Goal: Task Accomplishment & Management: Manage account settings

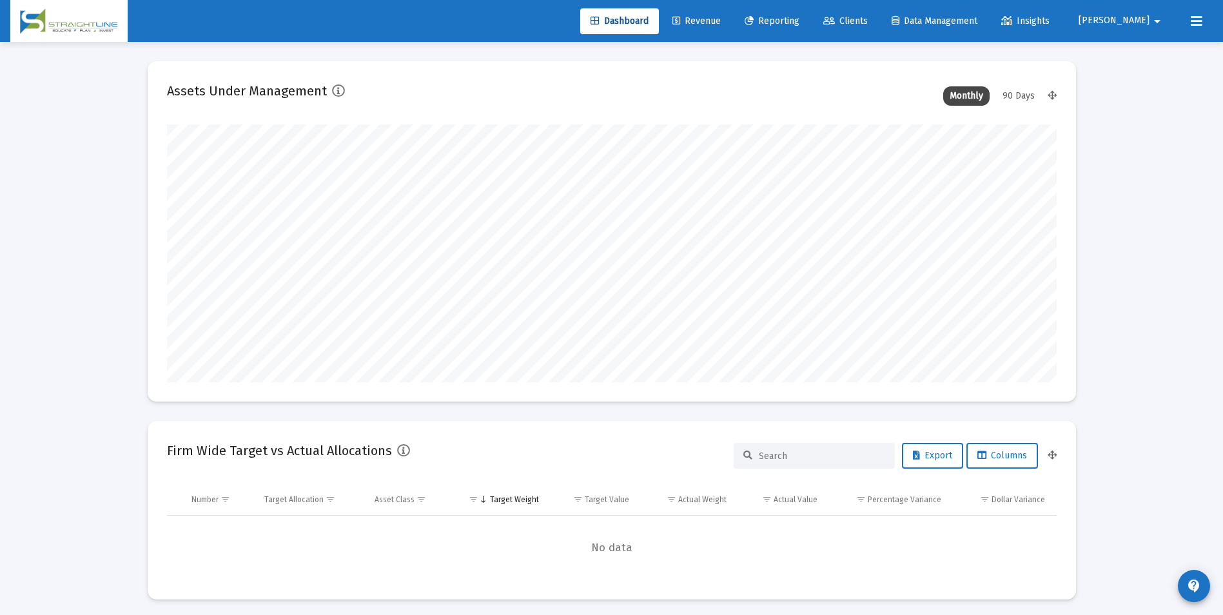
scroll to position [258, 479]
type input "[DATE]"
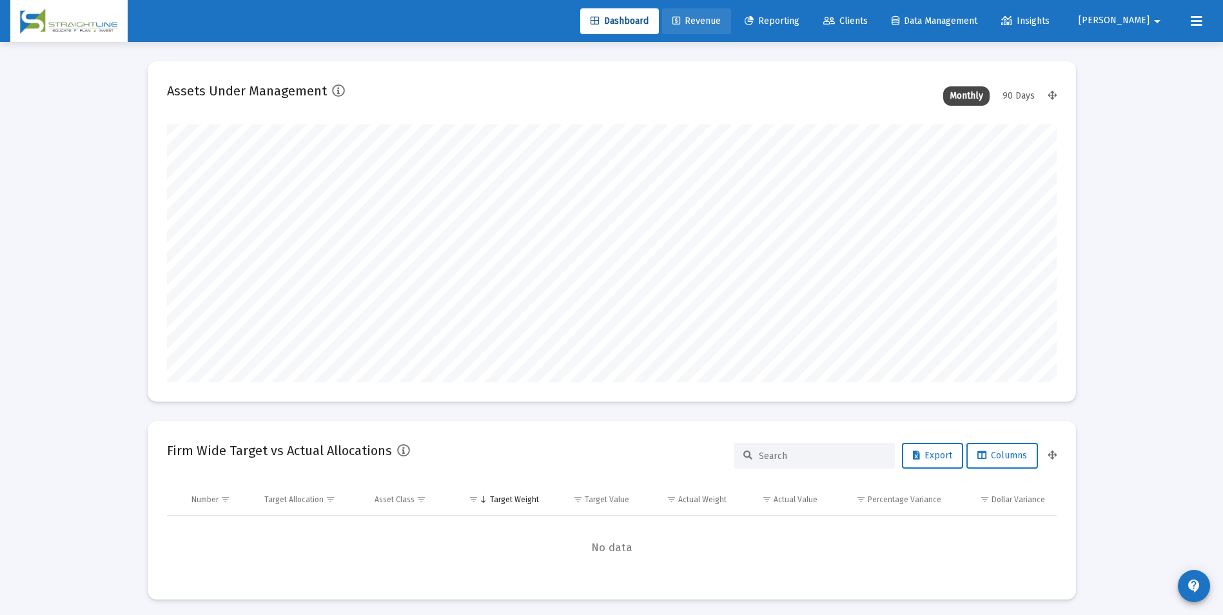
click at [721, 20] on span "Revenue" at bounding box center [696, 20] width 48 height 11
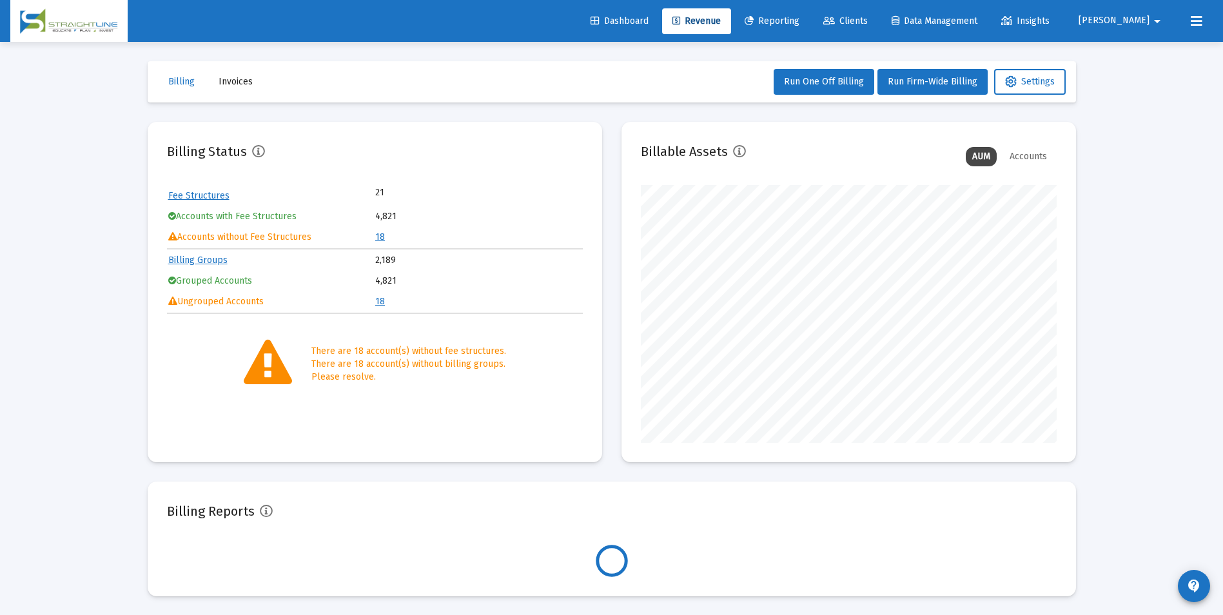
scroll to position [258, 416]
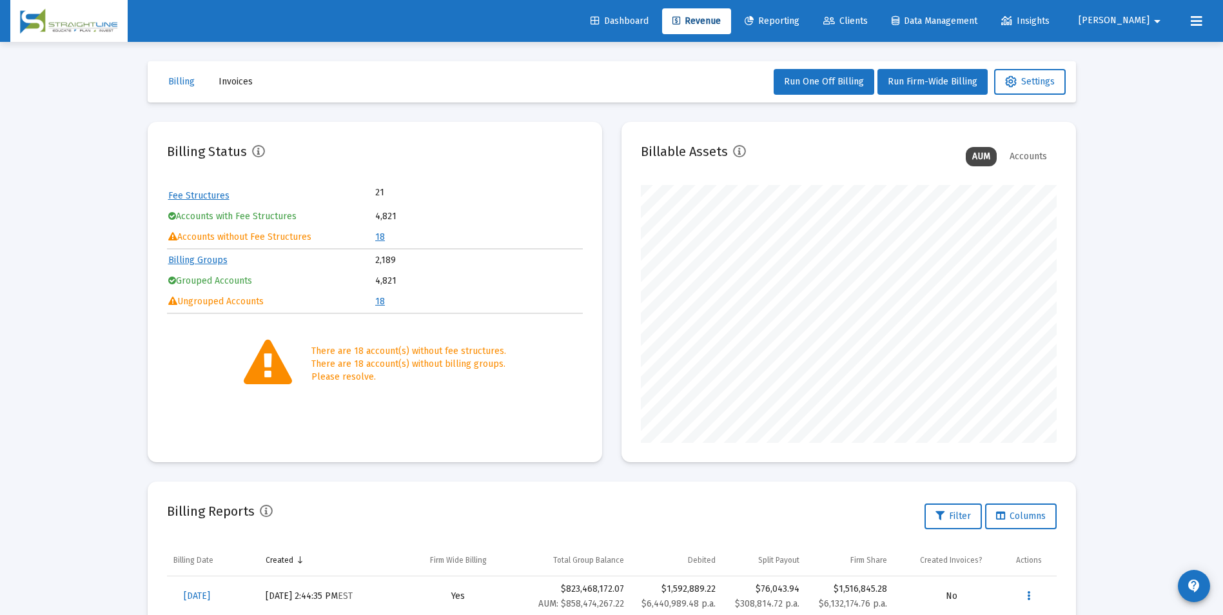
click at [1148, 260] on div "Loading... Billing Invoices Run One Off Billing Run Firm-Wide Billing Settings …" at bounding box center [611, 428] width 1223 height 857
click at [378, 235] on link "18" at bounding box center [380, 236] width 10 height 11
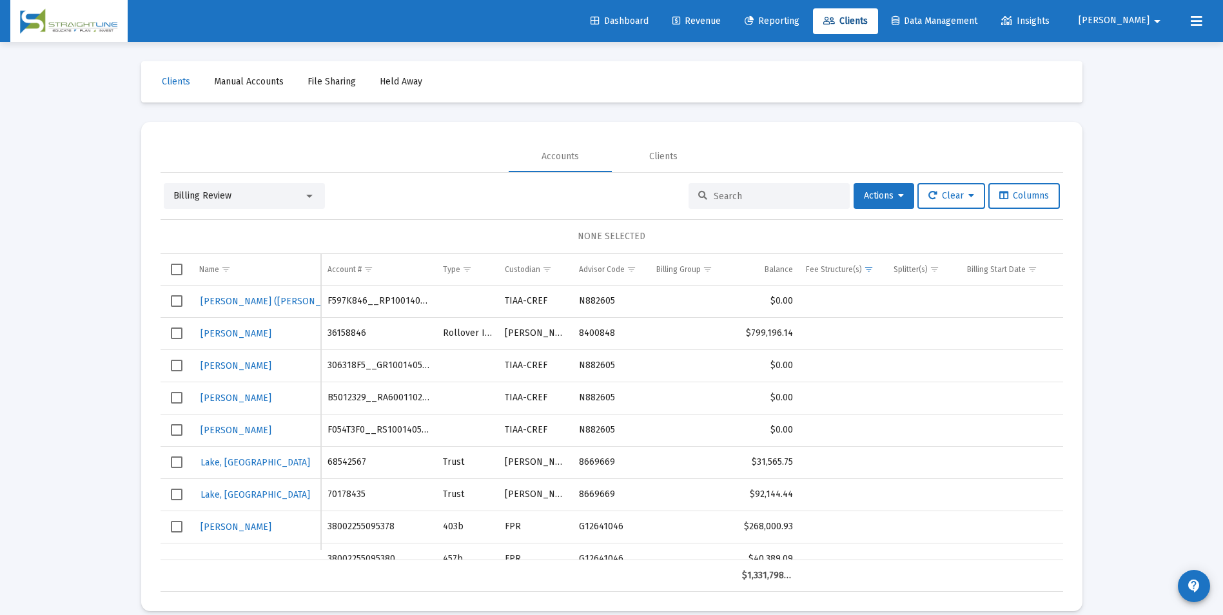
click at [731, 27] on link "Revenue" at bounding box center [696, 21] width 69 height 26
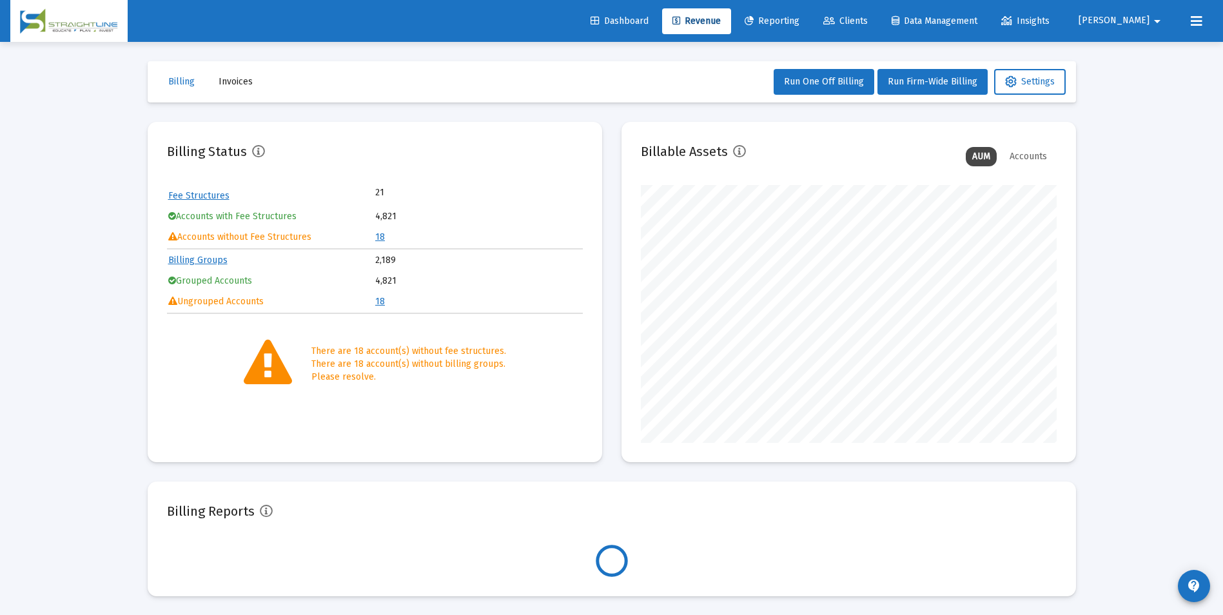
scroll to position [258, 416]
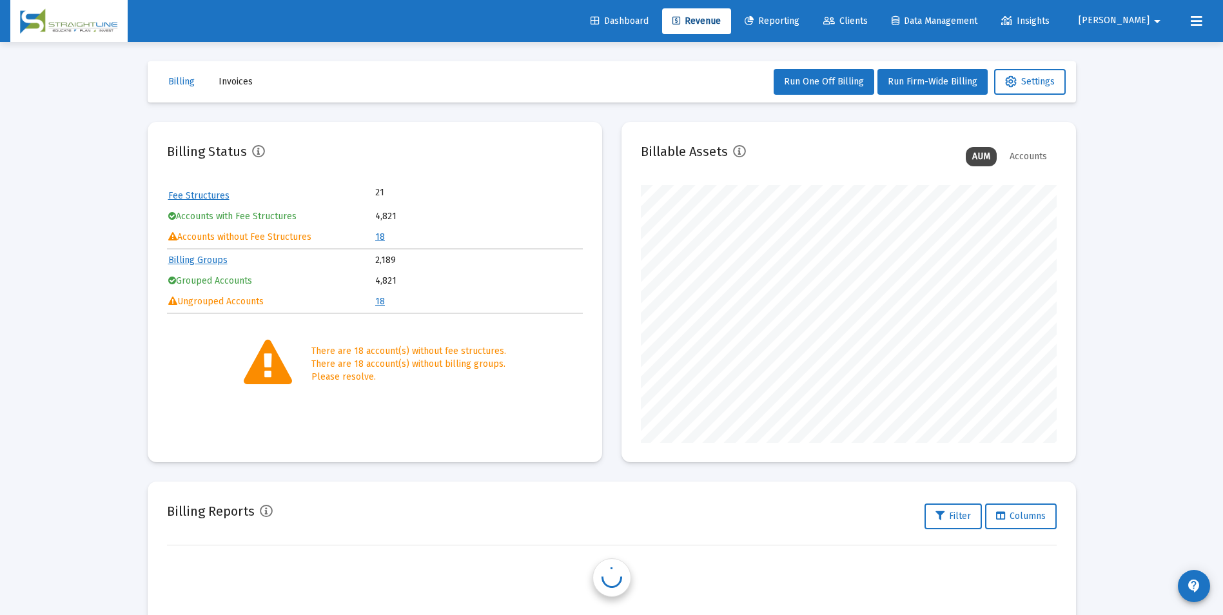
click at [382, 239] on link "18" at bounding box center [380, 236] width 10 height 11
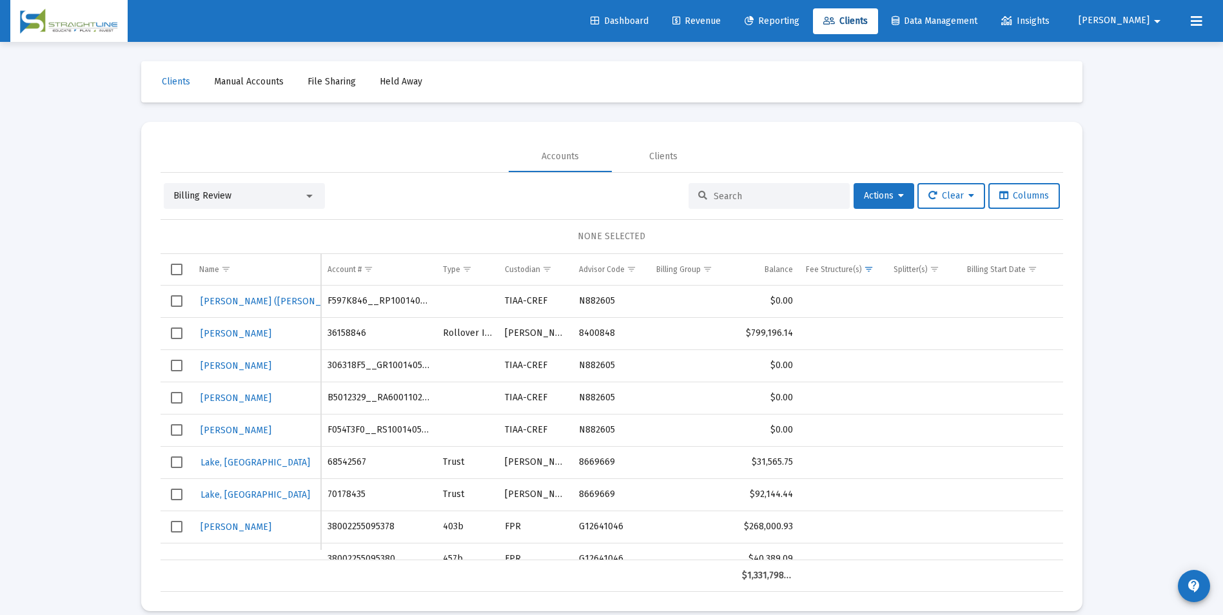
click at [273, 190] on div "Billing Review" at bounding box center [238, 196] width 130 height 13
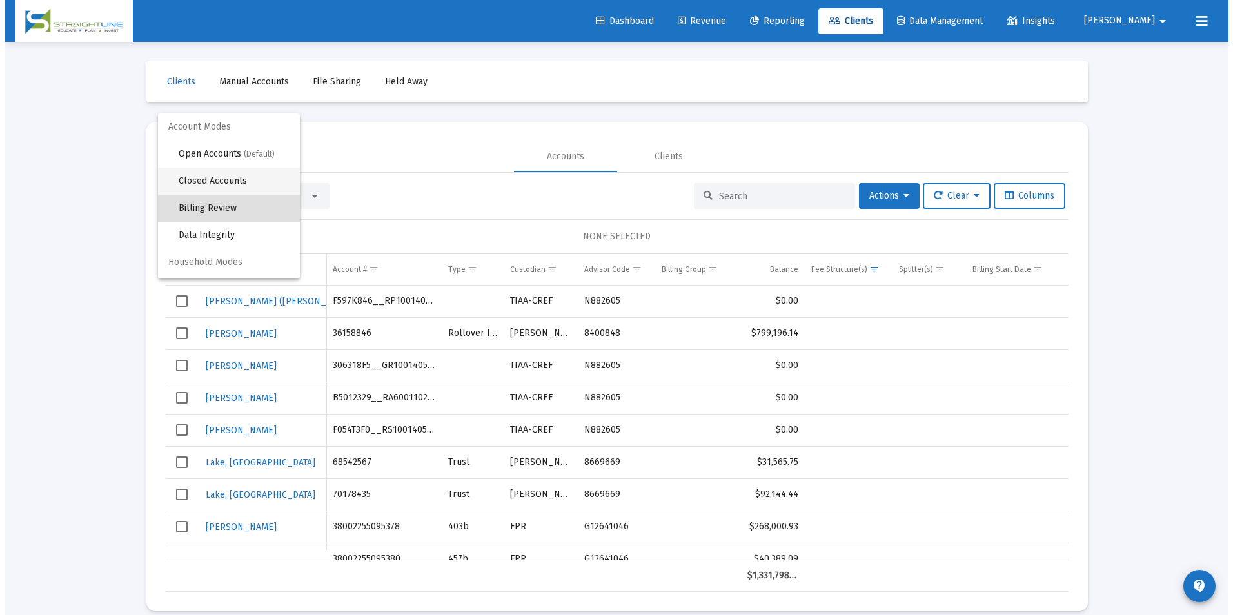
scroll to position [12, 0]
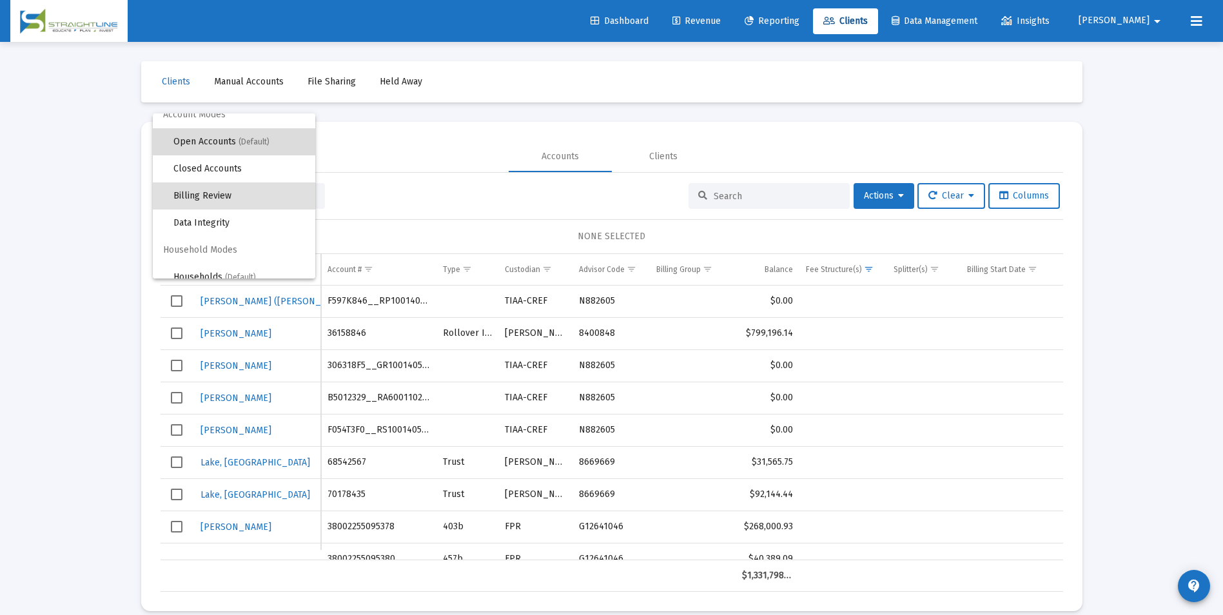
click at [260, 153] on span "Open Accounts (Default)" at bounding box center [239, 141] width 132 height 27
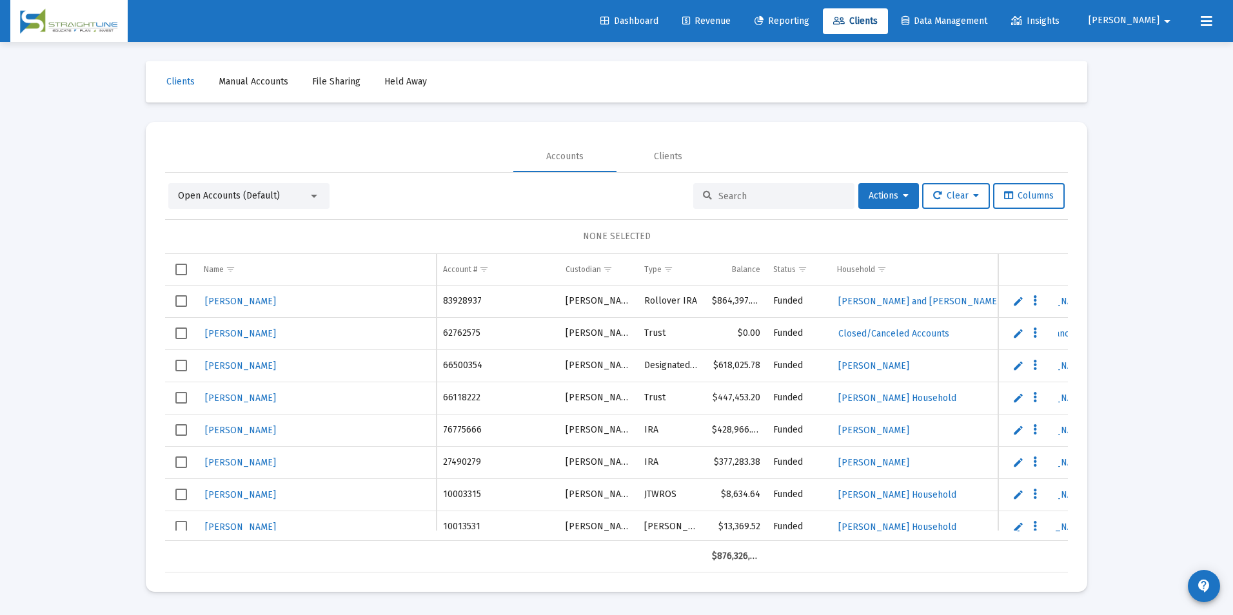
click at [835, 203] on div at bounding box center [773, 196] width 161 height 26
click at [829, 202] on div at bounding box center [773, 196] width 161 height 26
click at [821, 199] on input at bounding box center [781, 196] width 126 height 11
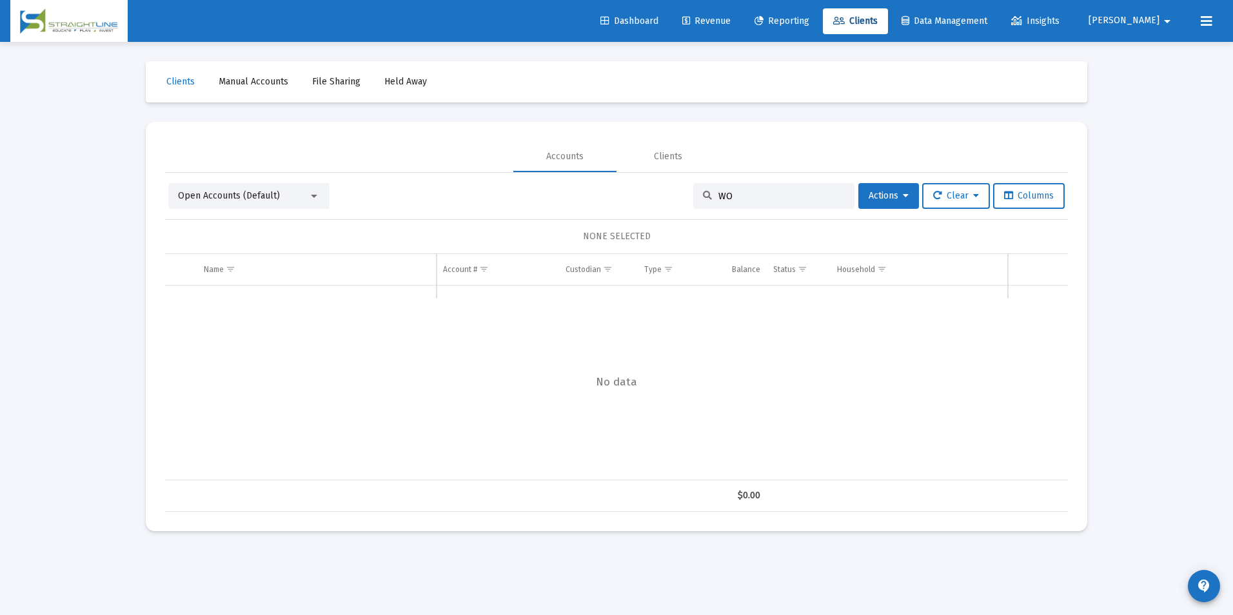
type input "W"
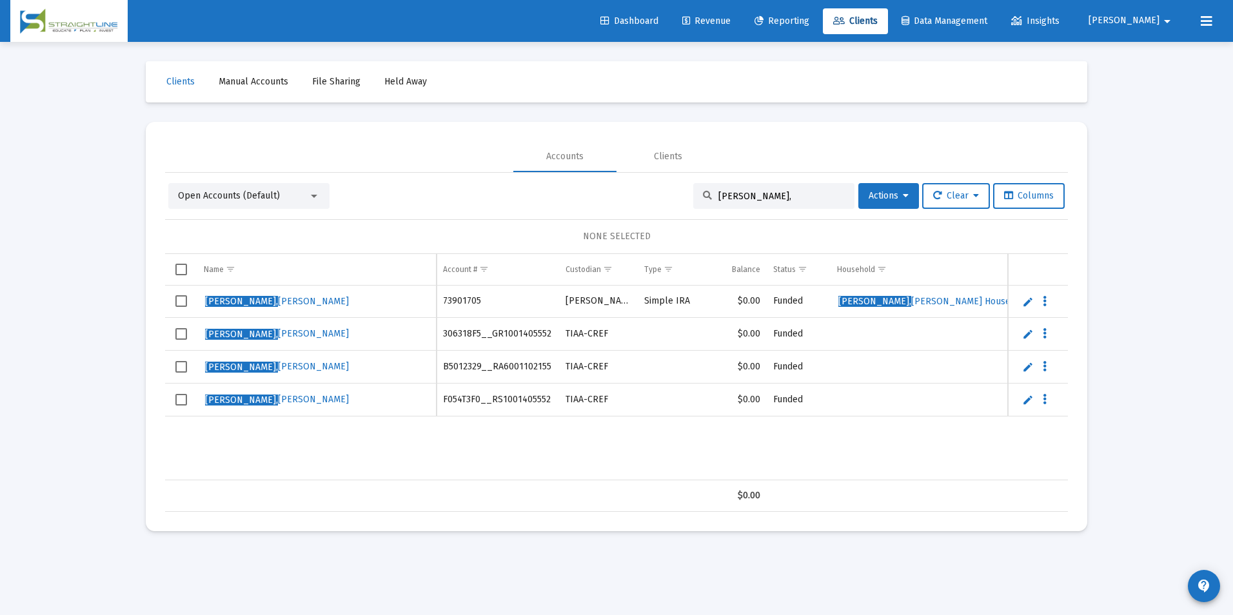
click at [561, 480] on td "Data grid" at bounding box center [598, 495] width 79 height 31
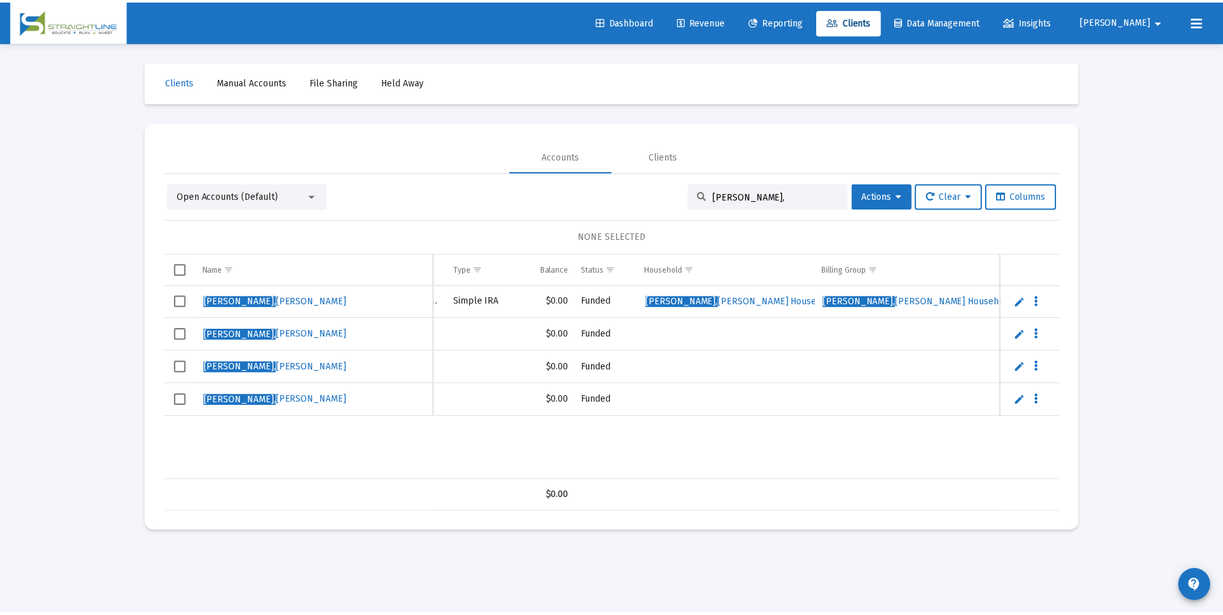
scroll to position [0, 0]
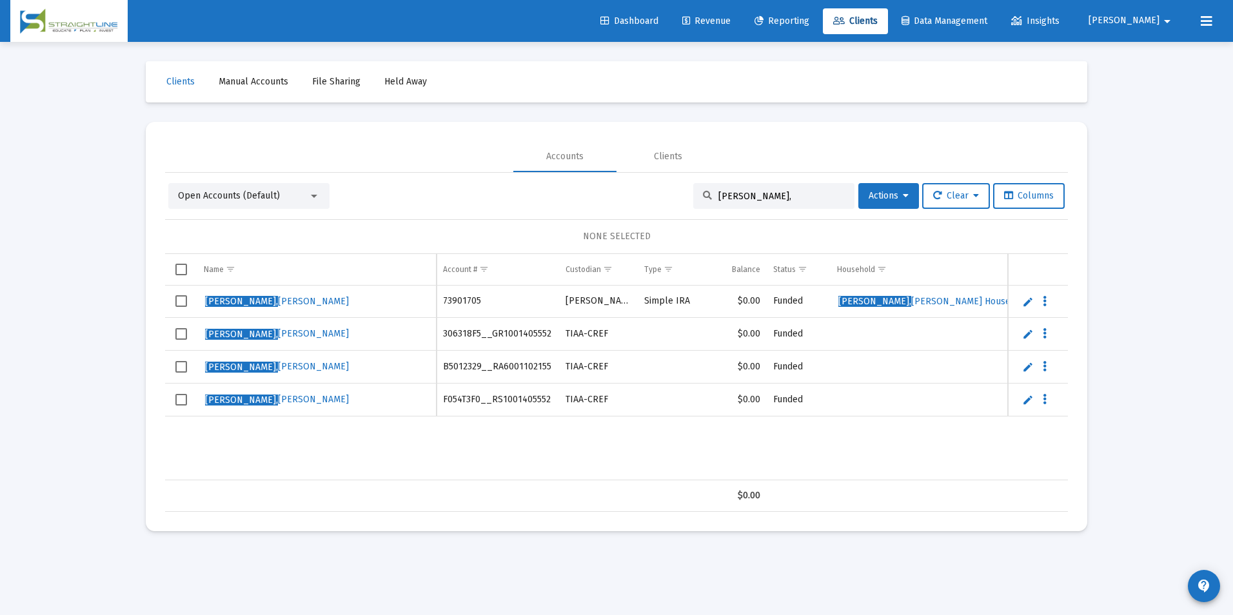
click at [747, 197] on input "[PERSON_NAME]," at bounding box center [781, 196] width 126 height 11
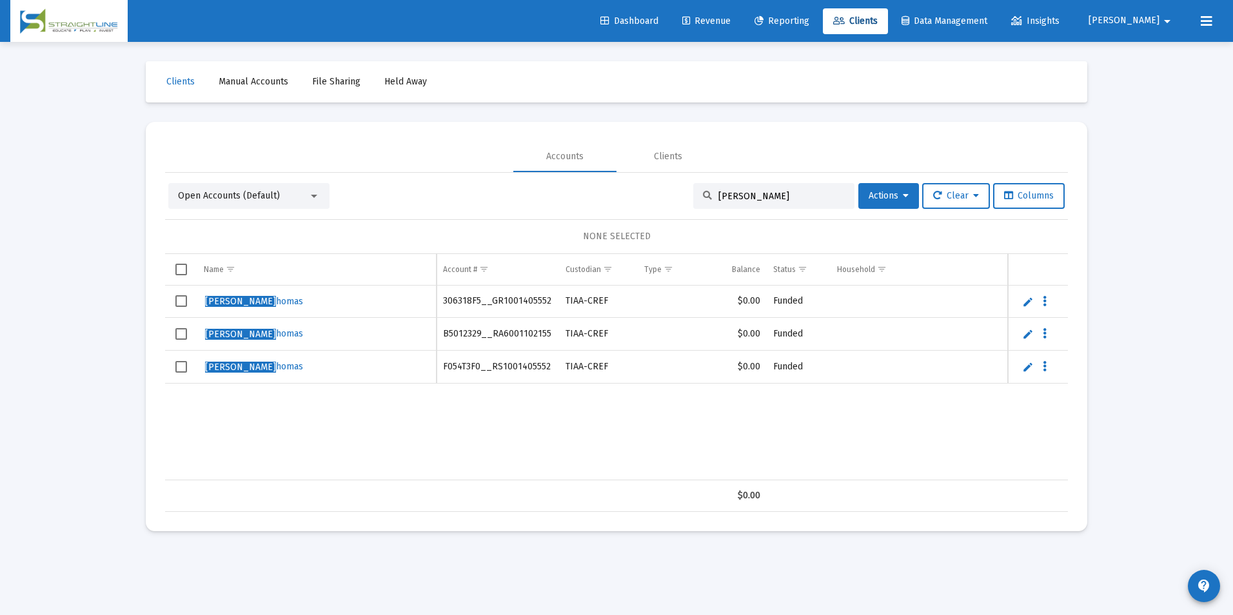
type input "[PERSON_NAME]"
click at [736, 13] on link "Revenue" at bounding box center [706, 21] width 69 height 26
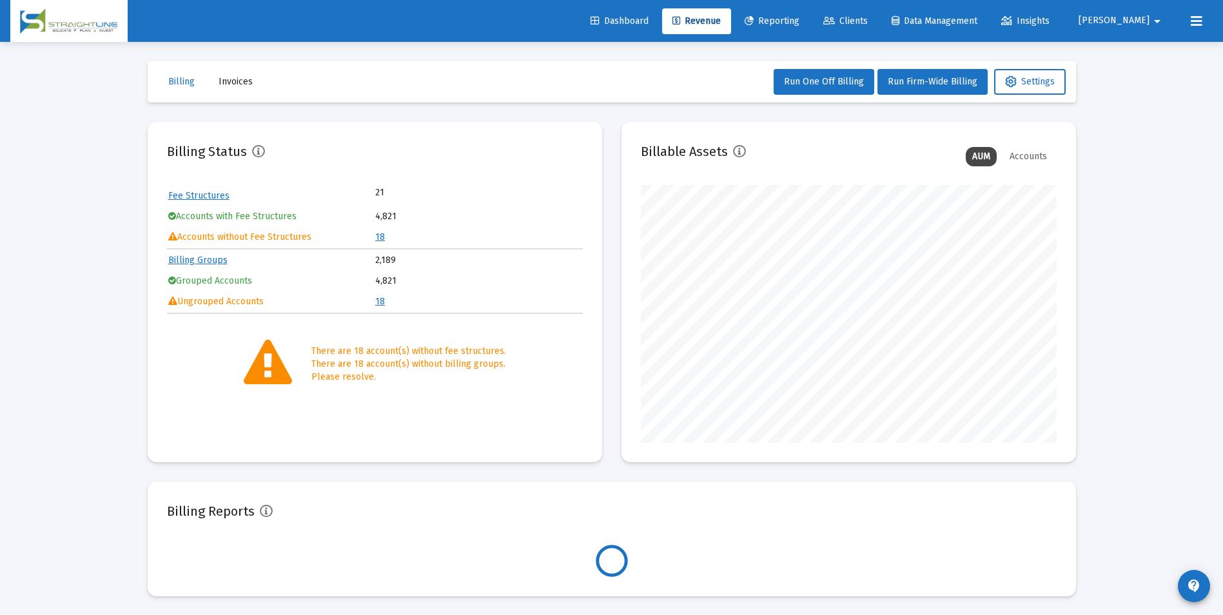
scroll to position [258, 416]
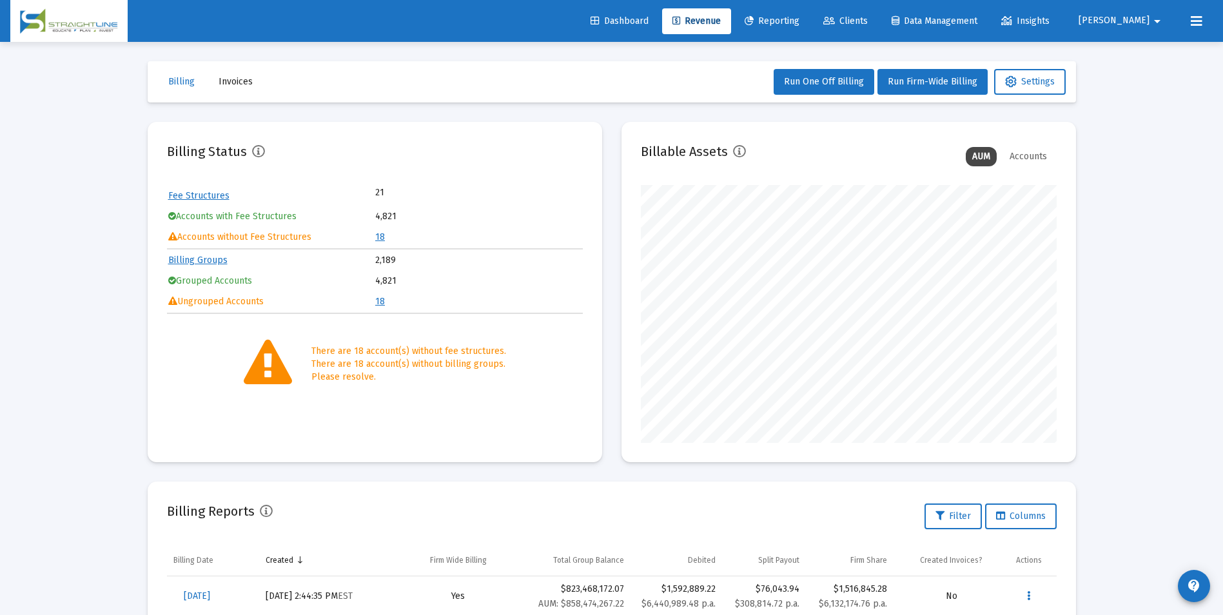
click at [379, 237] on link "18" at bounding box center [380, 236] width 10 height 11
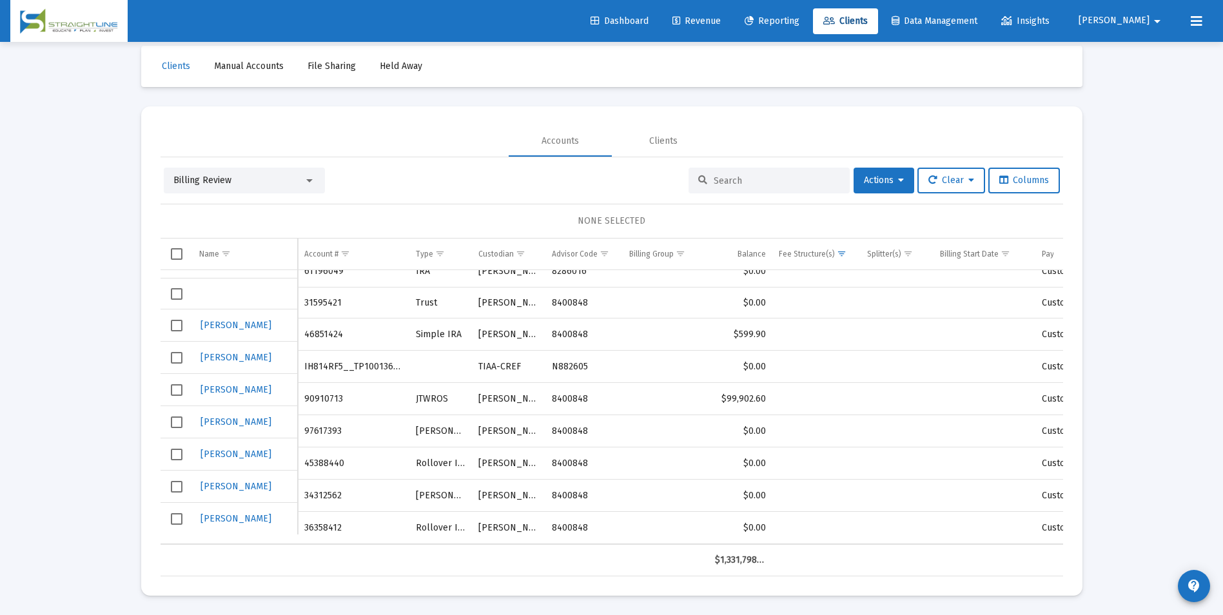
scroll to position [314, 0]
click at [233, 182] on div "Billing Review" at bounding box center [238, 180] width 130 height 13
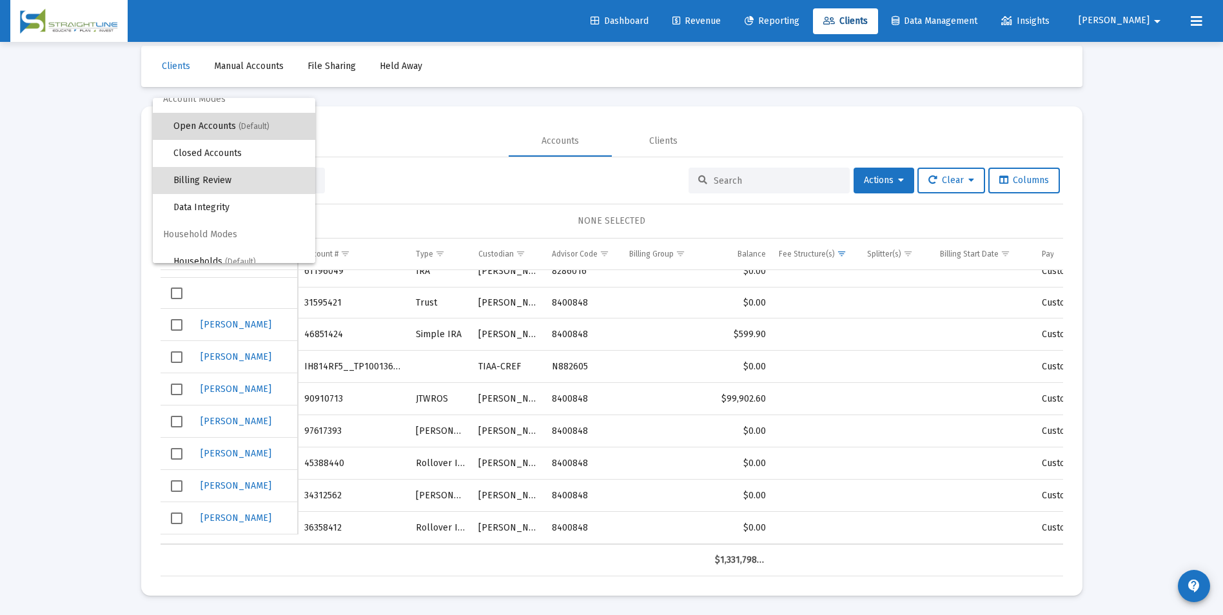
click at [267, 133] on span "Open Accounts (Default)" at bounding box center [239, 126] width 132 height 27
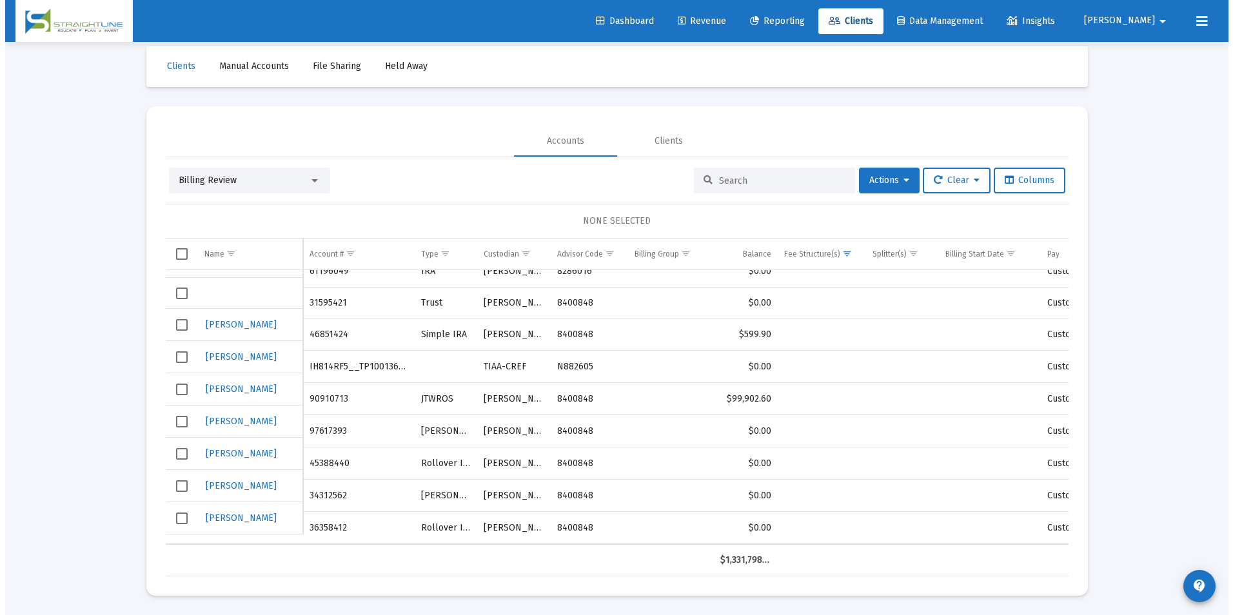
scroll to position [0, 0]
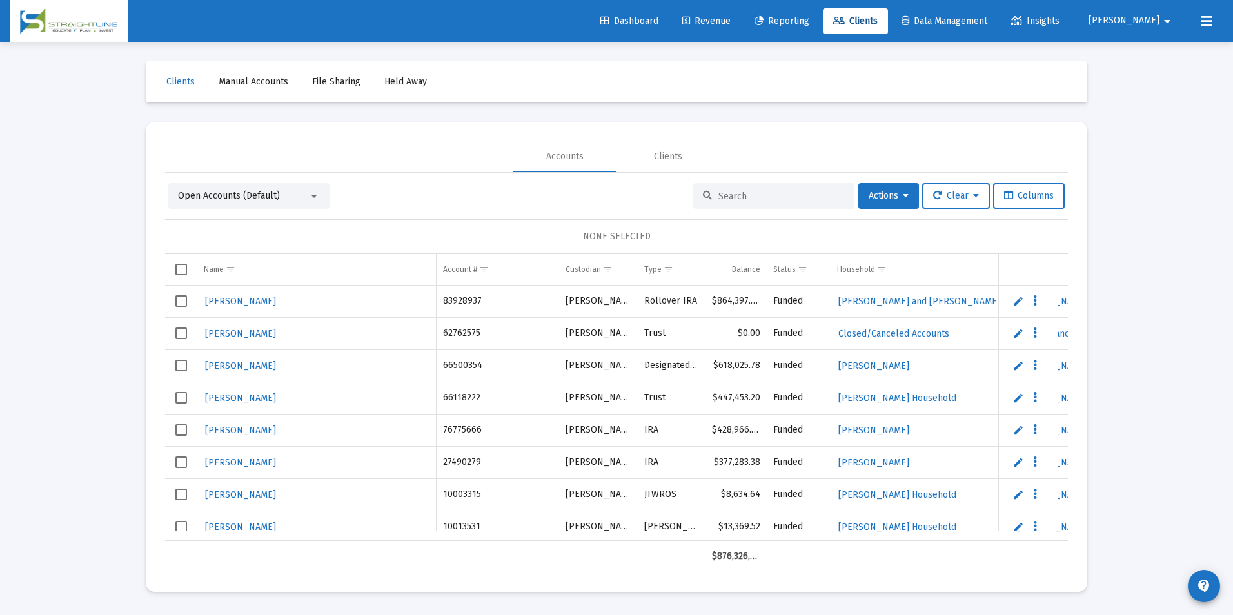
click at [804, 193] on input at bounding box center [781, 196] width 126 height 11
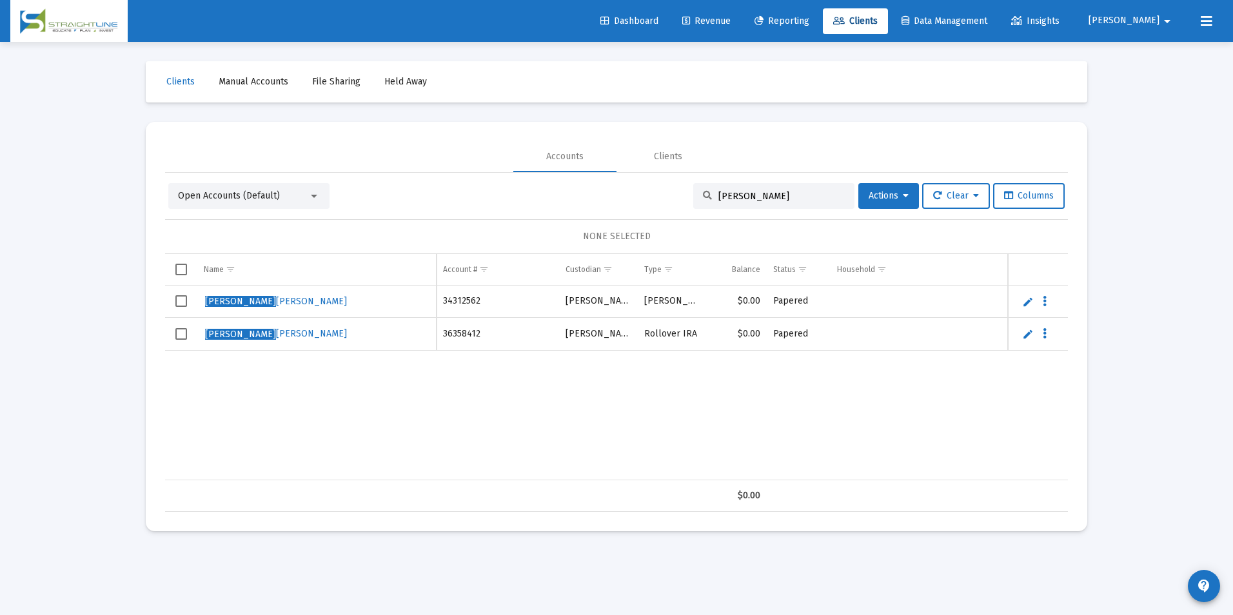
type input "James P"
click at [1029, 297] on link "Edit" at bounding box center [1028, 302] width 12 height 12
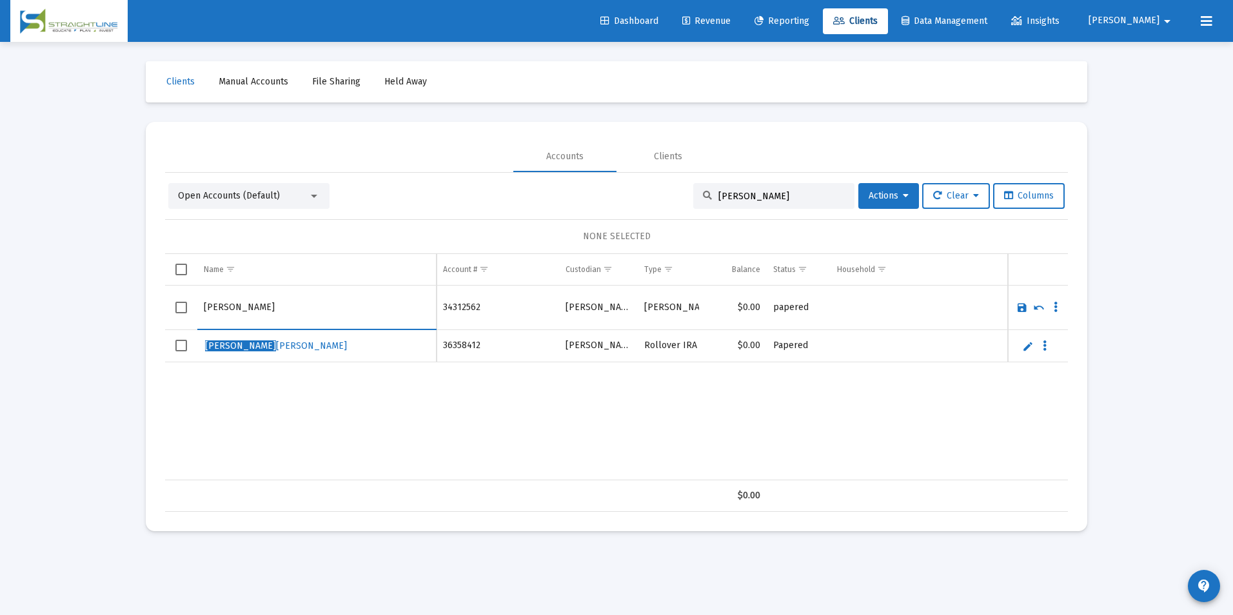
drag, startPoint x: 295, startPoint y: 308, endPoint x: 176, endPoint y: 308, distance: 118.6
click at [176, 308] on tr "JAMES PIETRYKOWSKI" at bounding box center [616, 308] width 903 height 44
drag, startPoint x: 347, startPoint y: 312, endPoint x: 174, endPoint y: 305, distance: 172.9
click at [174, 305] on tr "[PERSON_NAME]" at bounding box center [616, 308] width 903 height 44
type input "[PERSON_NAME]"
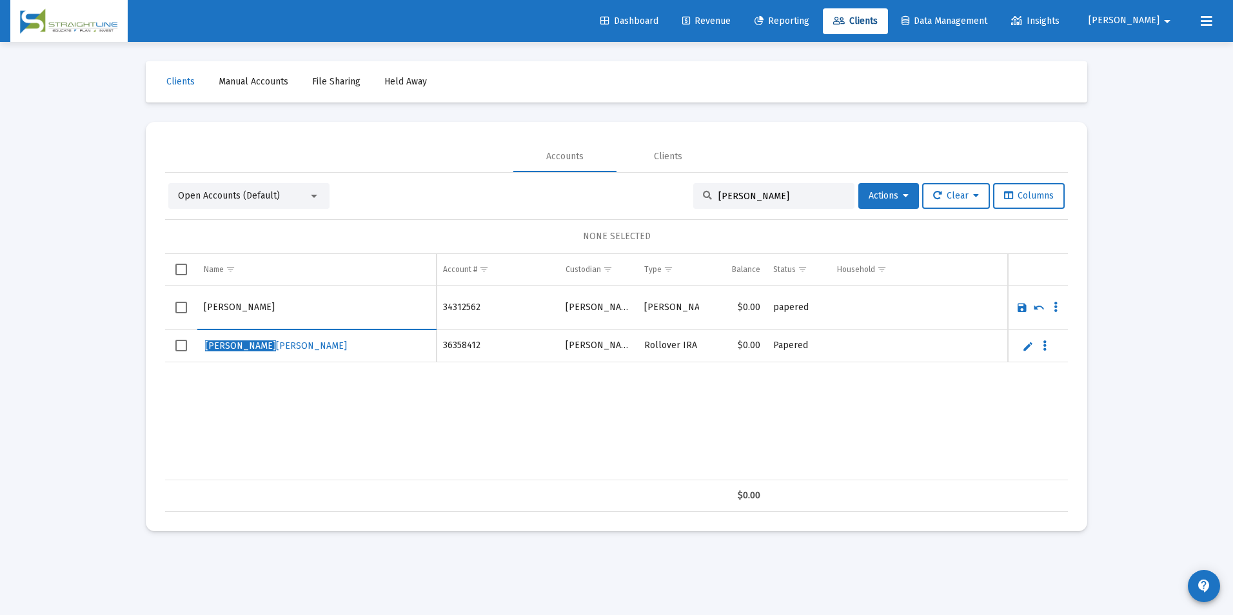
click at [1020, 308] on link "Save" at bounding box center [1022, 308] width 12 height 12
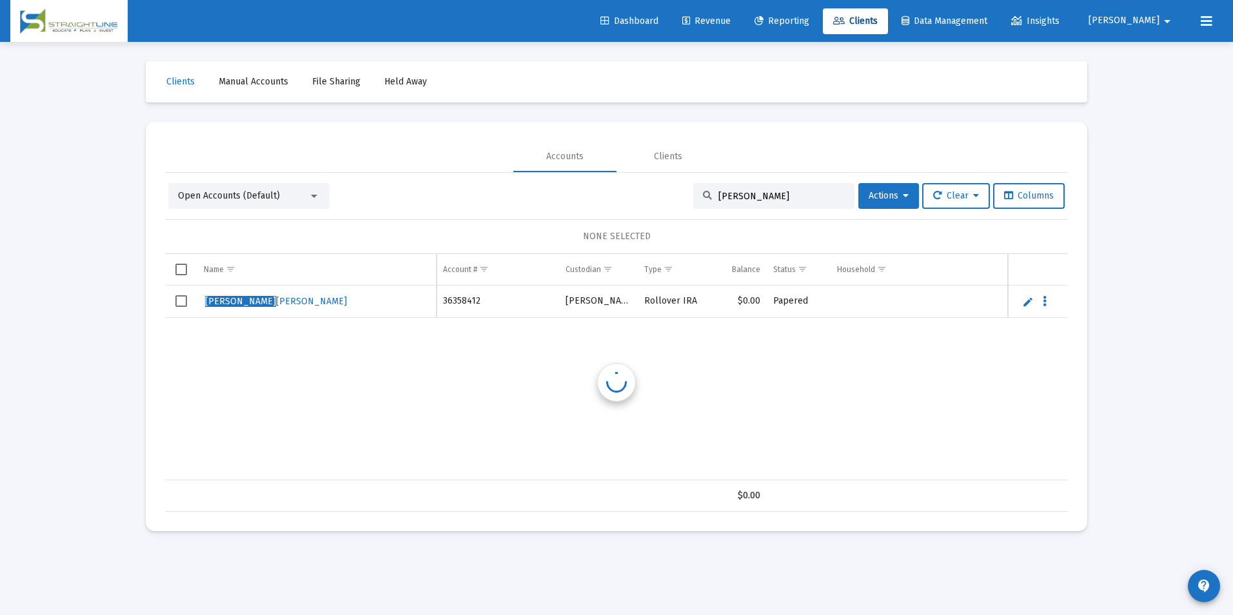
click at [1020, 308] on td "Data grid" at bounding box center [1038, 302] width 60 height 32
click at [1026, 302] on link "Edit" at bounding box center [1028, 302] width 12 height 12
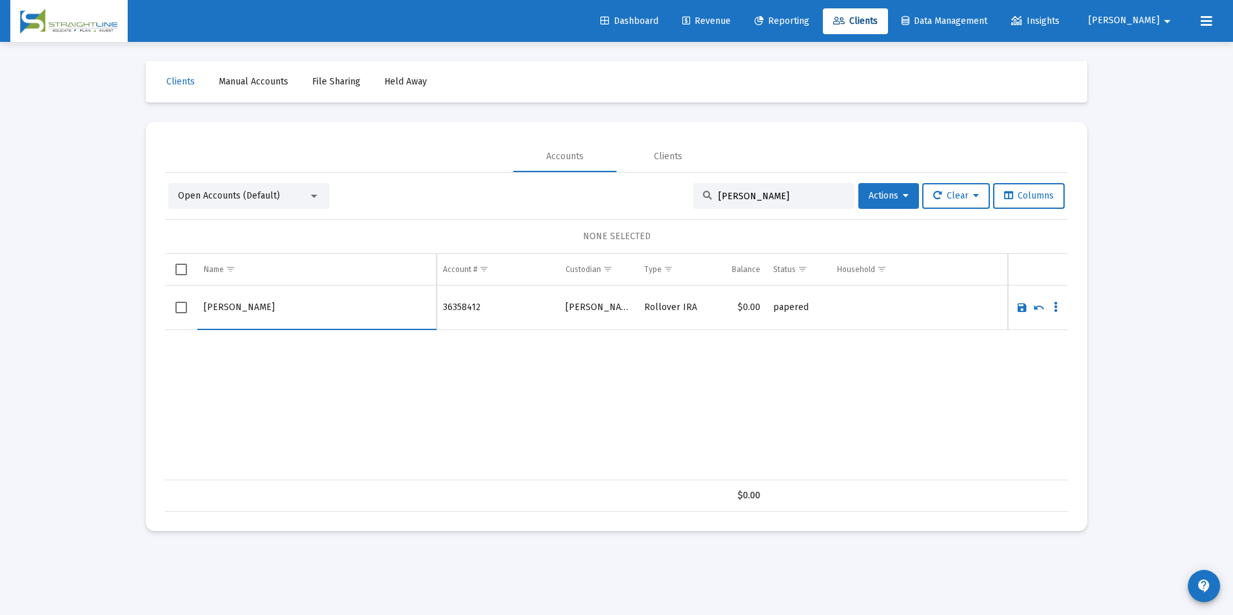
drag, startPoint x: 304, startPoint y: 301, endPoint x: 179, endPoint y: 292, distance: 126.0
click at [179, 292] on tr "JAMES PIETRYKOWSKI" at bounding box center [616, 308] width 903 height 44
type input "[PERSON_NAME]"
click at [1020, 304] on link "Save" at bounding box center [1022, 308] width 12 height 12
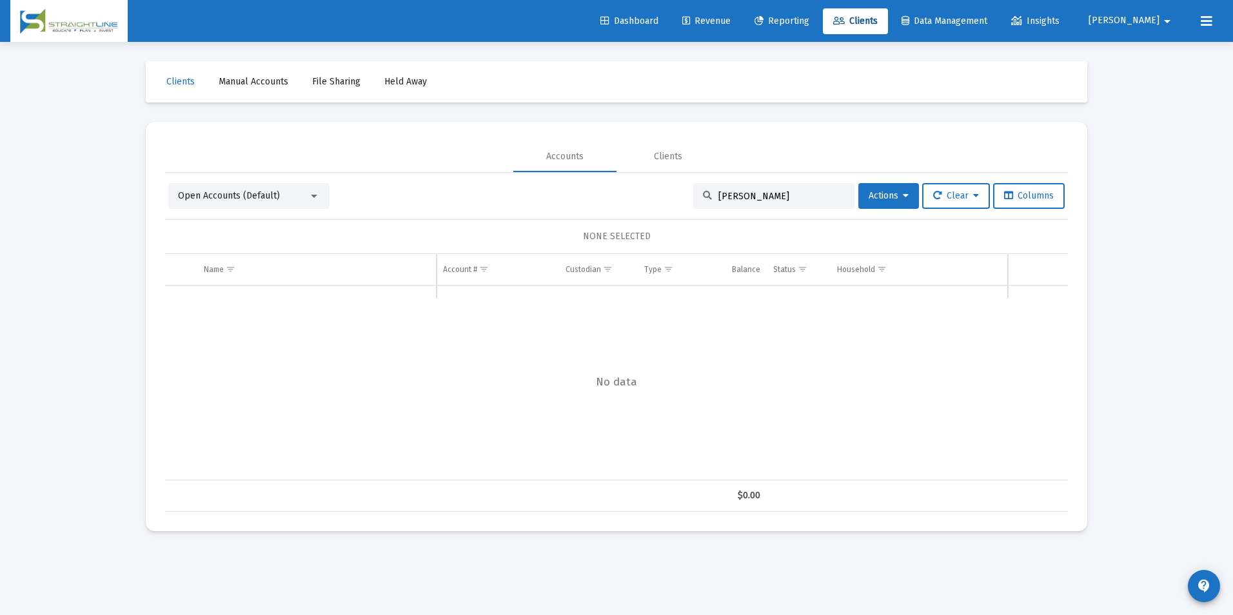
drag, startPoint x: 781, startPoint y: 194, endPoint x: 692, endPoint y: 193, distance: 88.3
click at [693, 193] on div "James P" at bounding box center [773, 196] width 161 height 26
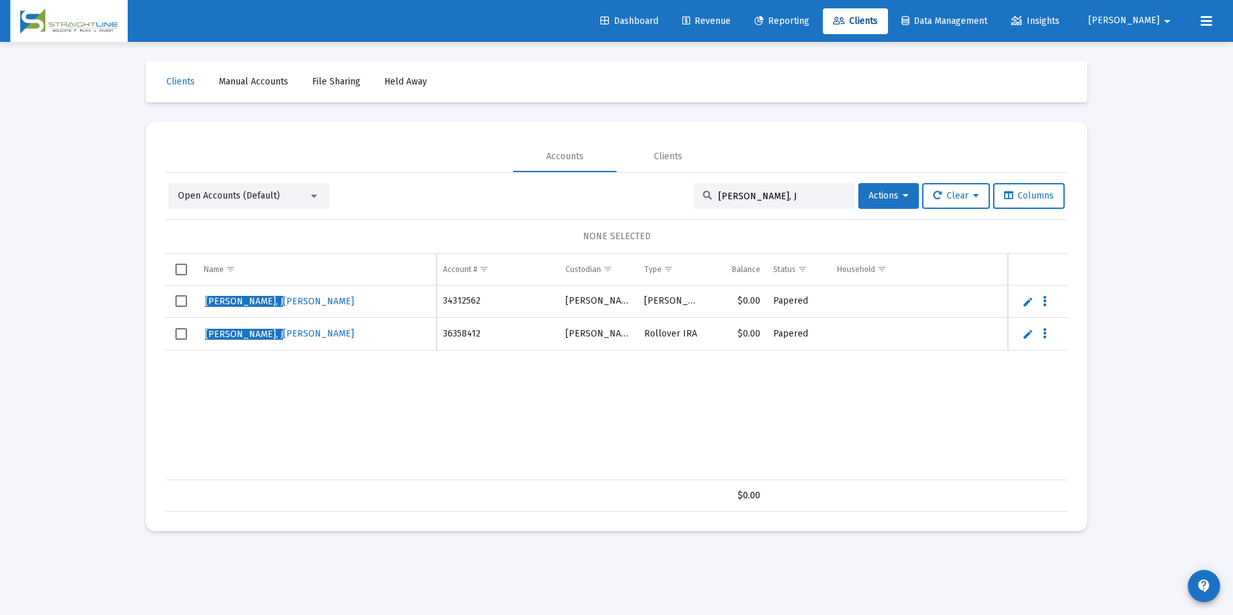
type input "[PERSON_NAME], J"
click at [310, 200] on div at bounding box center [314, 196] width 12 height 10
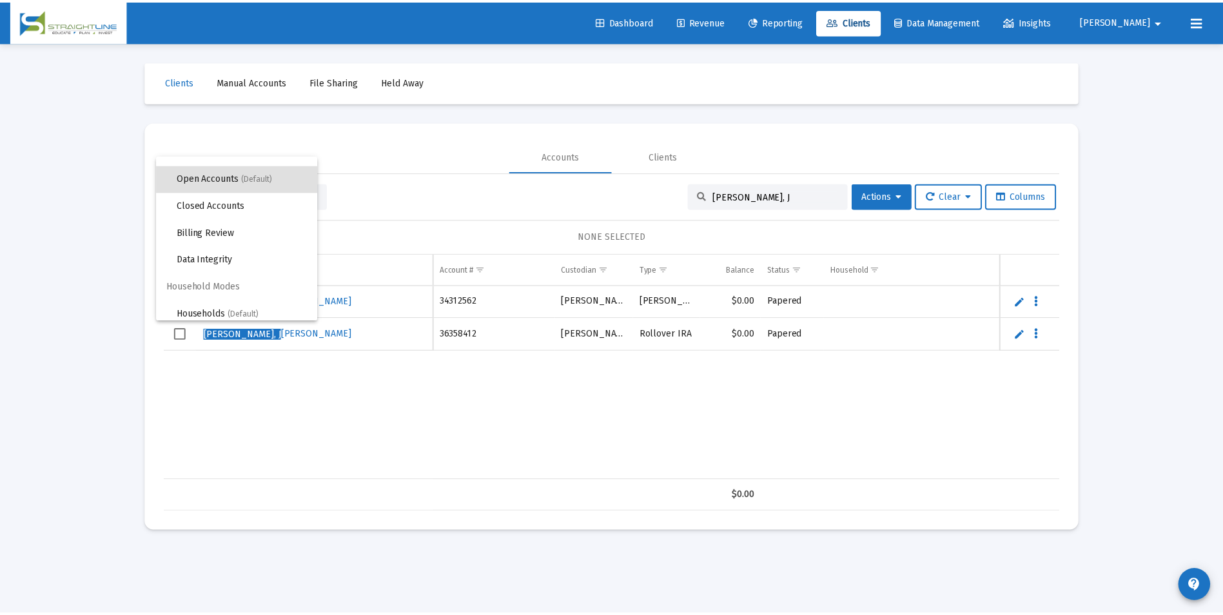
scroll to position [24, 0]
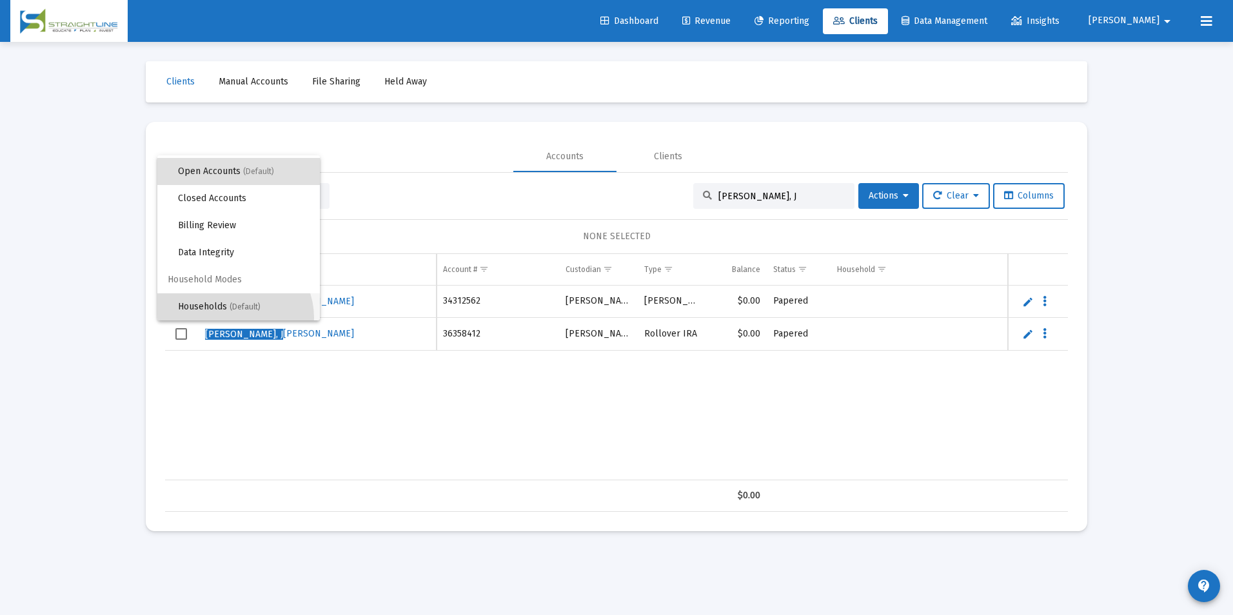
click at [233, 318] on span "Households (Default)" at bounding box center [244, 306] width 132 height 27
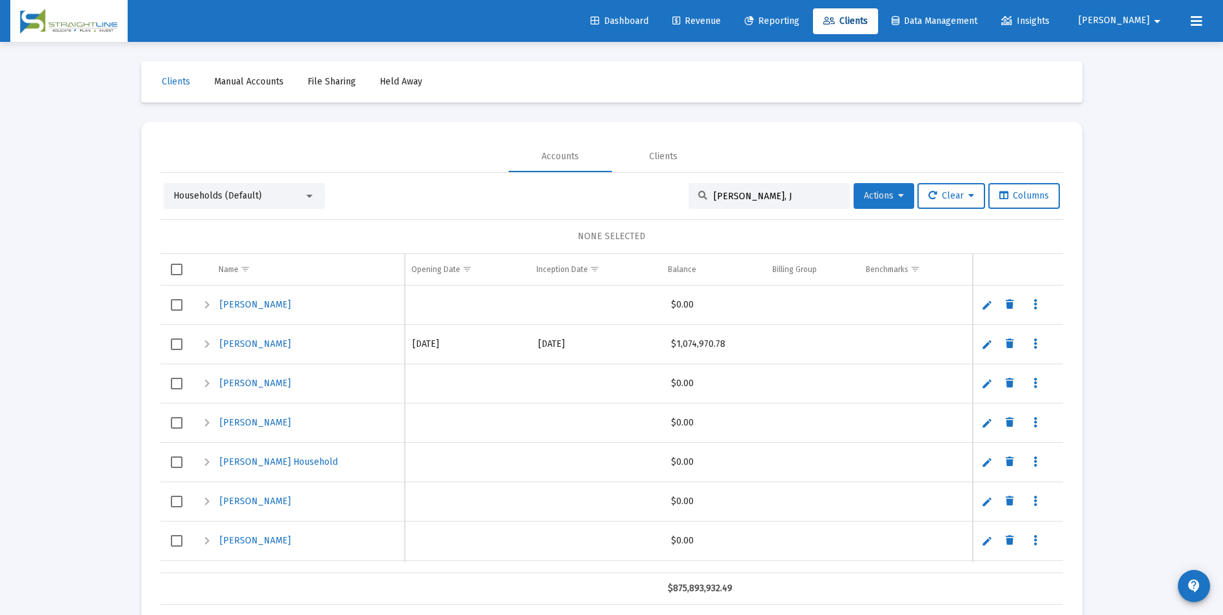
click at [879, 189] on button "Actions" at bounding box center [884, 196] width 61 height 26
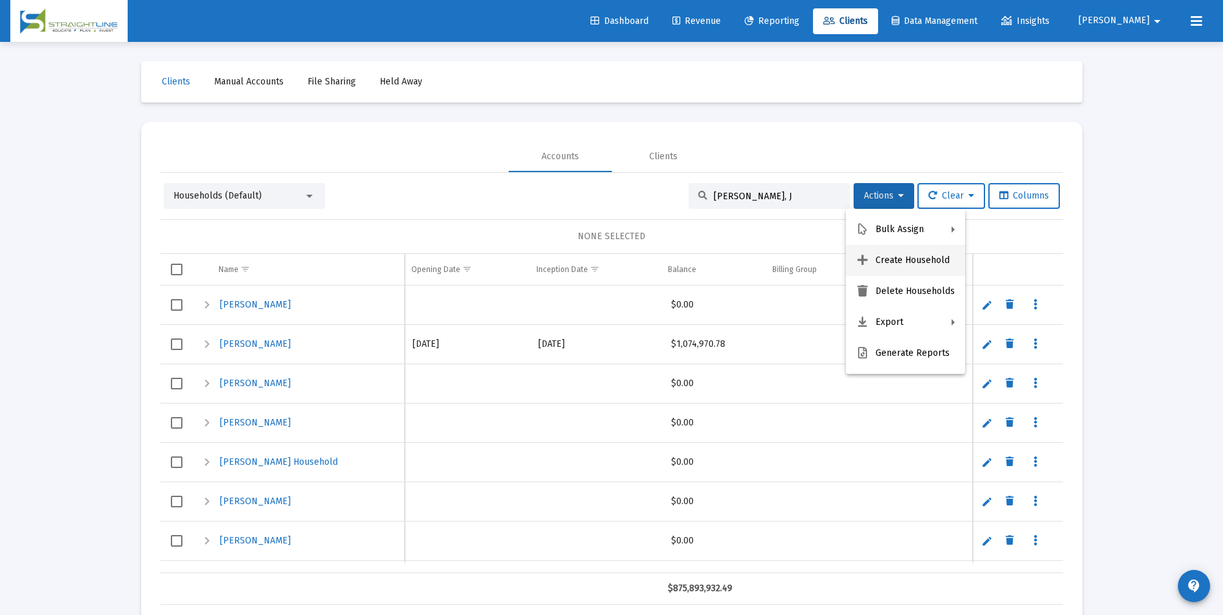
click at [896, 271] on button "Create Household" at bounding box center [905, 260] width 119 height 31
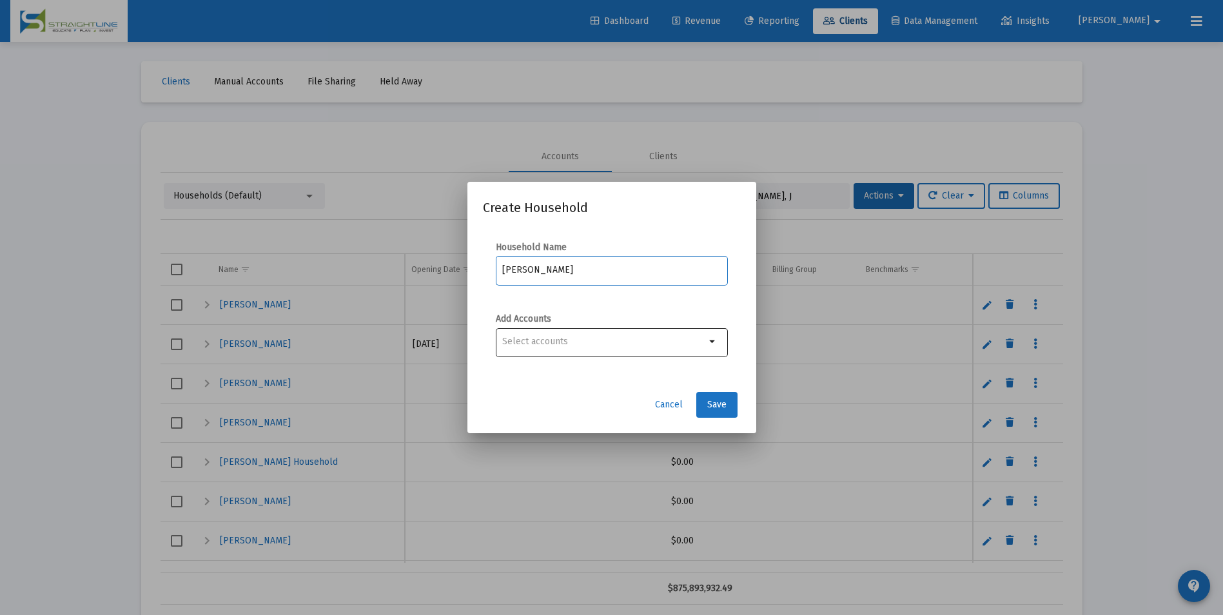
type input "[PERSON_NAME]"
click at [589, 346] on input "Selection" at bounding box center [603, 342] width 203 height 10
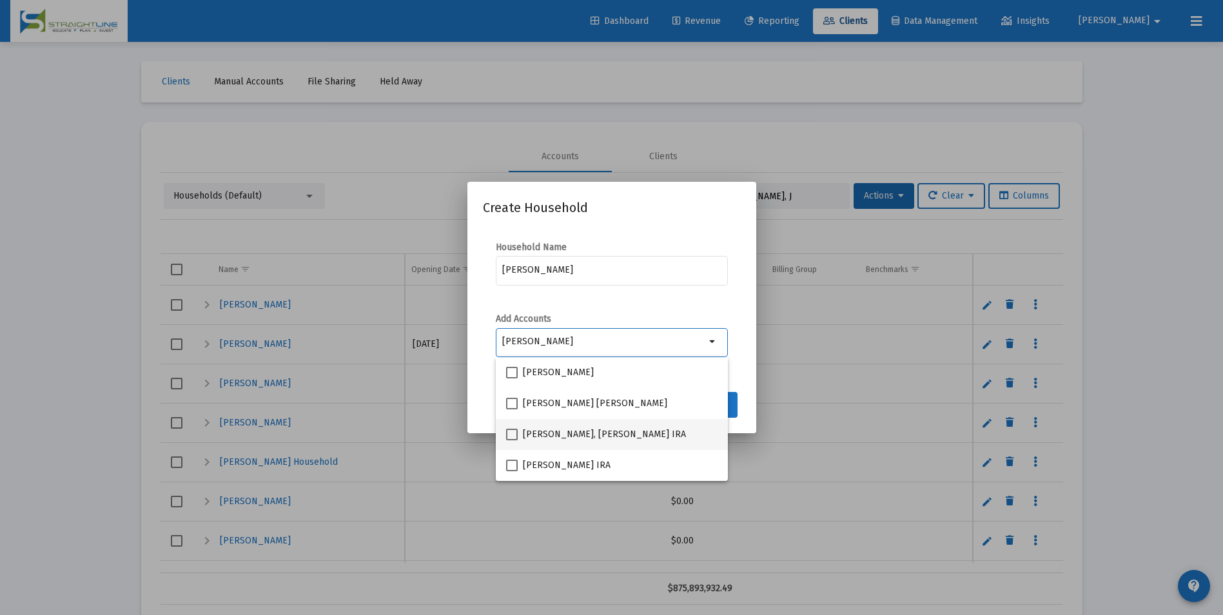
type input "[PERSON_NAME]"
click at [582, 430] on span "[PERSON_NAME], [PERSON_NAME] IRA" at bounding box center [604, 434] width 163 height 15
click at [512, 440] on input "[PERSON_NAME], [PERSON_NAME] IRA" at bounding box center [511, 440] width 1 height 1
checkbox input "true"
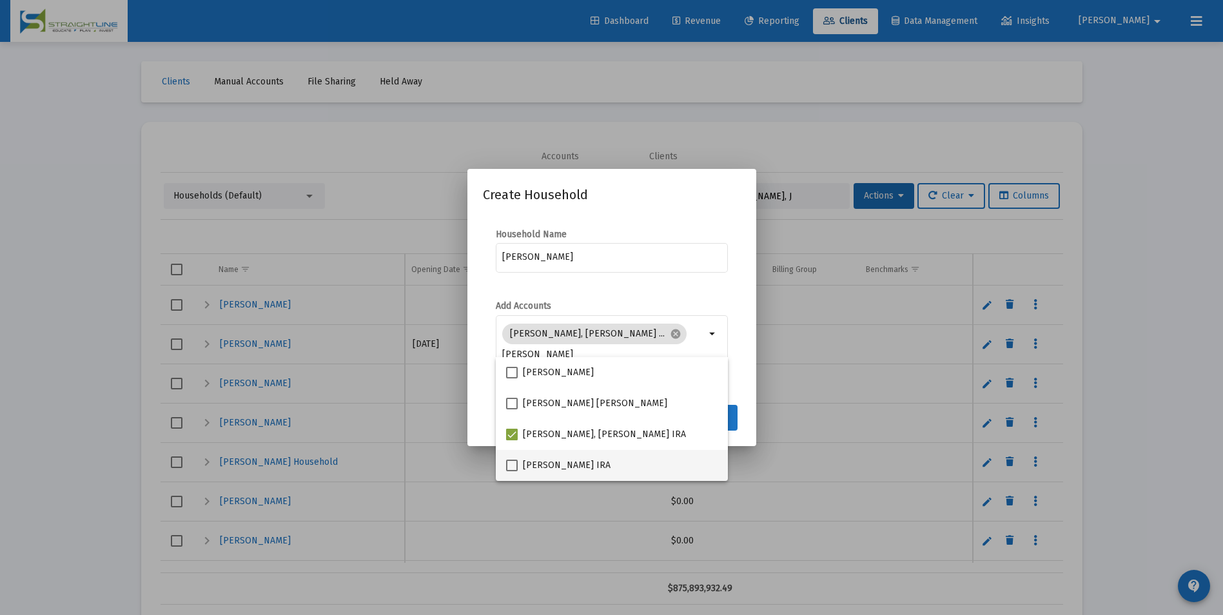
click at [563, 464] on span "[PERSON_NAME] IRA" at bounding box center [567, 465] width 88 height 15
click at [512, 471] on input "[PERSON_NAME] IRA" at bounding box center [511, 471] width 1 height 1
checkbox input "true"
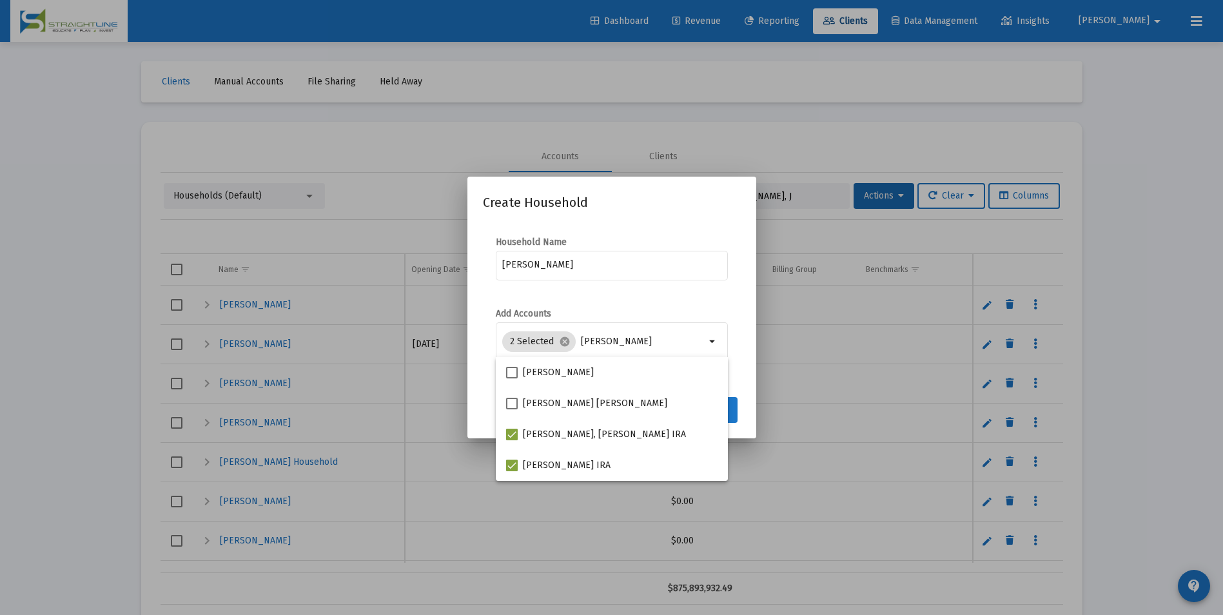
click at [731, 416] on button "Save" at bounding box center [716, 410] width 41 height 26
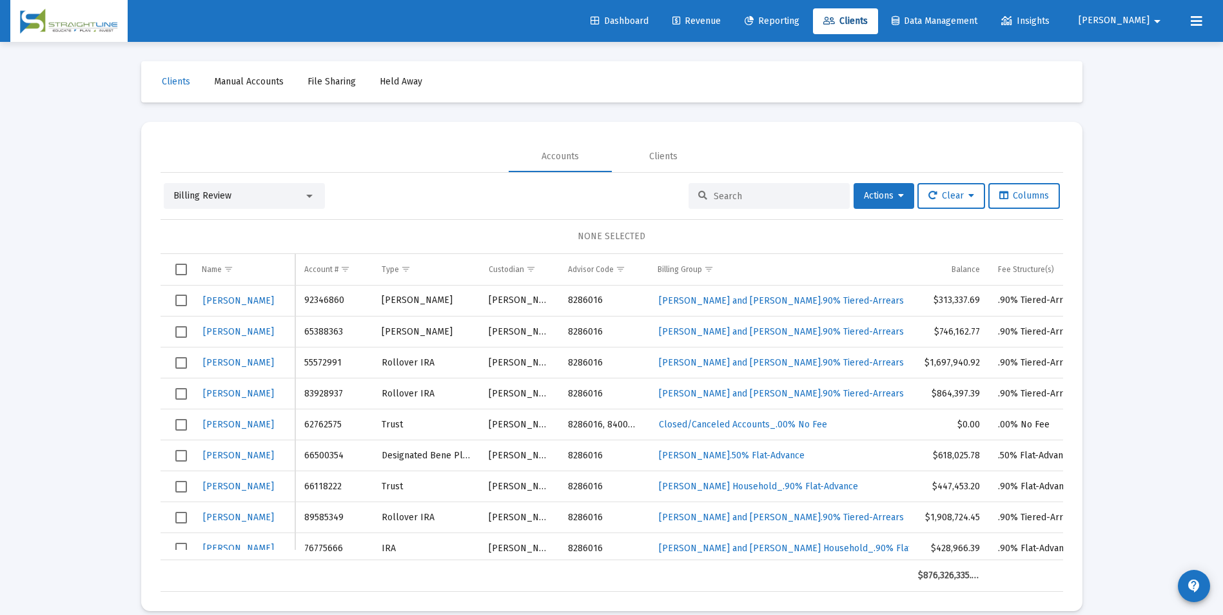
click at [240, 202] on div "Billing Review" at bounding box center [244, 196] width 161 height 26
click at [240, 191] on div "Billing Review" at bounding box center [238, 196] width 130 height 13
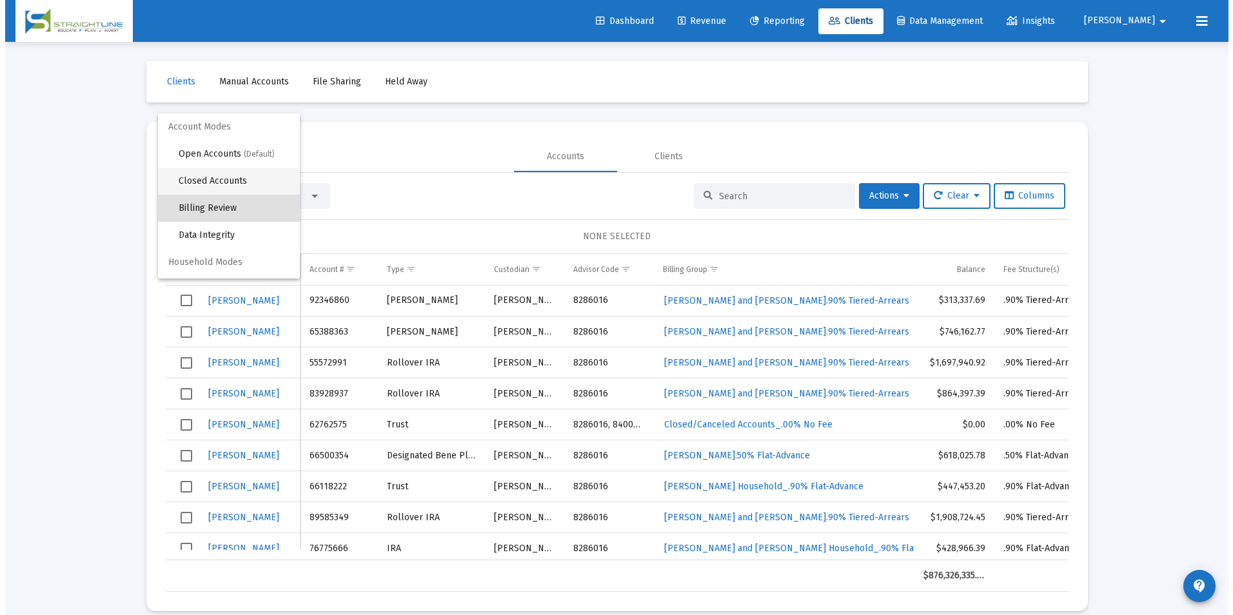
scroll to position [12, 0]
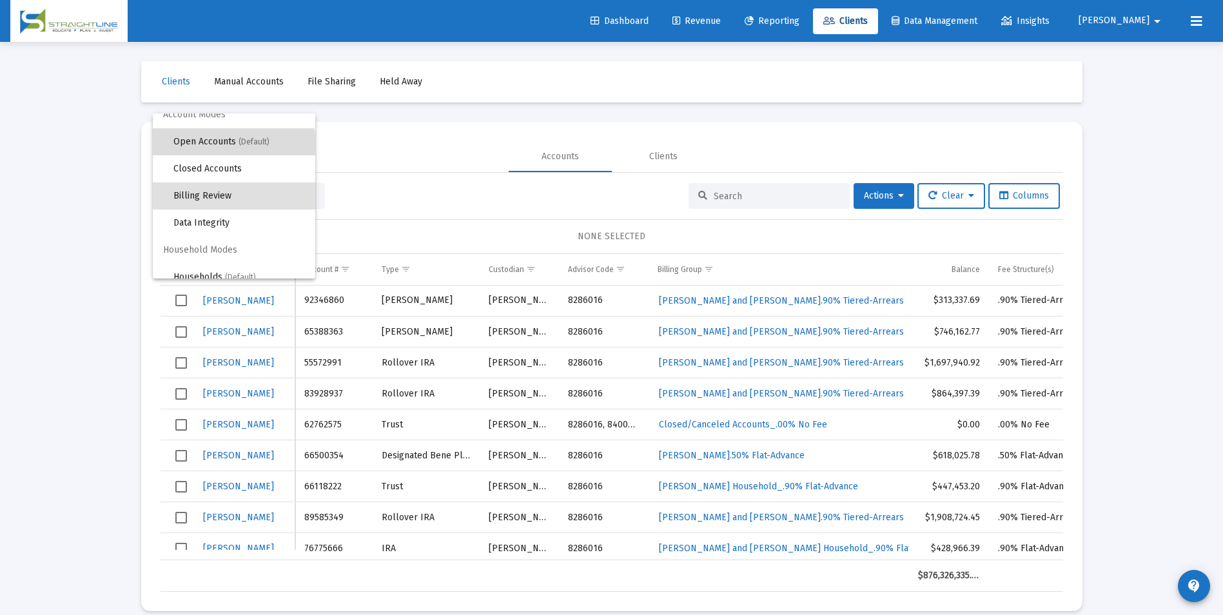
click at [233, 150] on span "Open Accounts (Default)" at bounding box center [239, 141] width 132 height 27
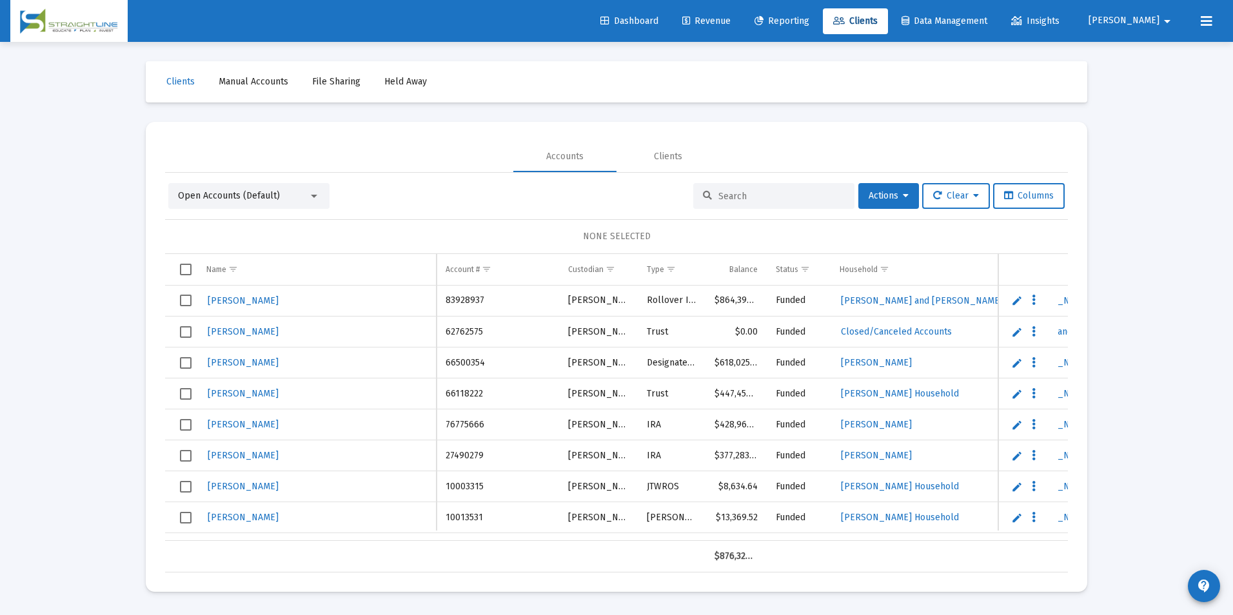
click at [748, 202] on div at bounding box center [773, 196] width 161 height 26
click at [752, 199] on input at bounding box center [781, 196] width 126 height 11
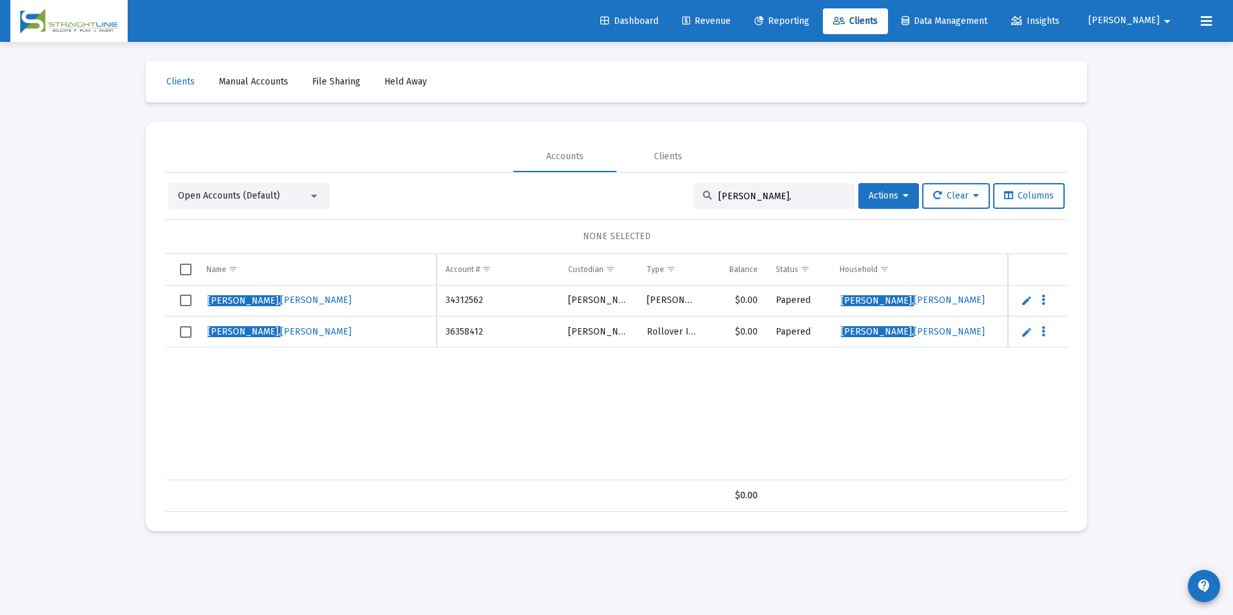
drag, startPoint x: 790, startPoint y: 192, endPoint x: 632, endPoint y: 202, distance: 158.3
click at [632, 202] on div "Open Accounts (Default) Pietrykowski, Actions Clear Columns" at bounding box center [616, 196] width 896 height 26
type input "Riffle"
click at [182, 299] on span "Select row" at bounding box center [186, 301] width 12 height 12
click at [193, 333] on td "Data grid" at bounding box center [181, 332] width 32 height 31
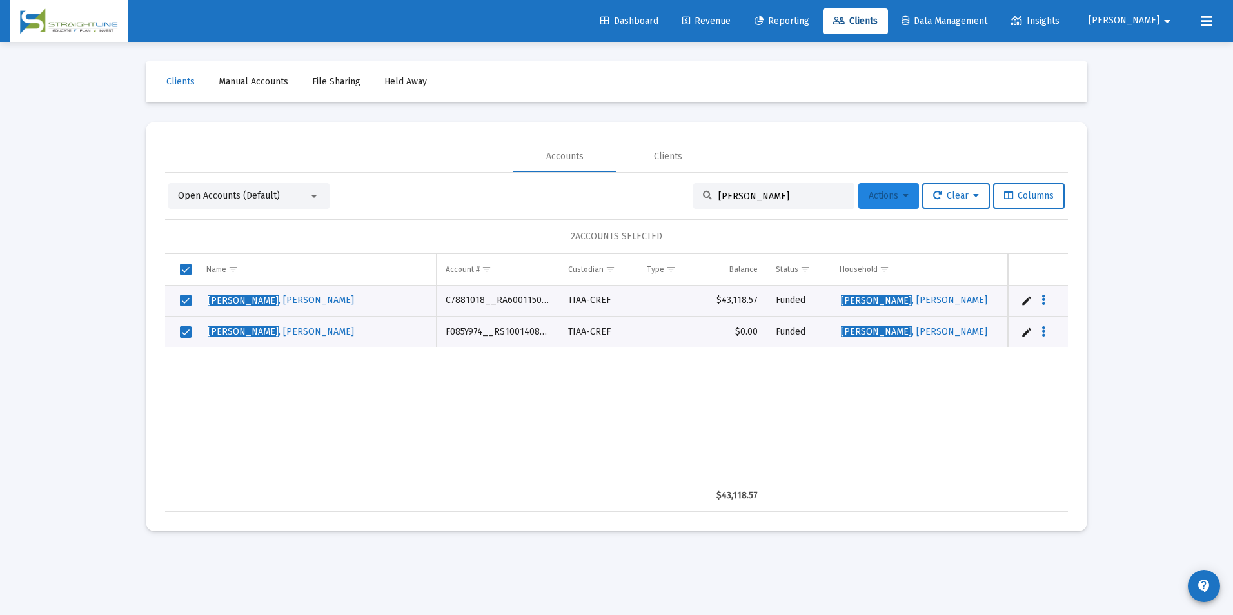
click at [886, 199] on span "Actions" at bounding box center [888, 195] width 40 height 11
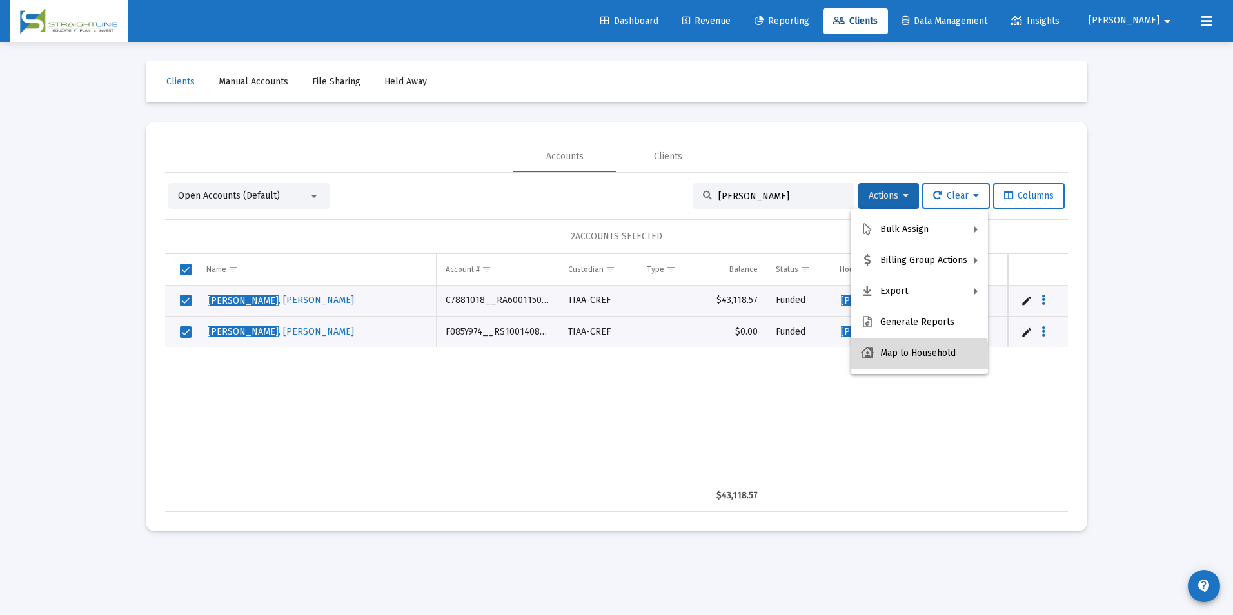
click at [915, 360] on button "Map to Household" at bounding box center [918, 353] width 137 height 31
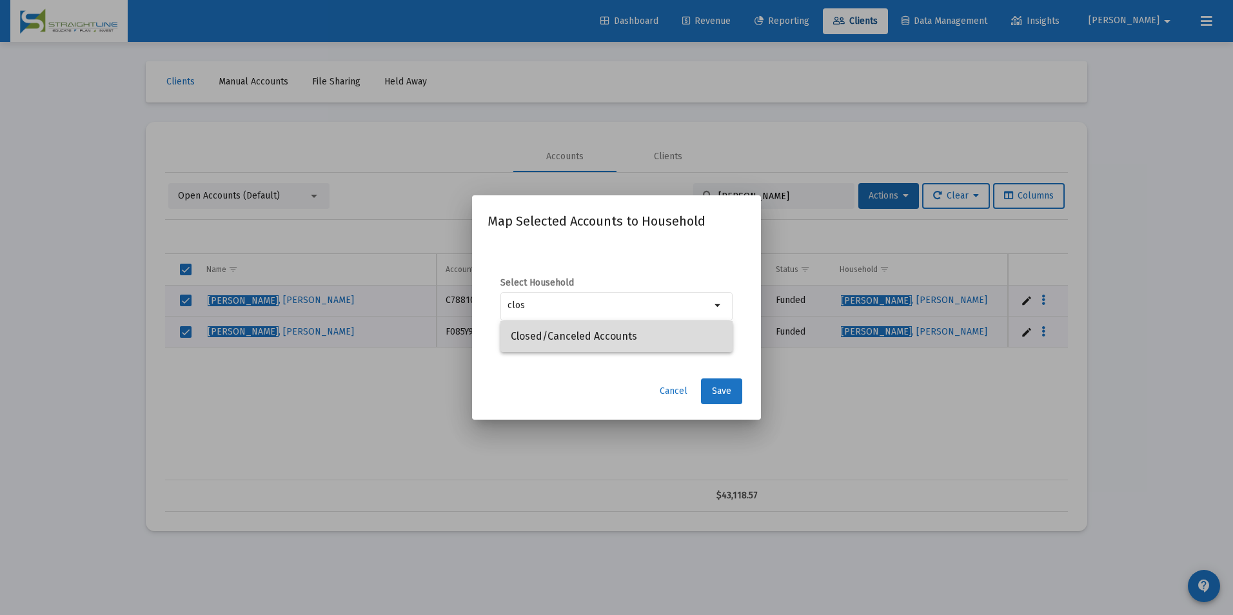
click at [709, 335] on span "Closed/Canceled Accounts" at bounding box center [616, 336] width 211 height 31
type input "Closed/Canceled Accounts"
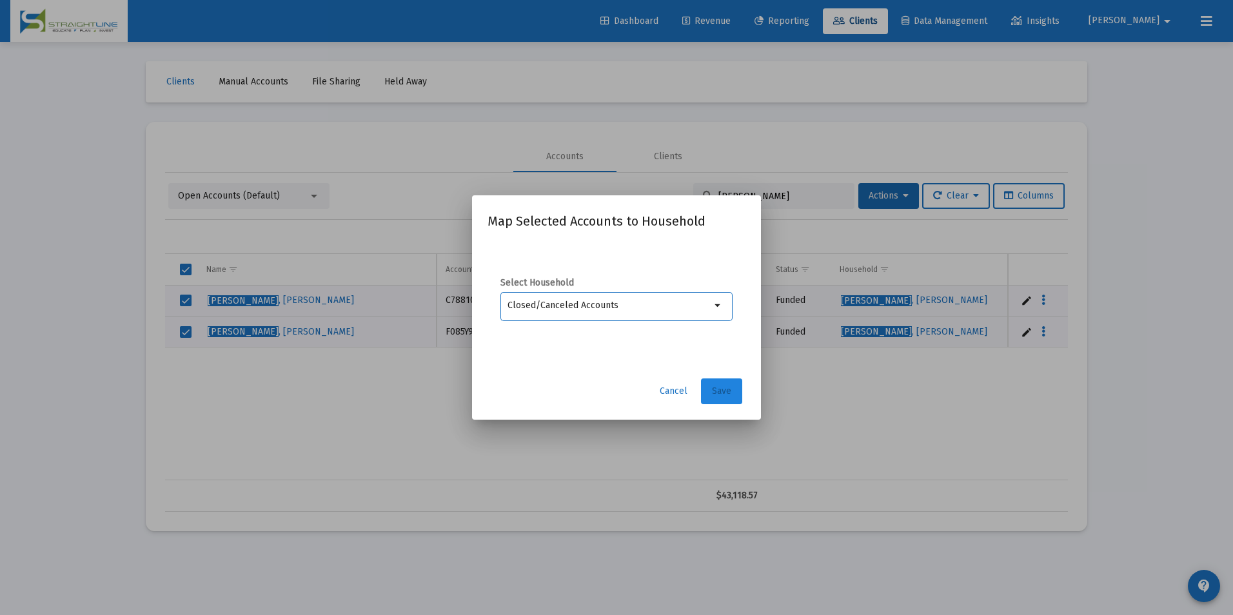
click at [736, 386] on button "Save" at bounding box center [721, 391] width 41 height 26
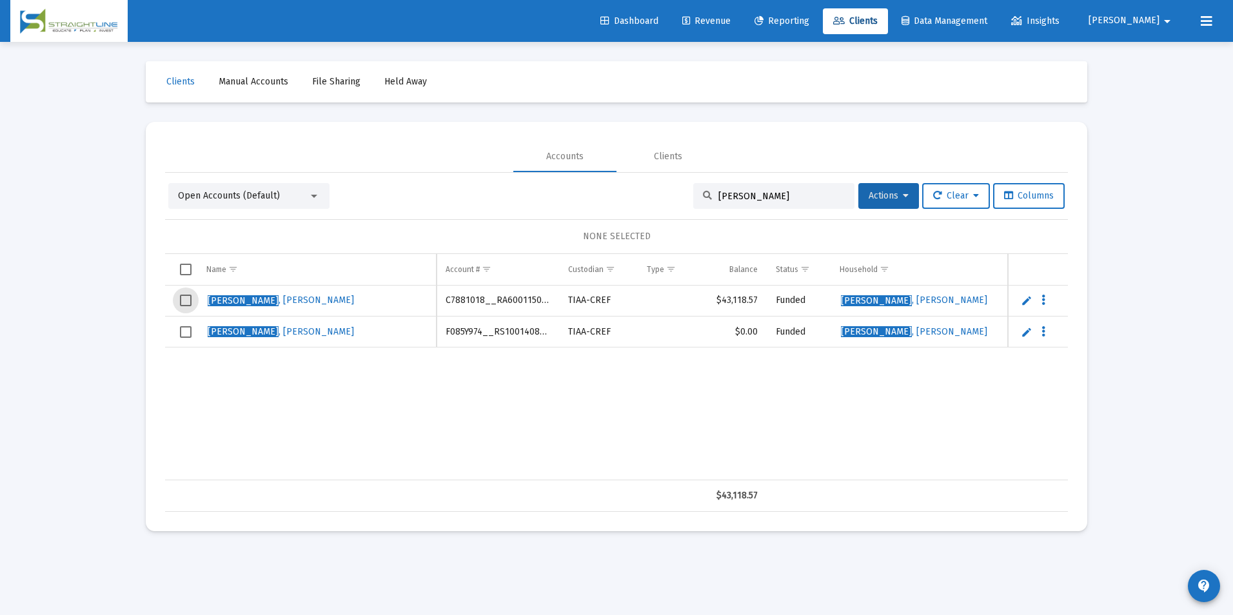
click at [184, 302] on span "Select row" at bounding box center [186, 301] width 12 height 12
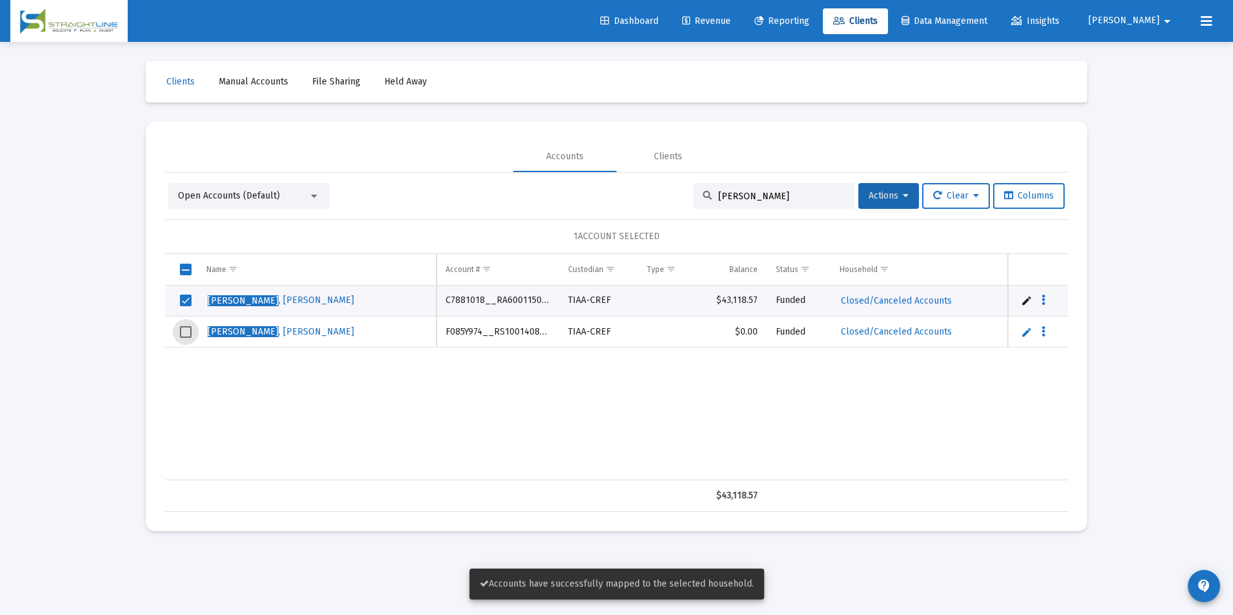
click at [183, 326] on span "Select row" at bounding box center [186, 332] width 12 height 12
click at [882, 197] on span "Actions" at bounding box center [888, 195] width 40 height 11
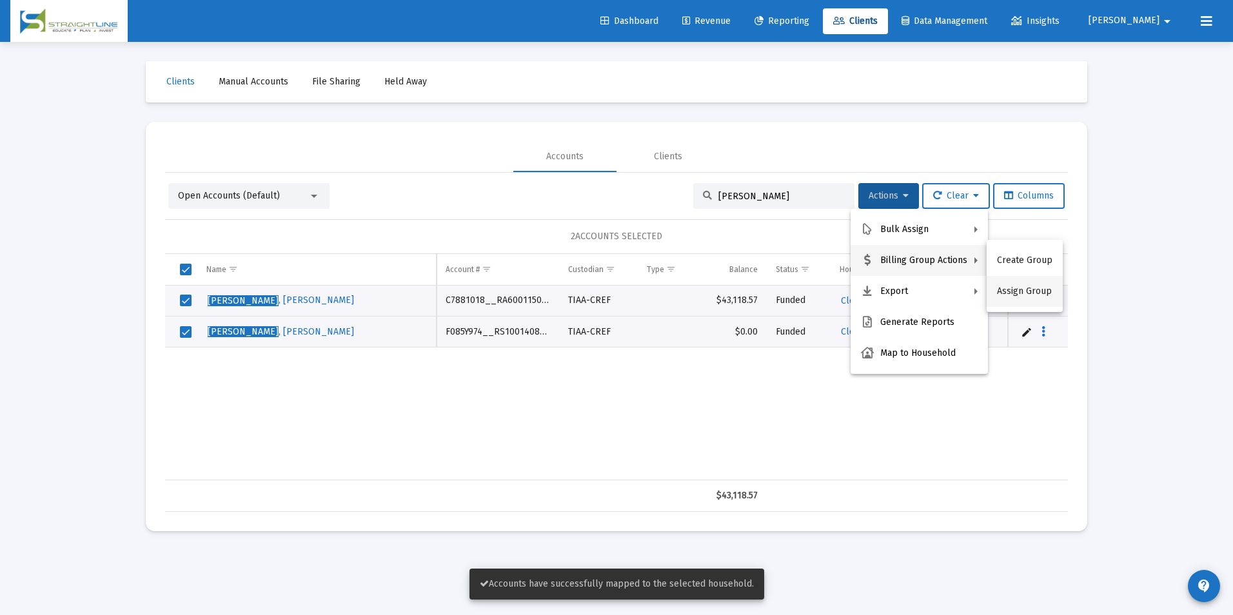
click at [1048, 294] on button "Assign Group" at bounding box center [1024, 291] width 76 height 31
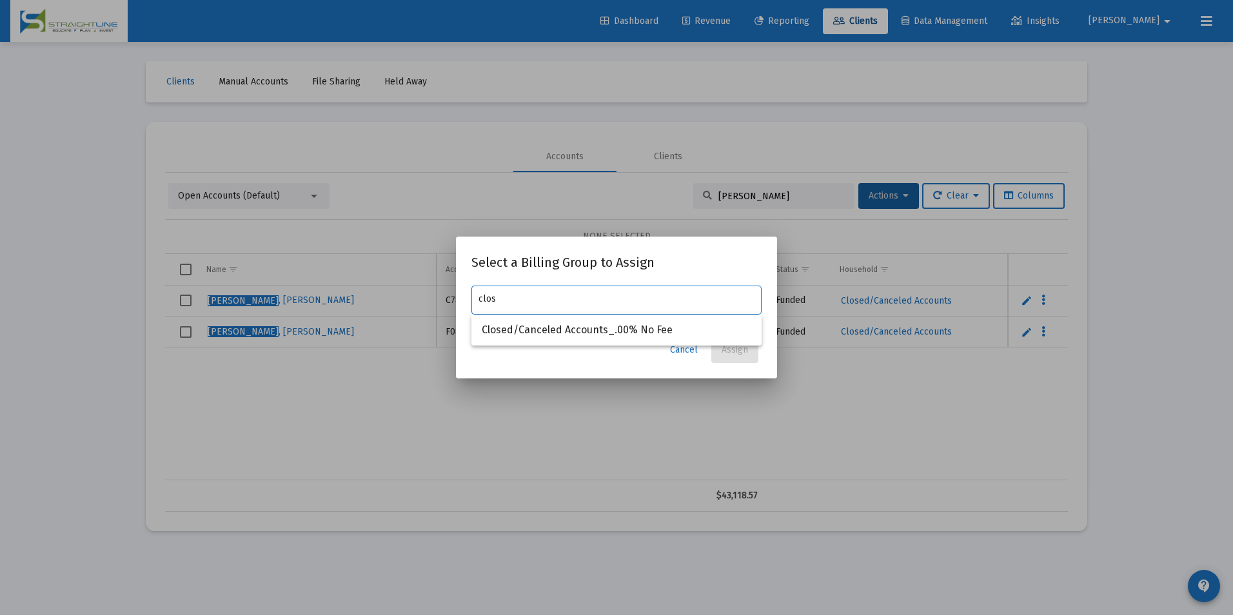
type input "clos"
click at [986, 255] on div at bounding box center [616, 307] width 1233 height 615
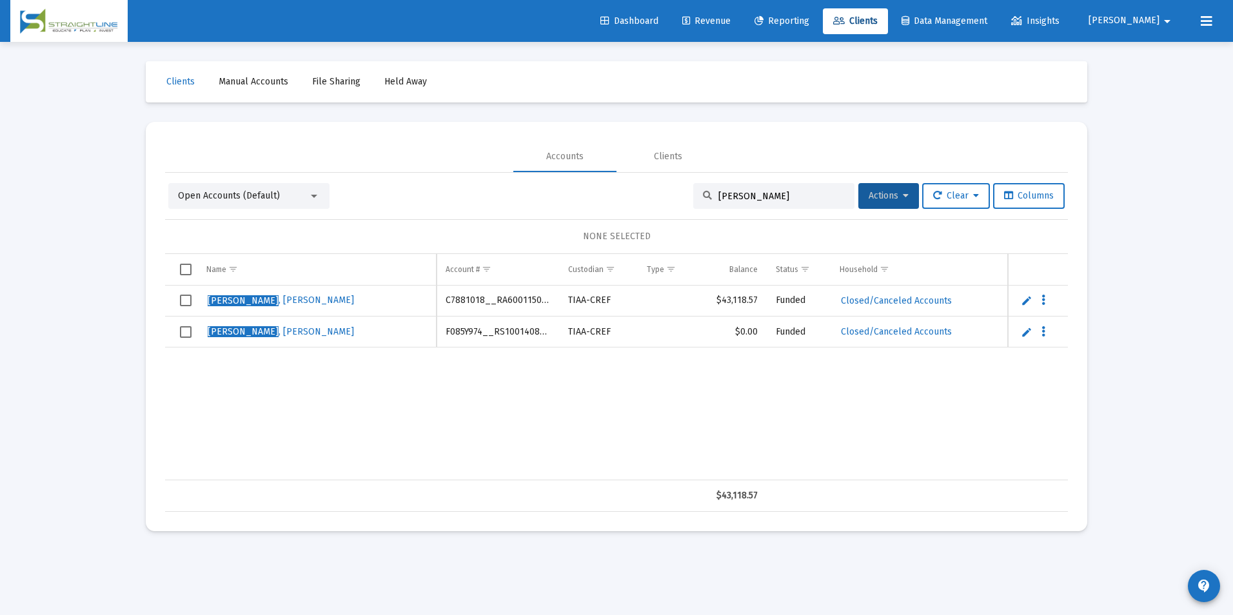
click at [170, 298] on td "Data grid" at bounding box center [181, 301] width 32 height 31
click at [178, 332] on td "Data grid" at bounding box center [181, 332] width 32 height 31
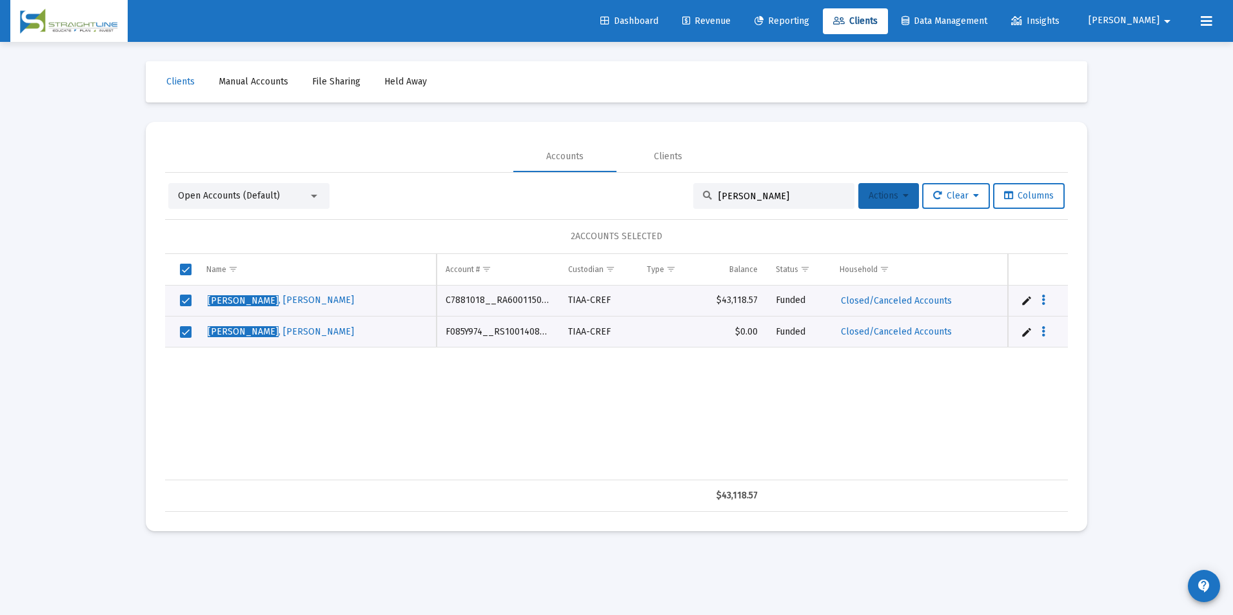
click at [890, 200] on span "Actions" at bounding box center [888, 195] width 40 height 11
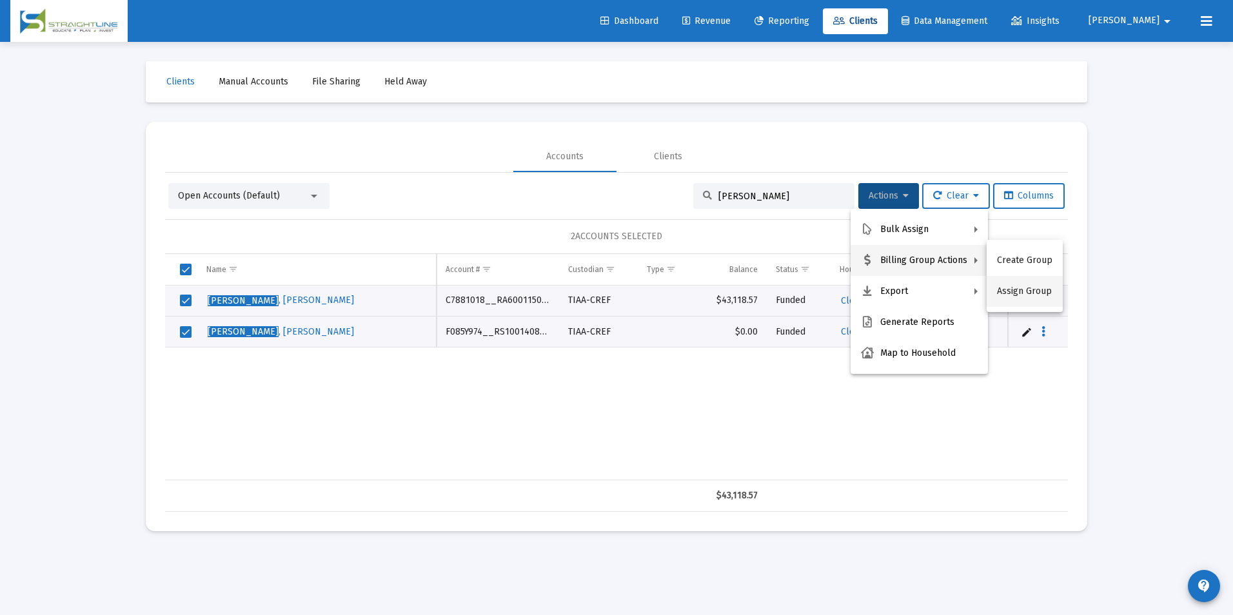
click at [1010, 284] on button "Assign Group" at bounding box center [1024, 291] width 76 height 31
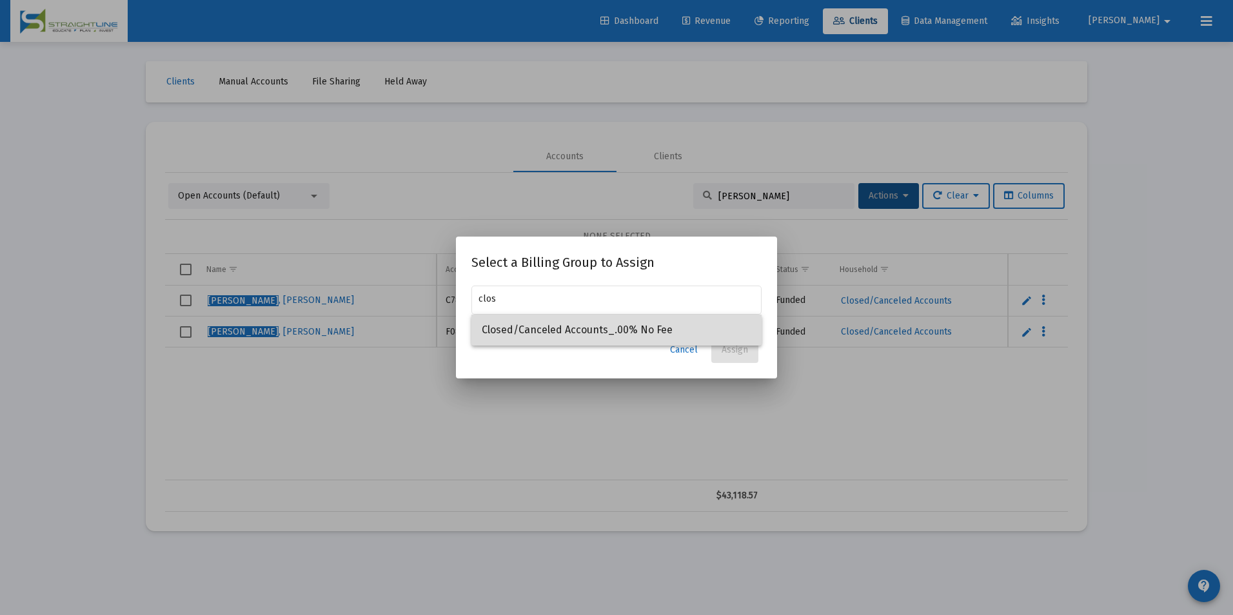
click at [648, 340] on span "Closed/Canceled Accounts_.00% No Fee" at bounding box center [616, 330] width 269 height 31
type input "Closed/Canceled Accounts_.00% No Fee"
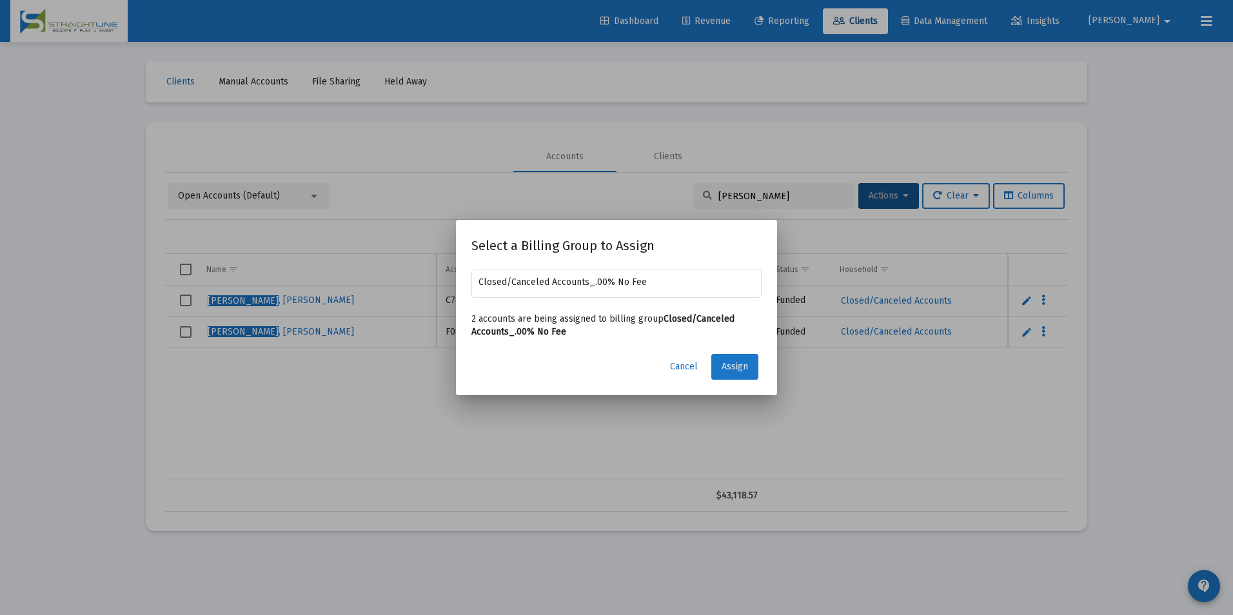
click at [736, 362] on span "Assign" at bounding box center [734, 366] width 26 height 11
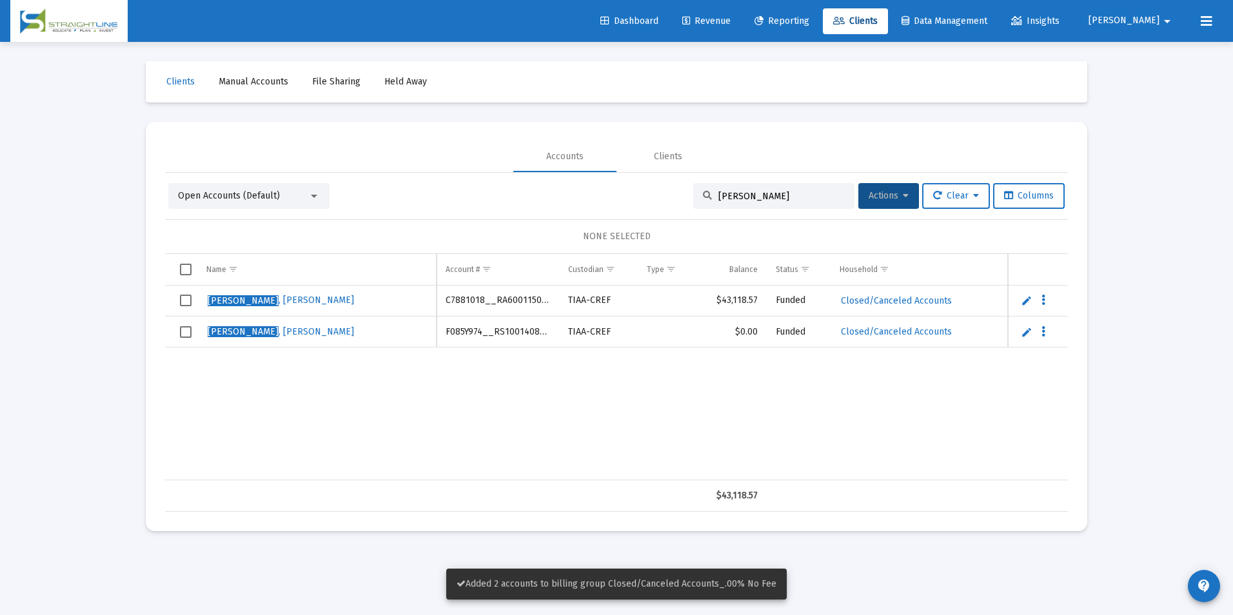
click at [181, 301] on span "Select row" at bounding box center [186, 301] width 12 height 12
click at [181, 327] on span "Select row" at bounding box center [186, 332] width 12 height 12
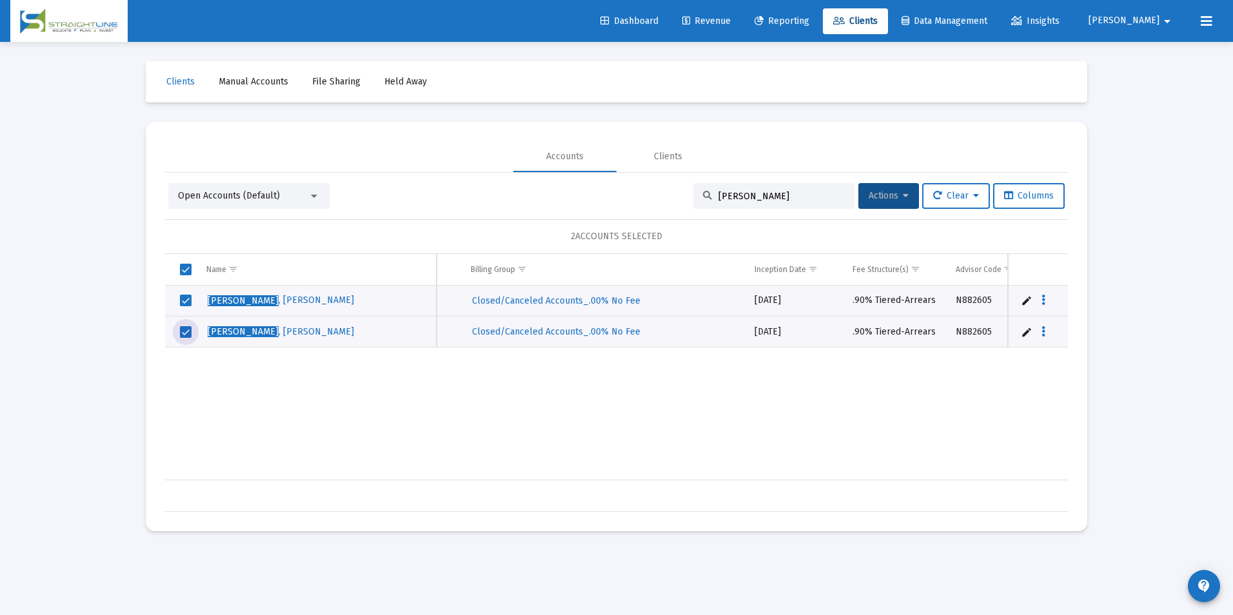
scroll to position [0, 664]
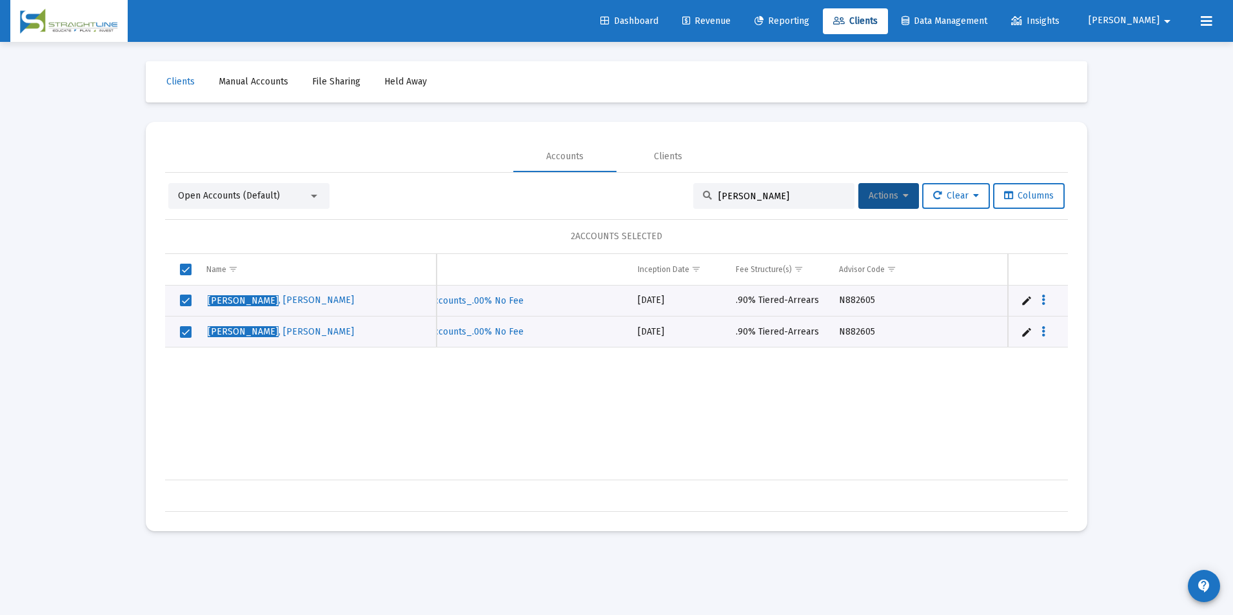
click at [877, 200] on span "Actions" at bounding box center [888, 195] width 40 height 11
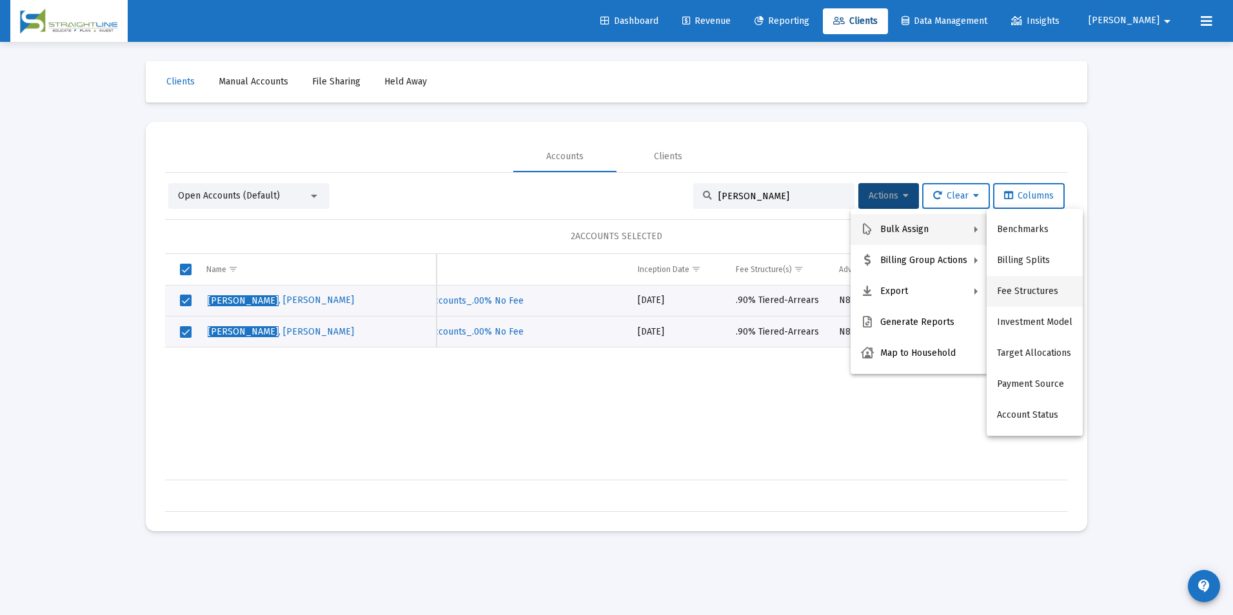
click at [1022, 290] on button "Fee Structures" at bounding box center [1034, 291] width 96 height 31
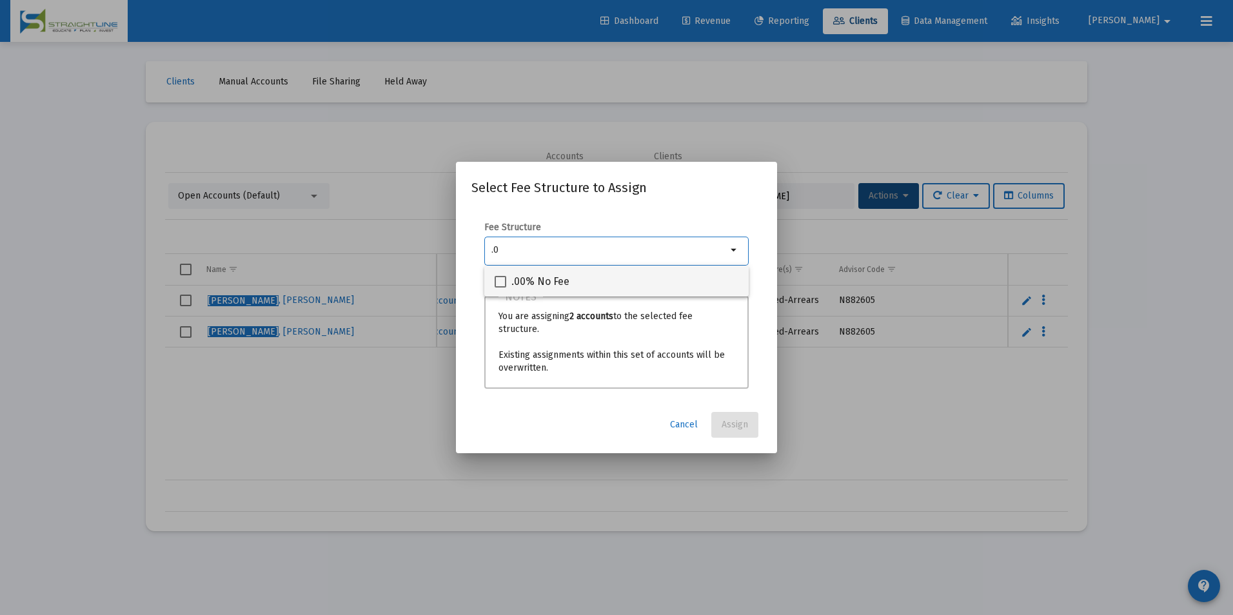
type input ".0"
click at [663, 273] on div ".00% No Fee" at bounding box center [616, 281] width 244 height 31
checkbox input "true"
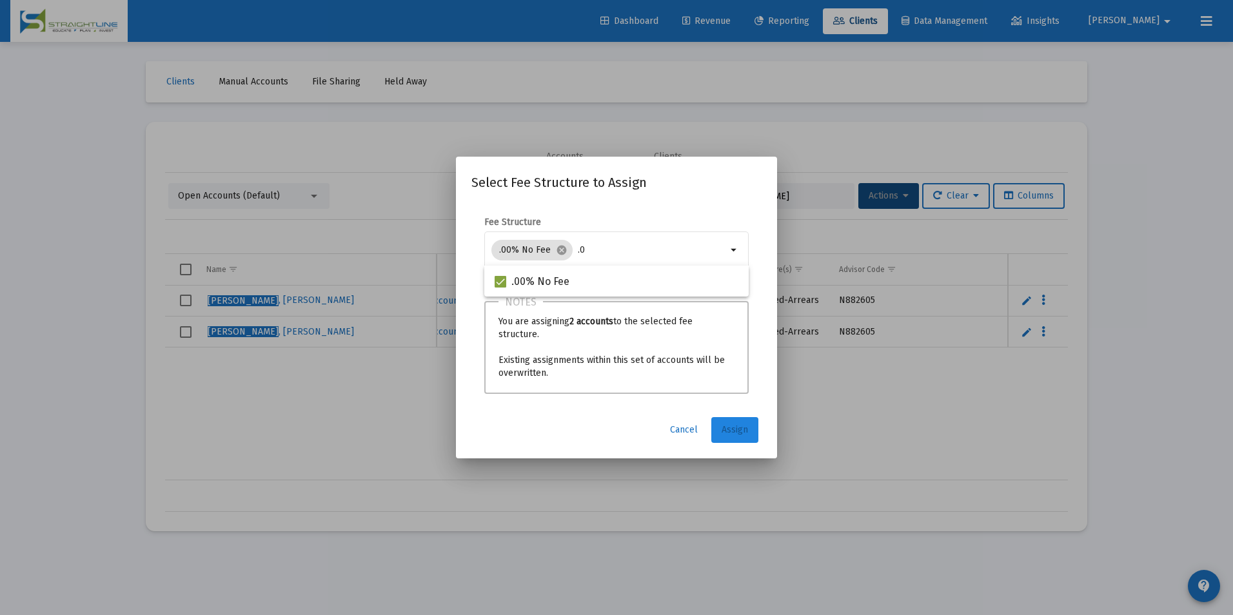
click at [738, 422] on button "Assign" at bounding box center [734, 430] width 47 height 26
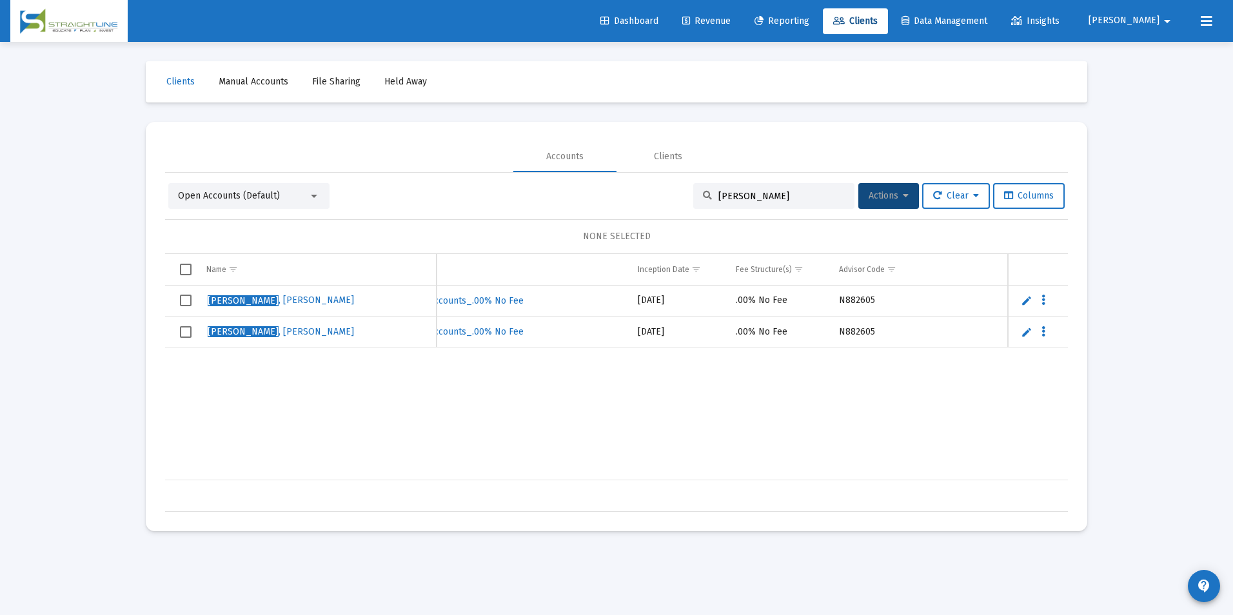
drag, startPoint x: 760, startPoint y: 199, endPoint x: 648, endPoint y: 204, distance: 112.3
click at [648, 204] on div "Open Accounts (Default) Riffle Actions Clear Columns" at bounding box center [616, 196] width 896 height 26
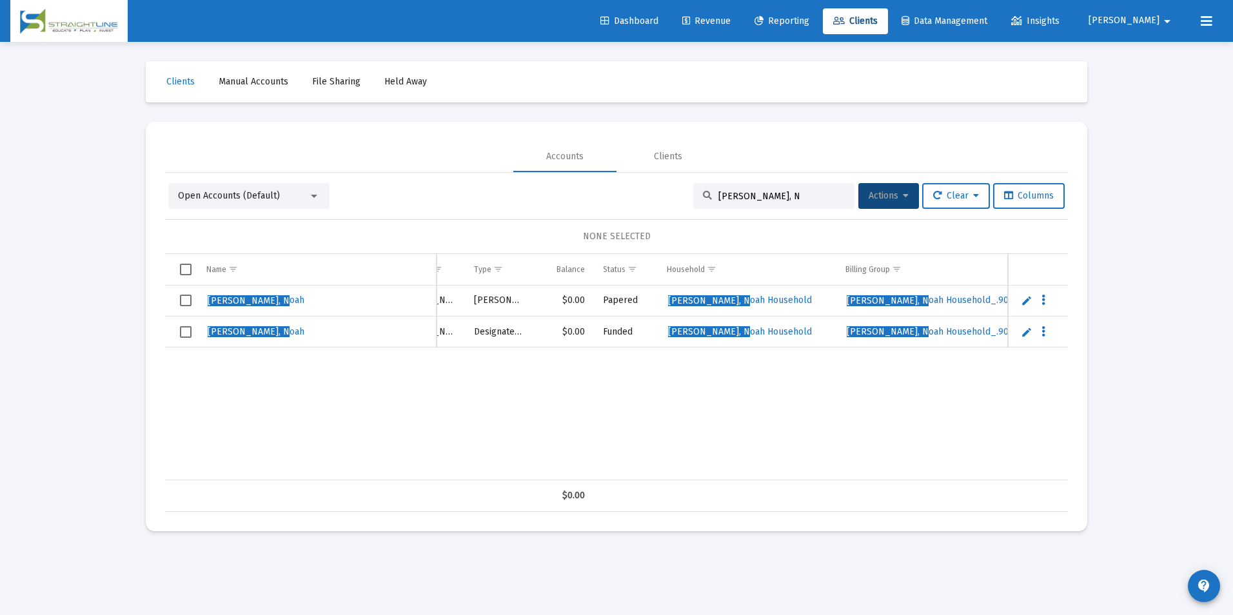
scroll to position [0, 0]
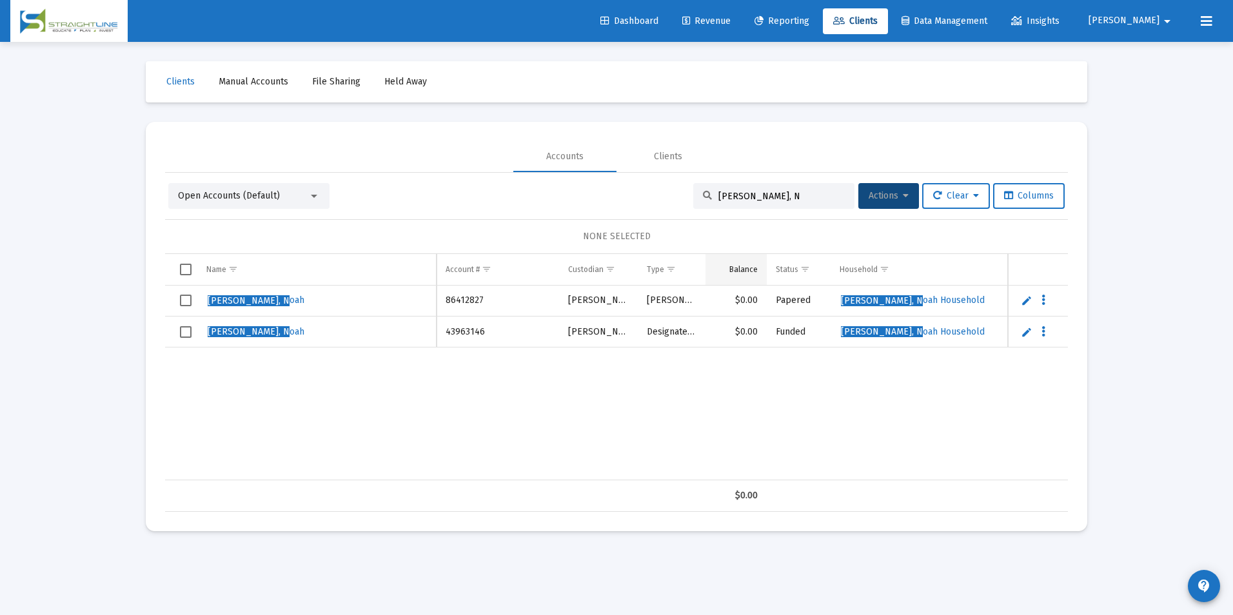
click at [707, 271] on tr "Name Account # Custodian Type Balance Status Household Billing Group Inception …" at bounding box center [1064, 269] width 1798 height 31
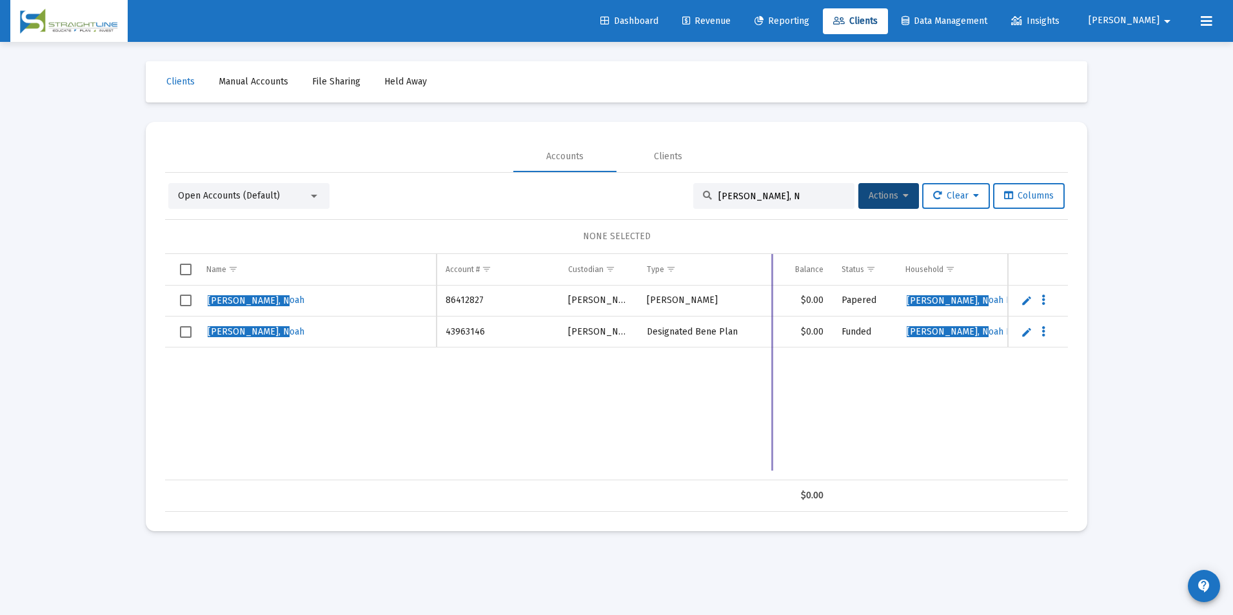
drag, startPoint x: 706, startPoint y: 272, endPoint x: 772, endPoint y: 282, distance: 67.2
click at [772, 282] on div "Name Name Account # Custodian Type Balance Status Household Billing Group Incep…" at bounding box center [616, 383] width 903 height 258
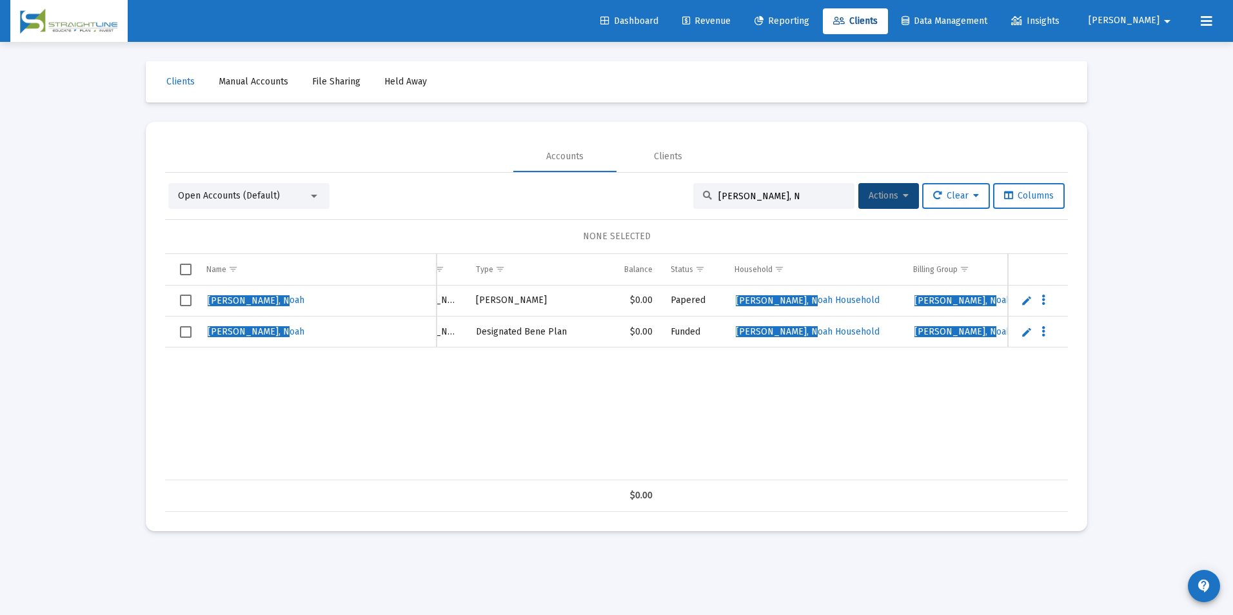
scroll to position [0, 234]
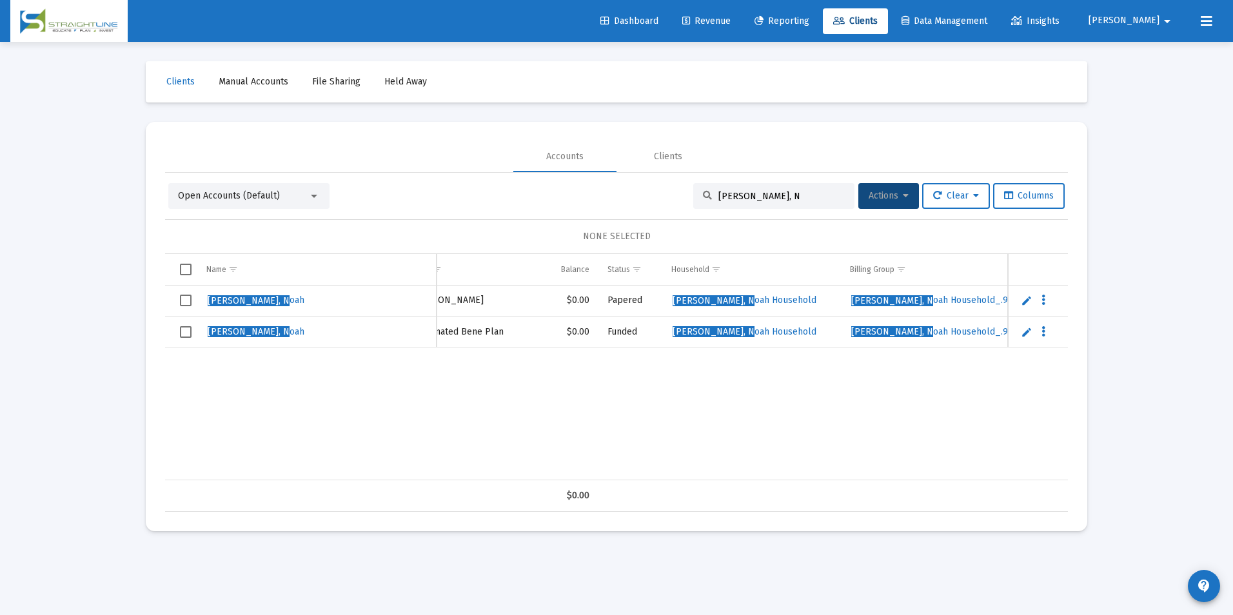
click at [784, 200] on input "Vanderhyde, N" at bounding box center [781, 196] width 126 height 11
drag, startPoint x: 784, startPoint y: 200, endPoint x: 682, endPoint y: 200, distance: 101.9
click at [682, 200] on div "Open Accounts (Default) Vanderhyde, N Actions Clear Columns" at bounding box center [616, 196] width 896 height 26
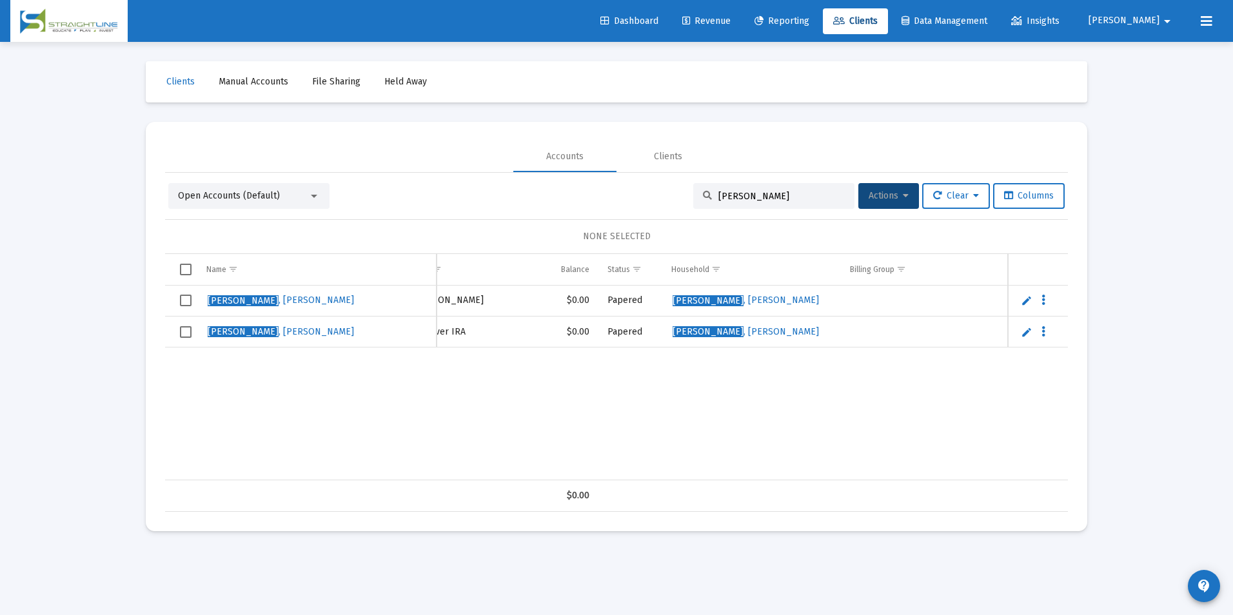
type input "[PERSON_NAME]"
click at [741, 29] on link "Revenue" at bounding box center [706, 21] width 69 height 26
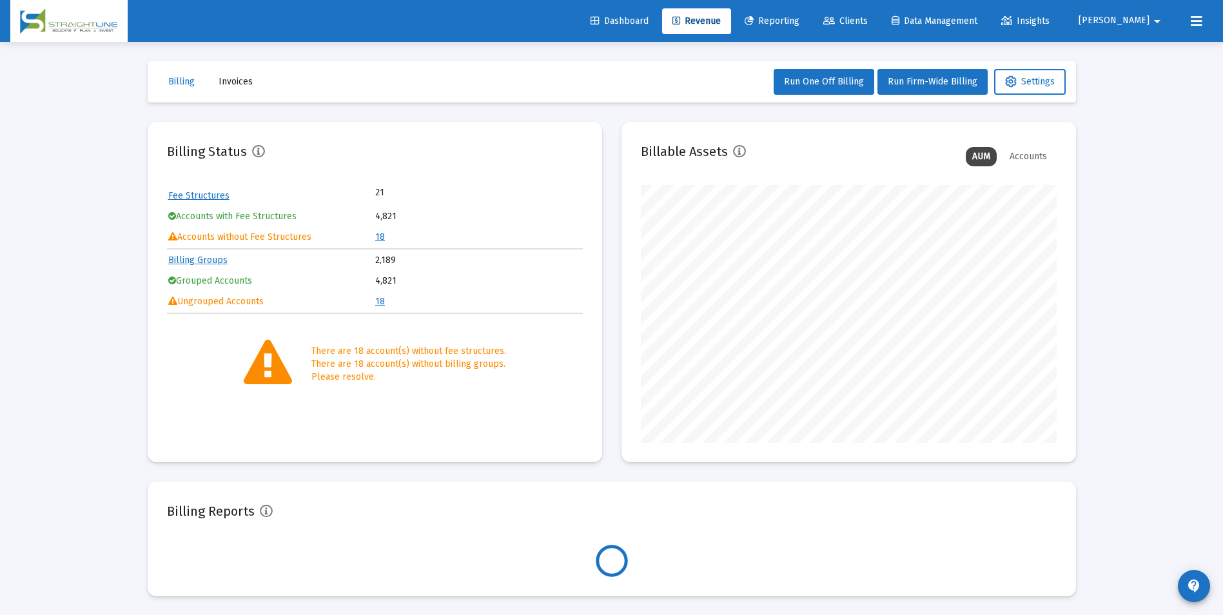
scroll to position [258, 416]
click at [380, 239] on link "18" at bounding box center [380, 236] width 10 height 11
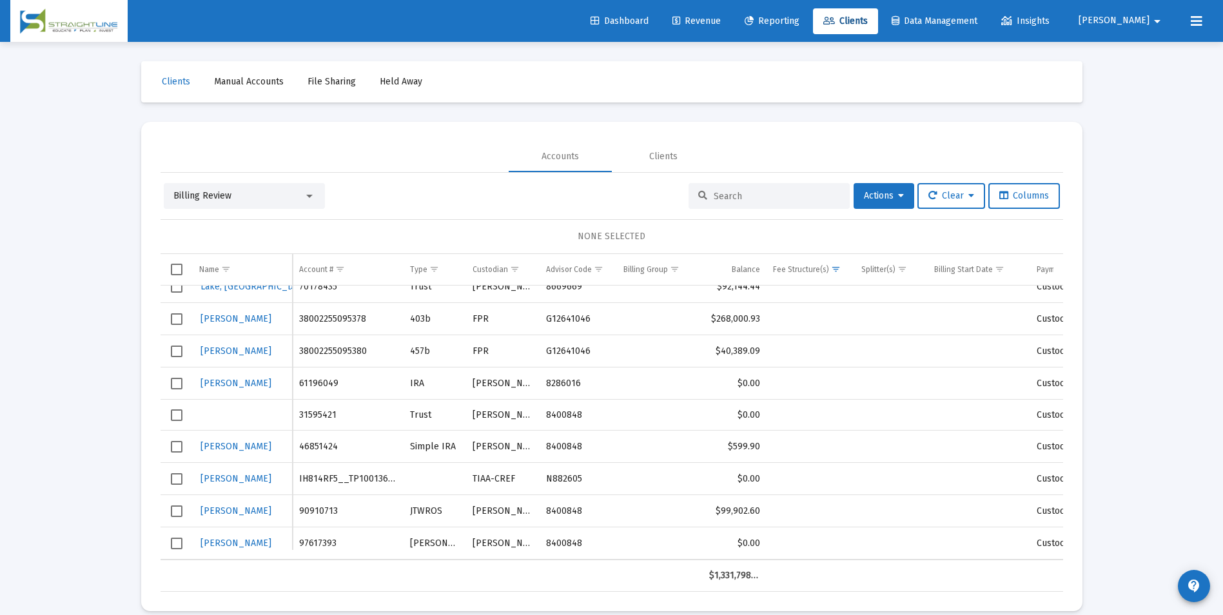
scroll to position [185, 0]
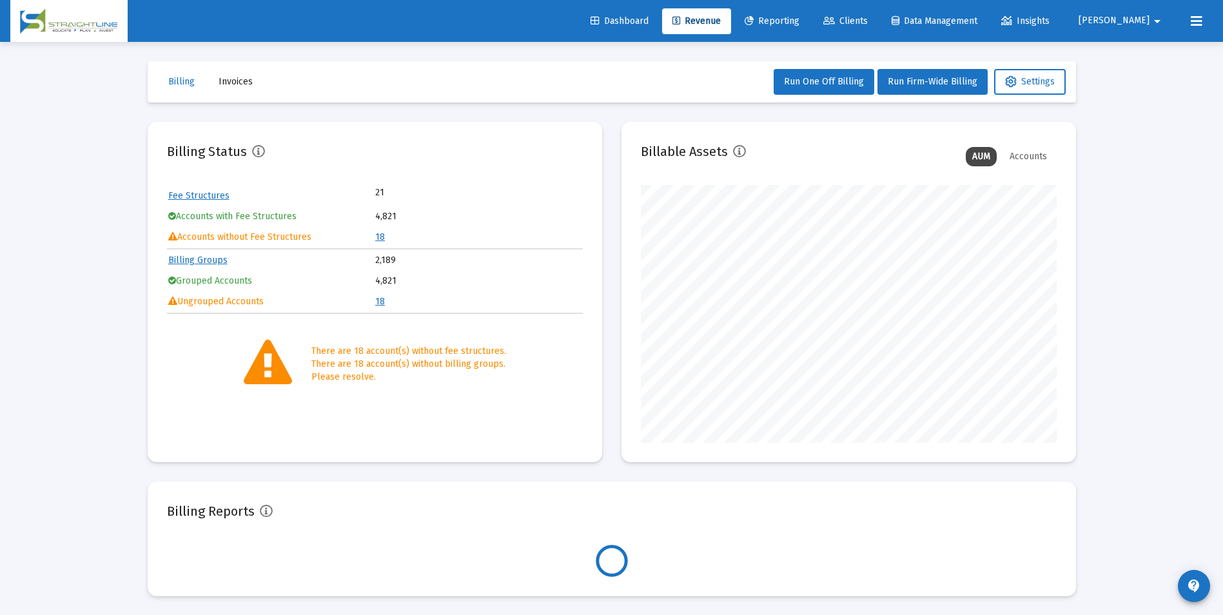
scroll to position [258, 416]
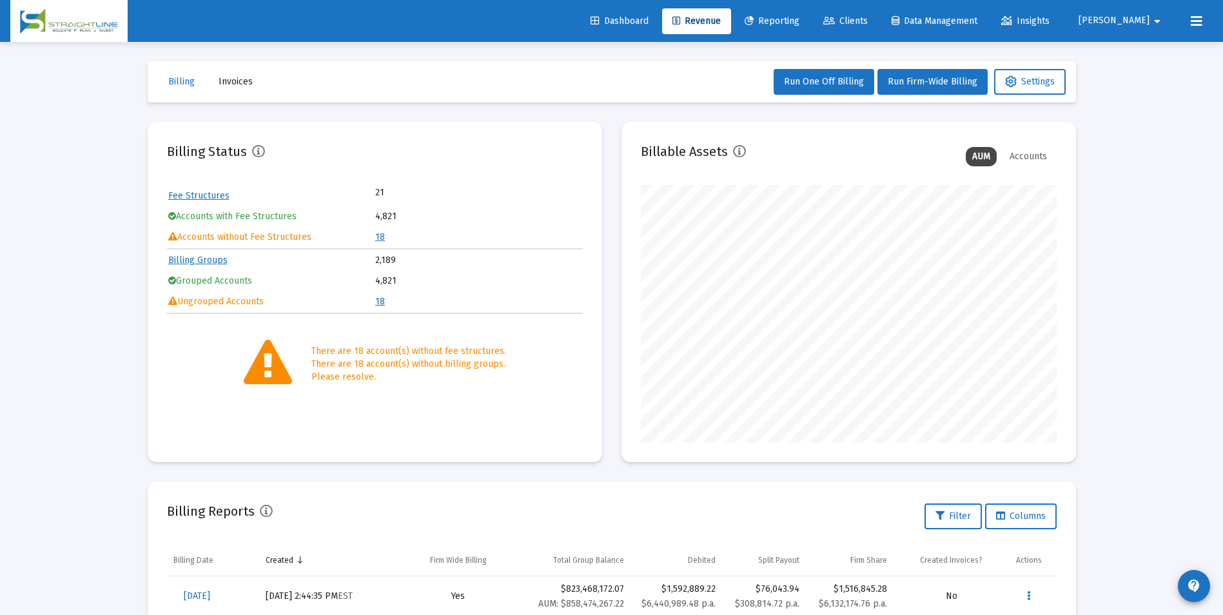
click at [377, 238] on link "18" at bounding box center [380, 236] width 10 height 11
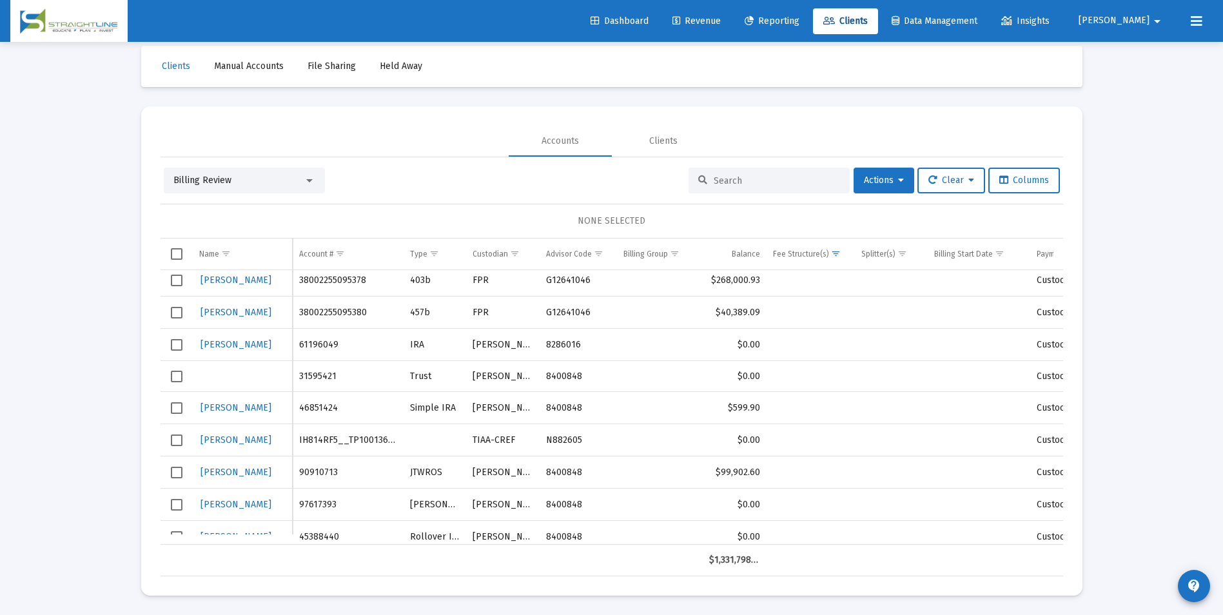
scroll to position [183, 0]
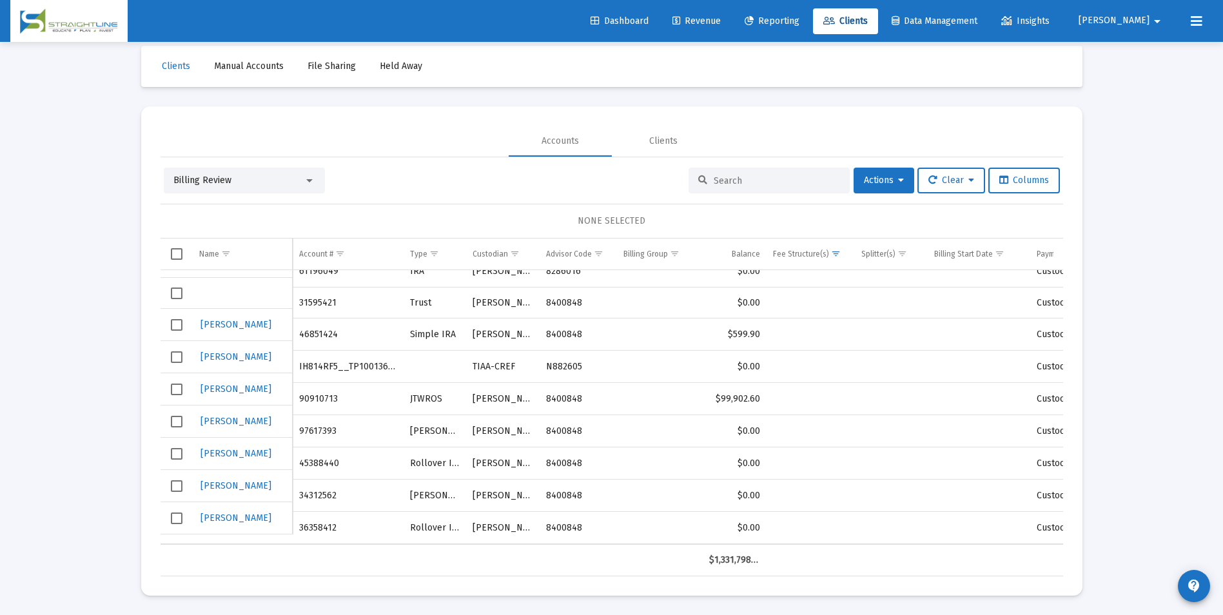
click at [260, 175] on div "Billing Review" at bounding box center [238, 180] width 130 height 13
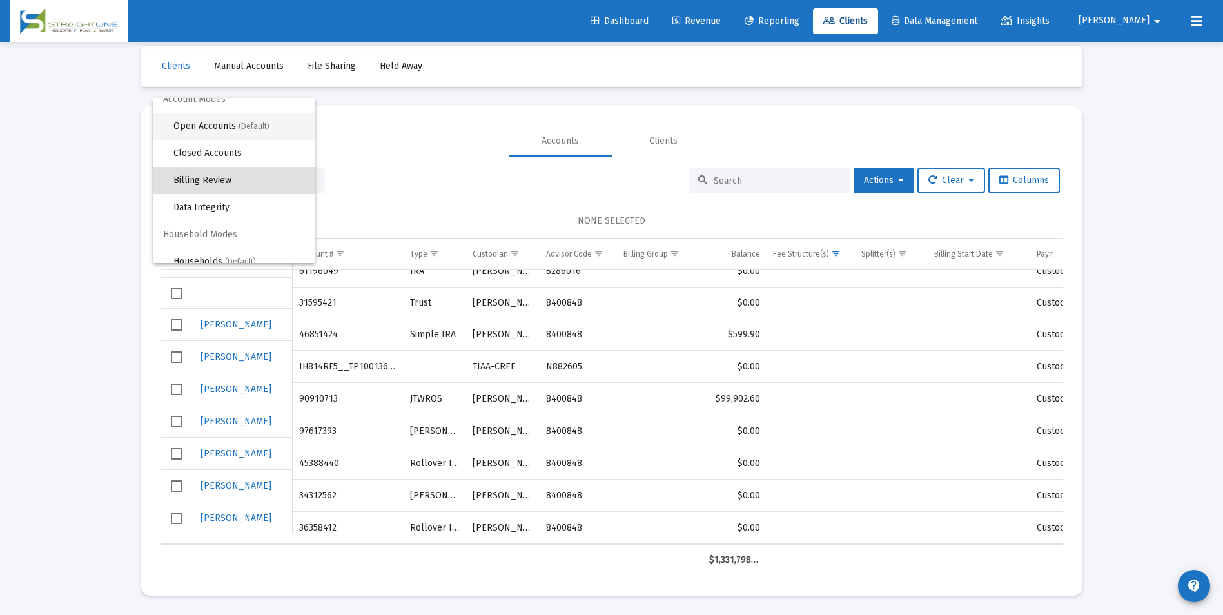
click at [262, 125] on span "(Default)" at bounding box center [254, 126] width 31 height 9
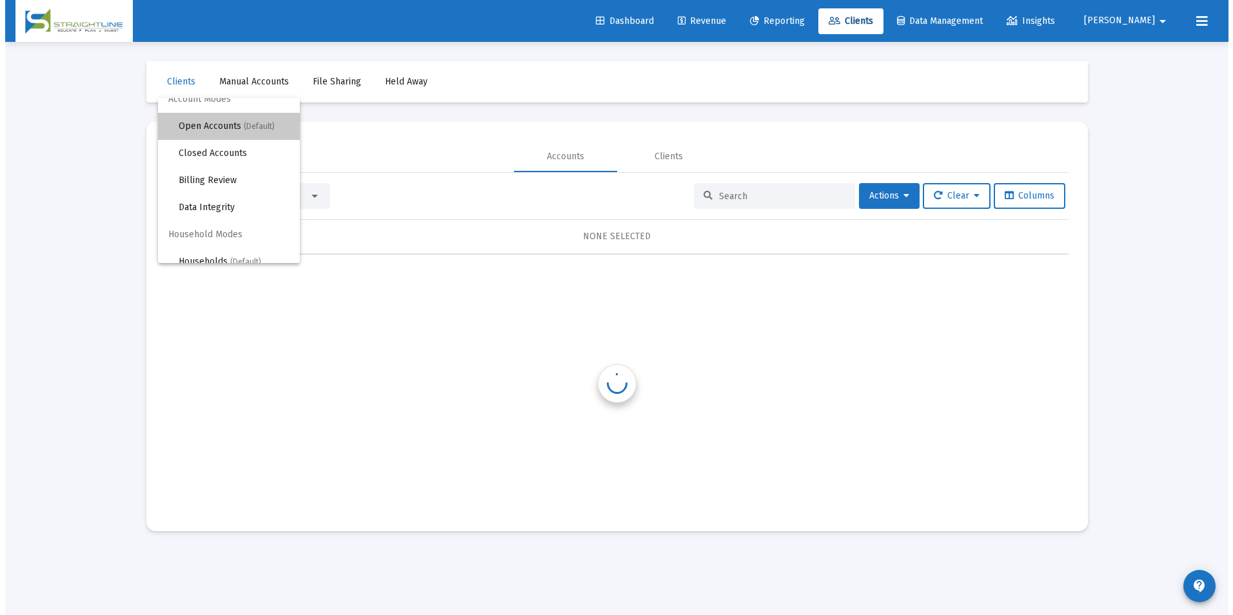
scroll to position [0, 0]
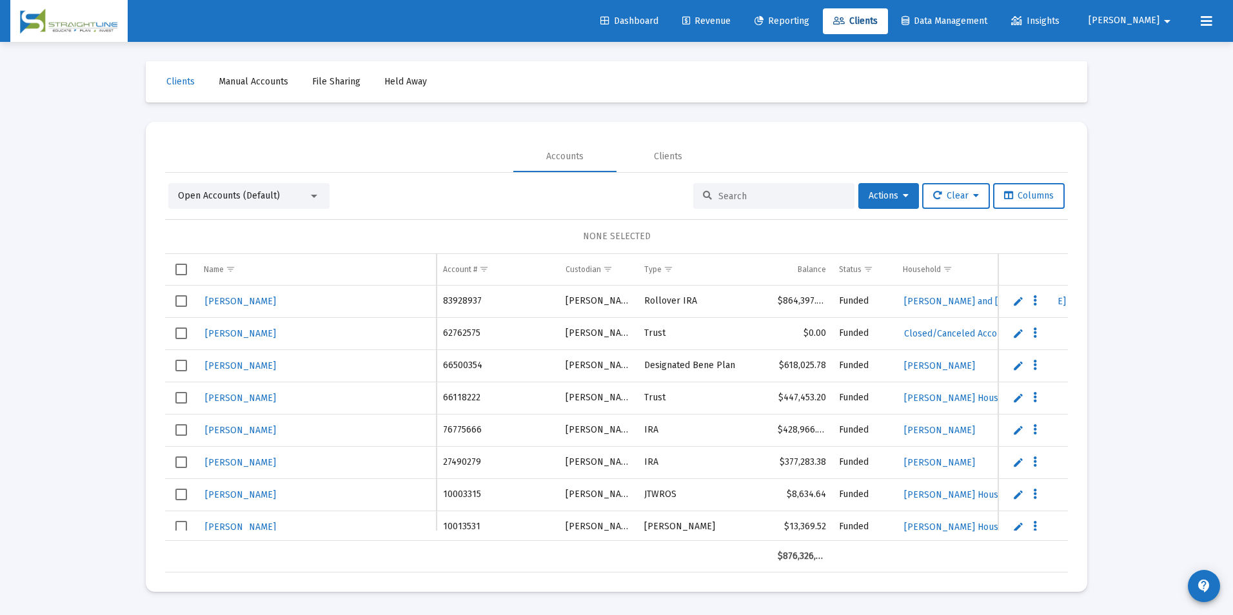
click at [758, 193] on input at bounding box center [781, 196] width 126 height 11
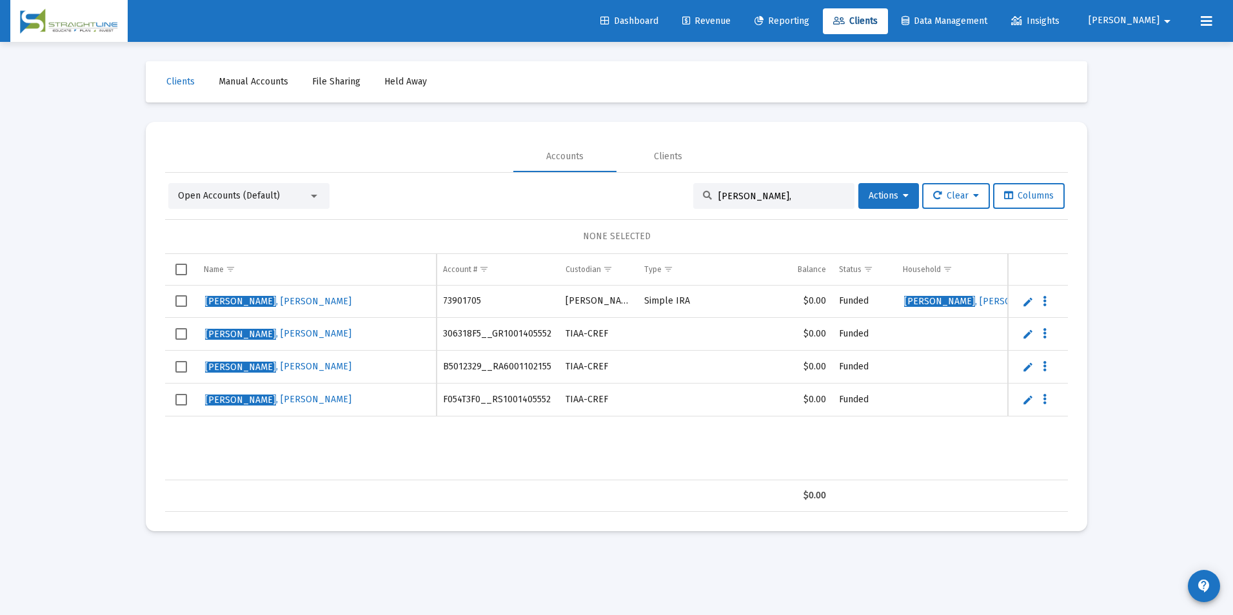
type input "[PERSON_NAME]"
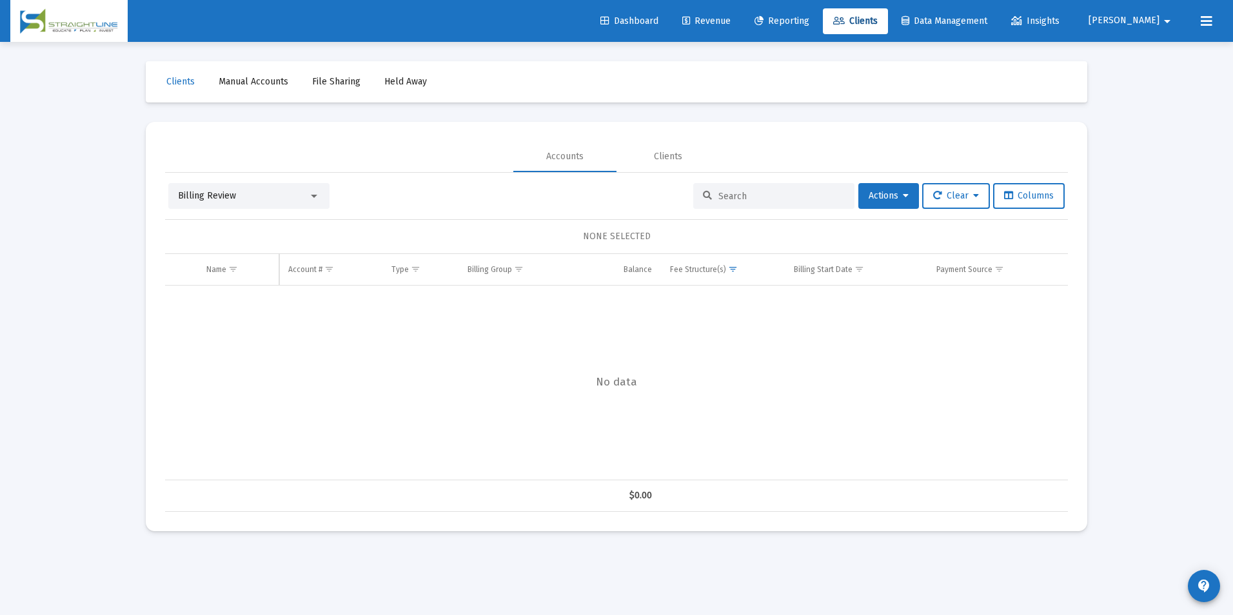
click at [265, 192] on div "Billing Review" at bounding box center [243, 196] width 130 height 13
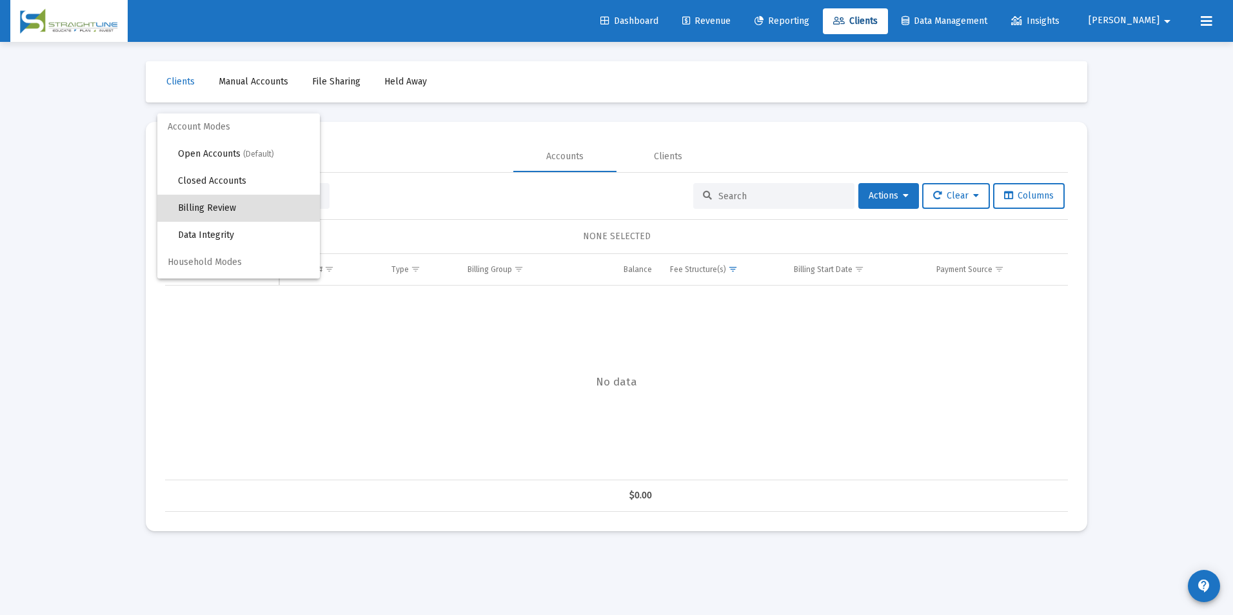
scroll to position [12, 0]
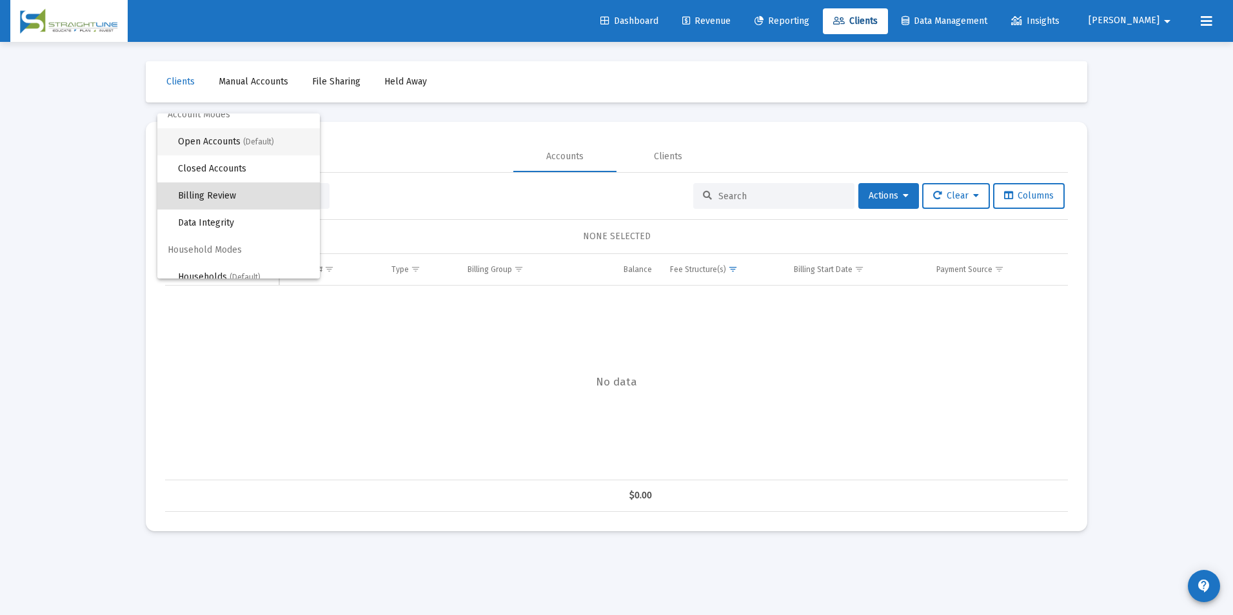
click at [248, 146] on span "(Default)" at bounding box center [258, 141] width 31 height 9
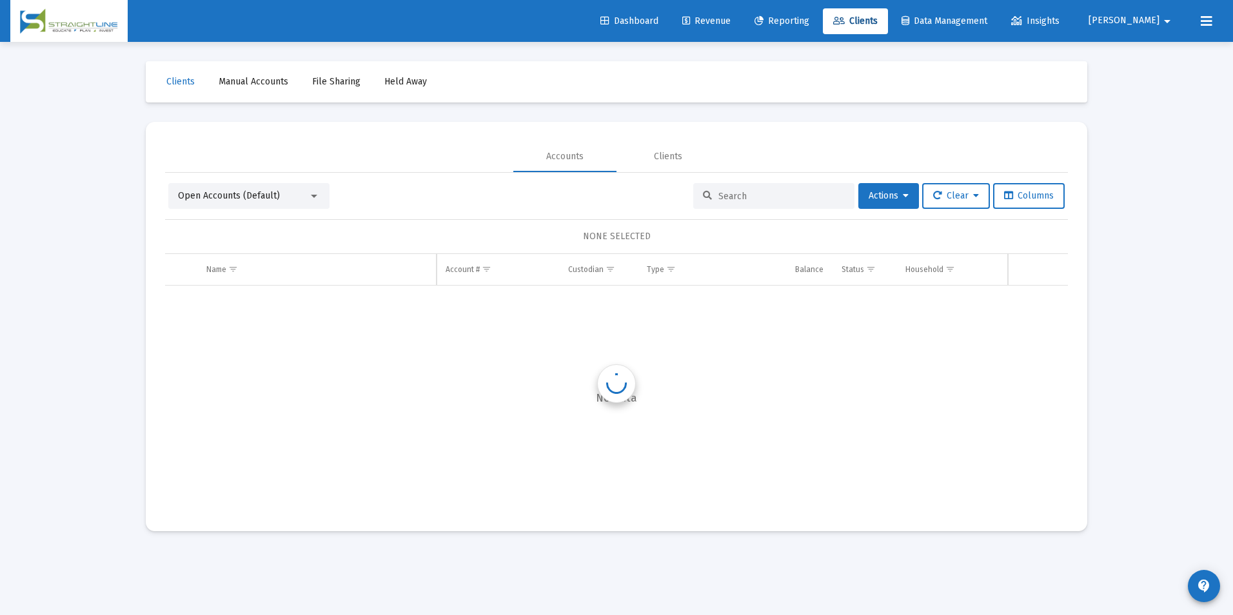
scroll to position [0, 0]
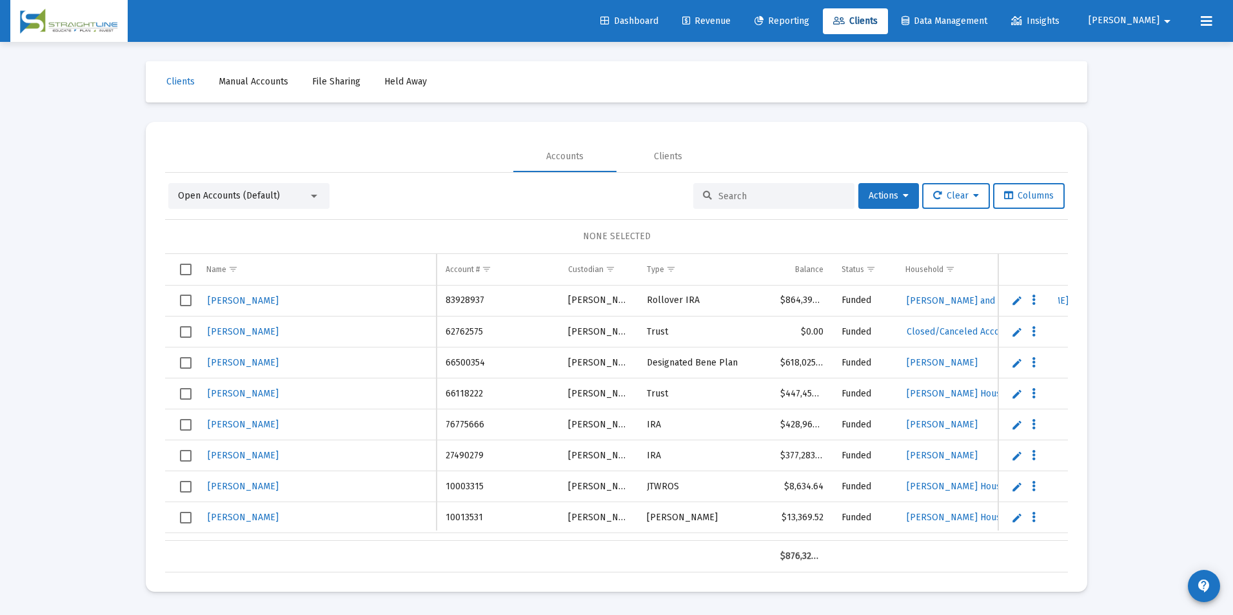
click at [718, 196] on input at bounding box center [781, 196] width 126 height 11
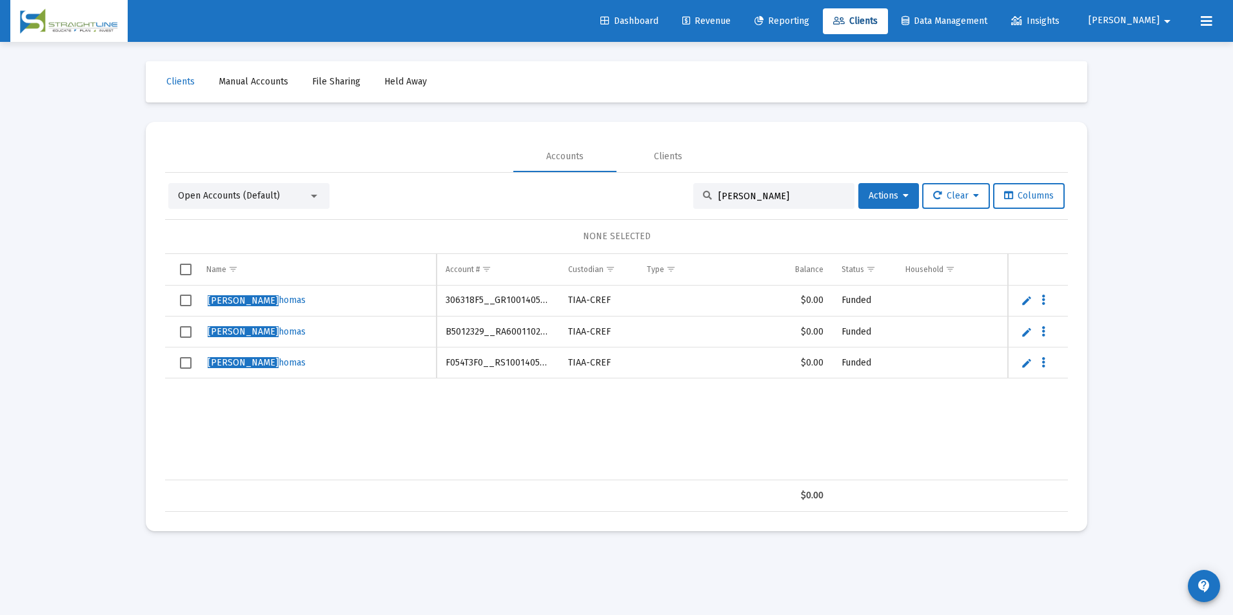
drag, startPoint x: 806, startPoint y: 197, endPoint x: 690, endPoint y: 182, distance: 117.7
click at [690, 182] on div "Open Accounts (Default) [PERSON_NAME], T Actions Clear Columns NONE SELECTED Na…" at bounding box center [616, 342] width 903 height 339
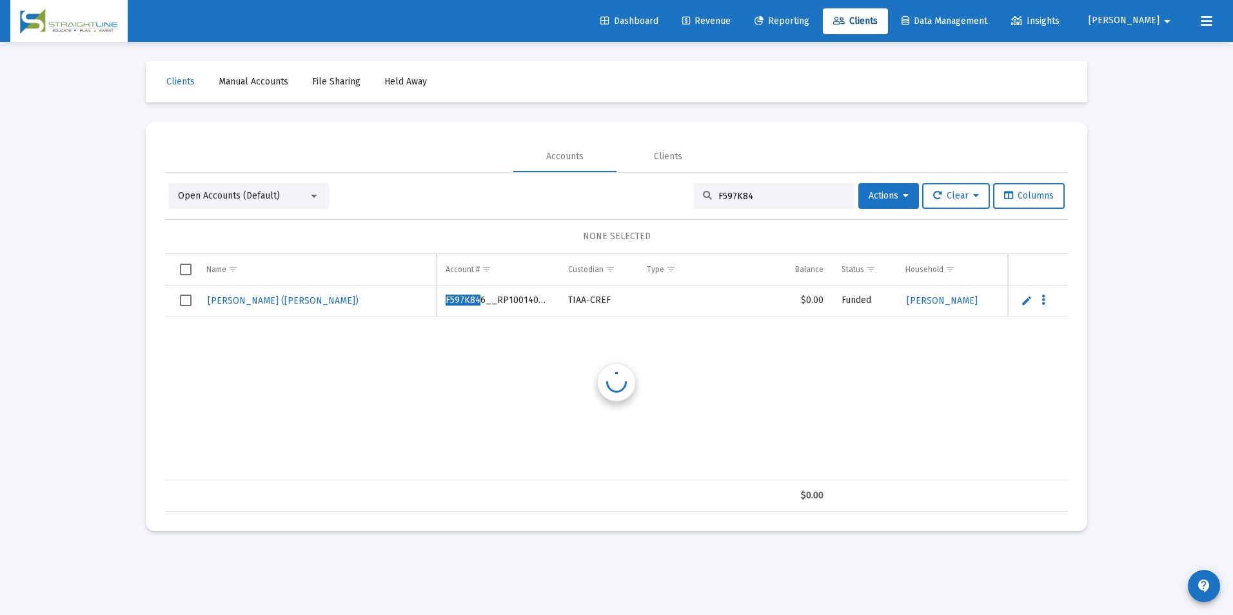
type input "F597K846"
drag, startPoint x: 790, startPoint y: 195, endPoint x: 636, endPoint y: 159, distance: 157.5
click at [636, 159] on mat-tab-group "Accounts Clients Open Accounts (Default) F597K846 Actions Clear Columns NONE SE…" at bounding box center [616, 326] width 903 height 371
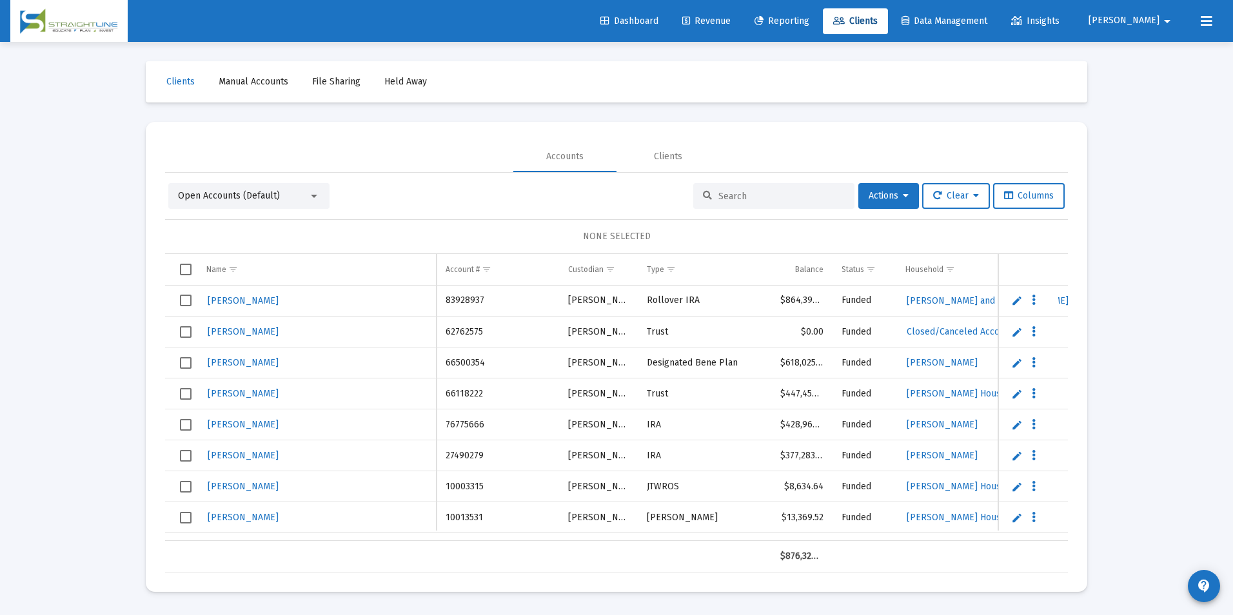
click at [730, 24] on span "Revenue" at bounding box center [706, 20] width 48 height 11
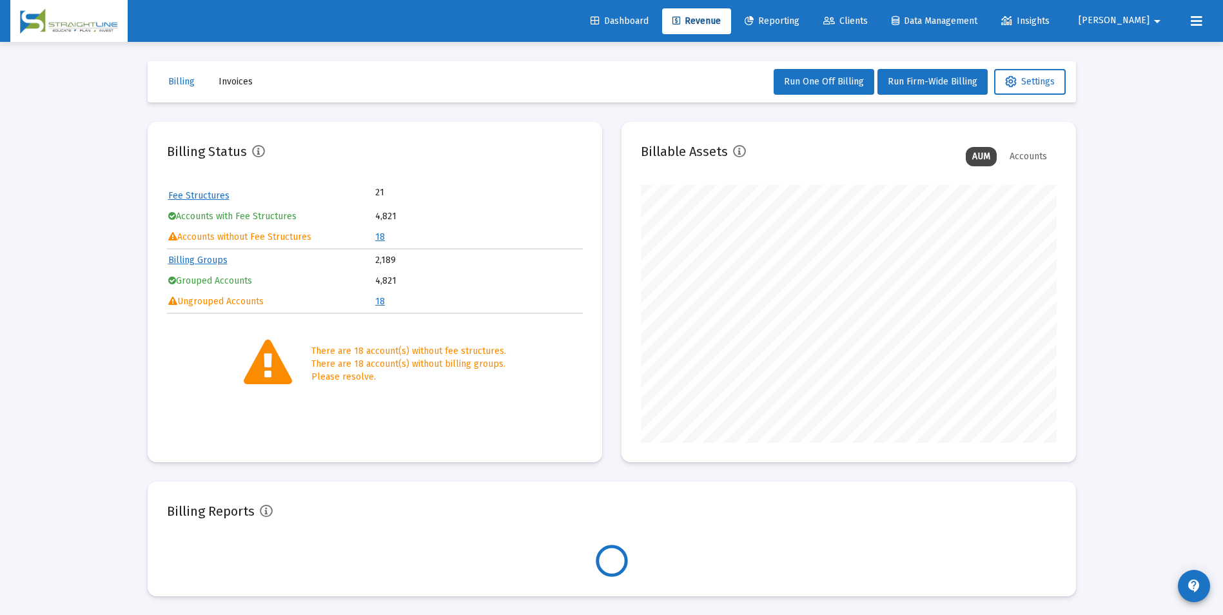
scroll to position [258, 416]
click at [380, 235] on link "18" at bounding box center [380, 236] width 10 height 11
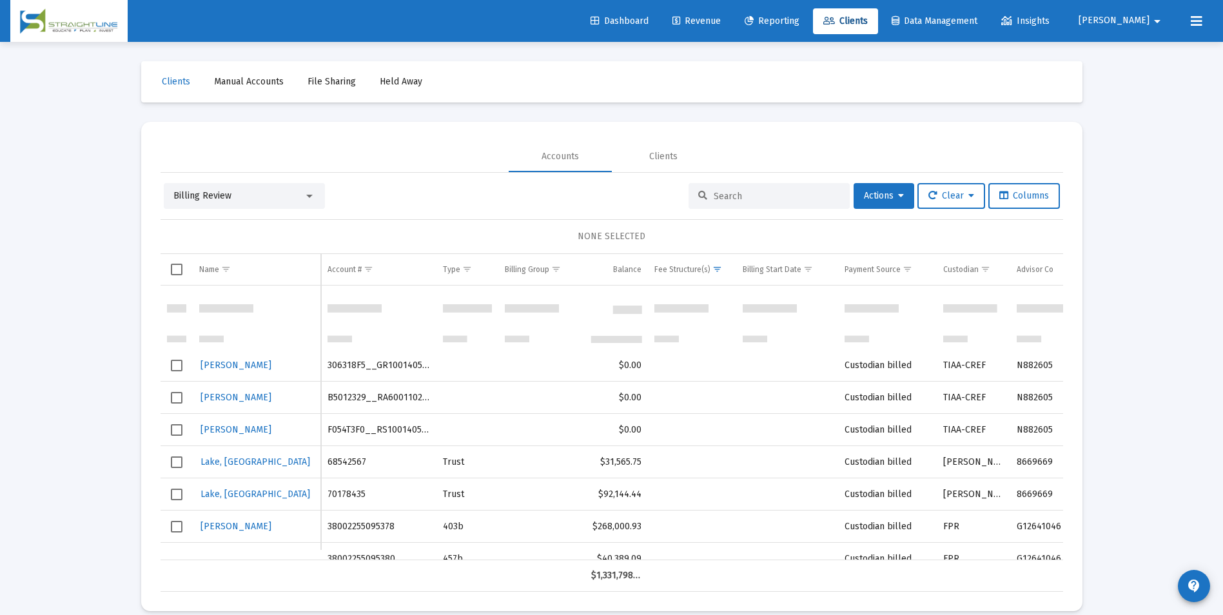
scroll to position [128, 0]
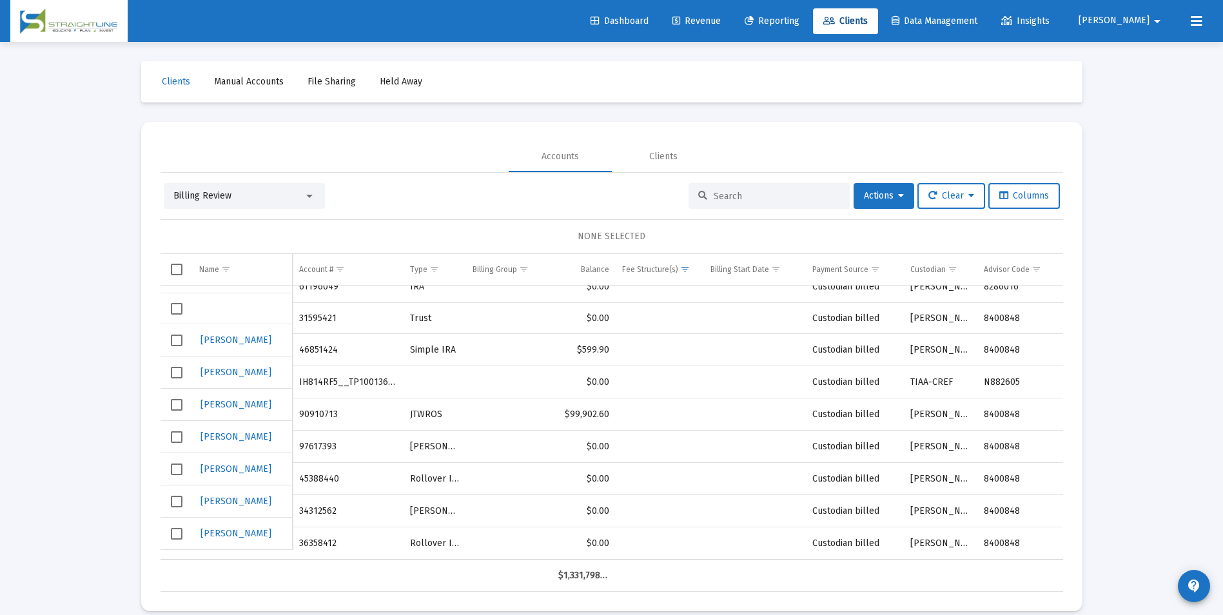
click at [190, 199] on span "Billing Review" at bounding box center [202, 195] width 58 height 11
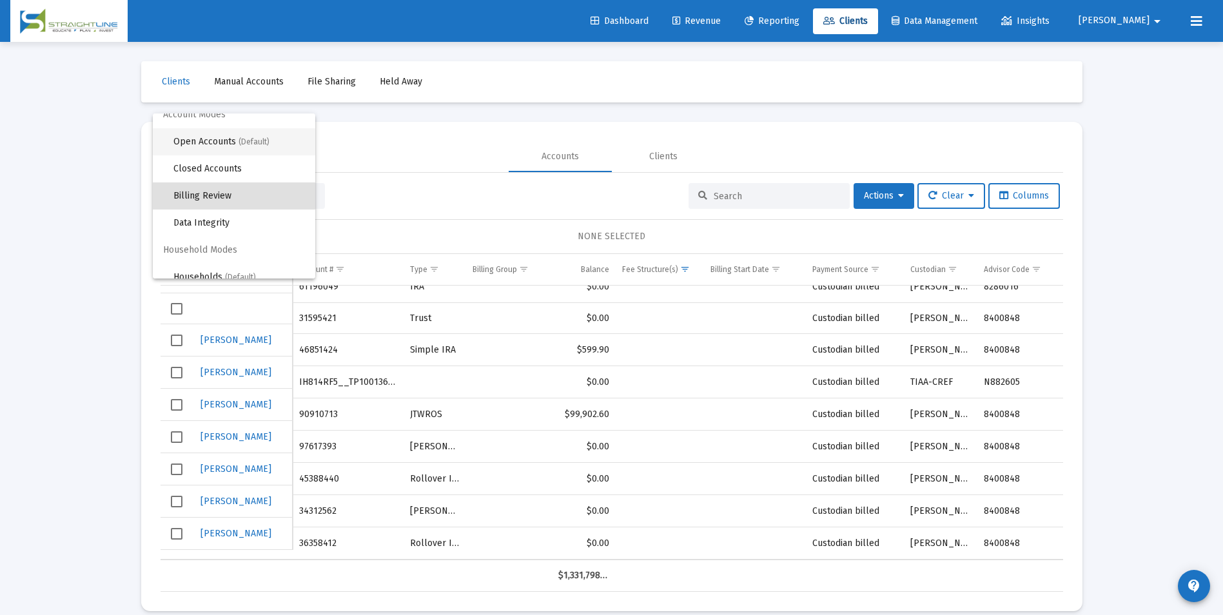
click at [224, 148] on span "Open Accounts (Default)" at bounding box center [239, 141] width 132 height 27
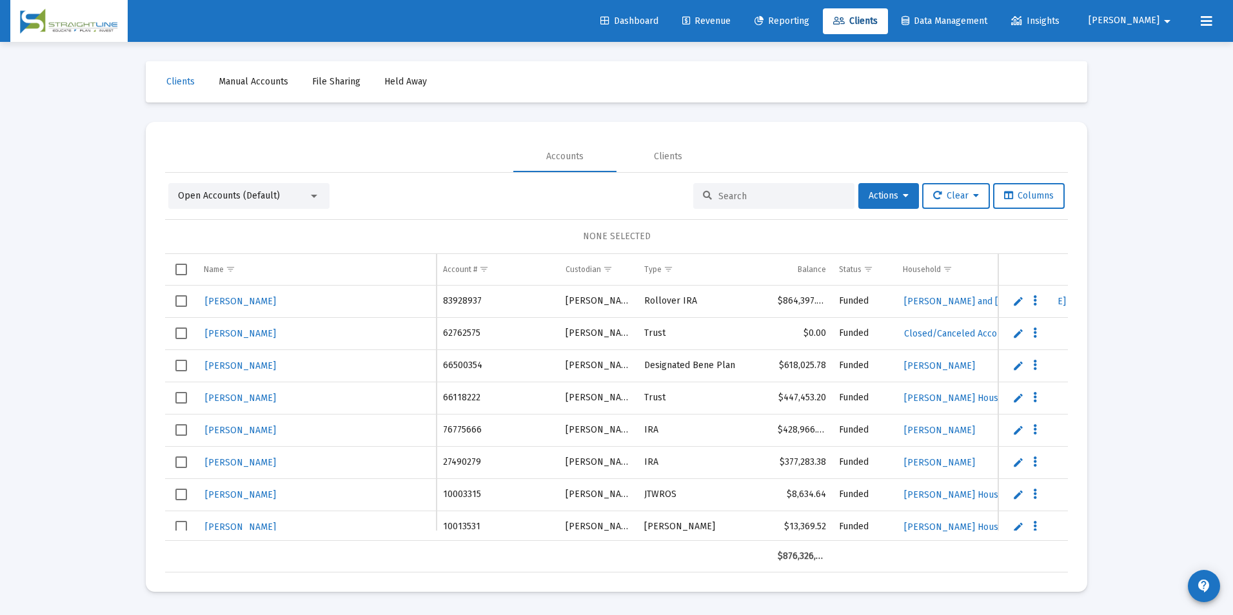
click at [762, 200] on input at bounding box center [781, 196] width 126 height 11
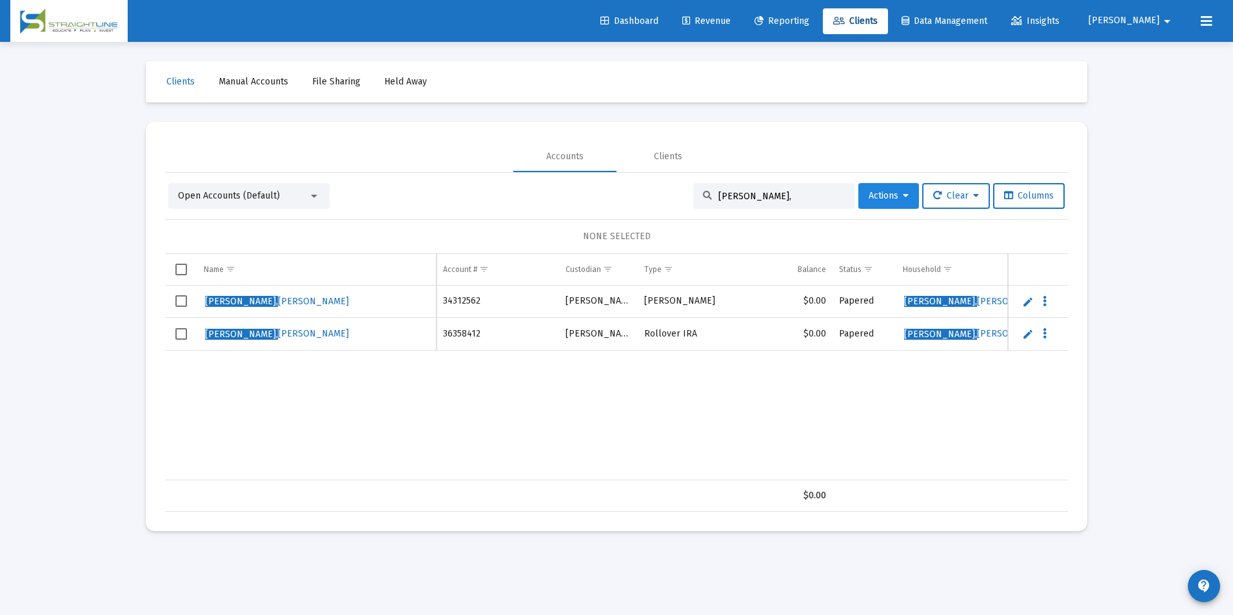
type input "[PERSON_NAME],"
click at [880, 188] on button "Actions" at bounding box center [888, 196] width 61 height 26
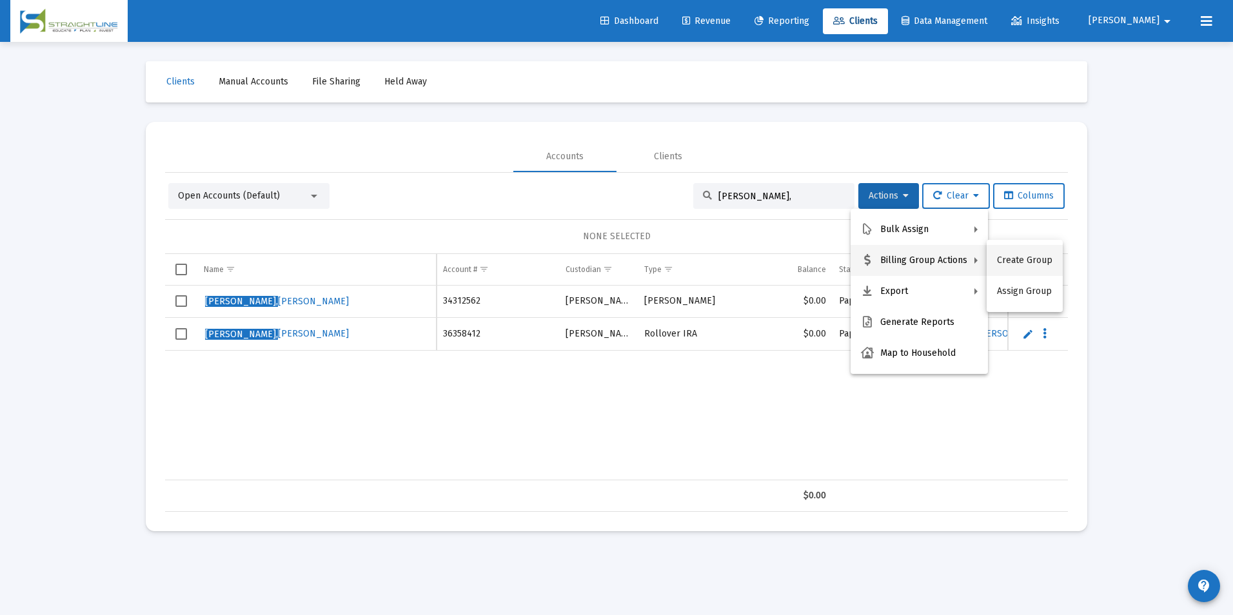
click at [999, 257] on button "Create Group" at bounding box center [1024, 260] width 76 height 31
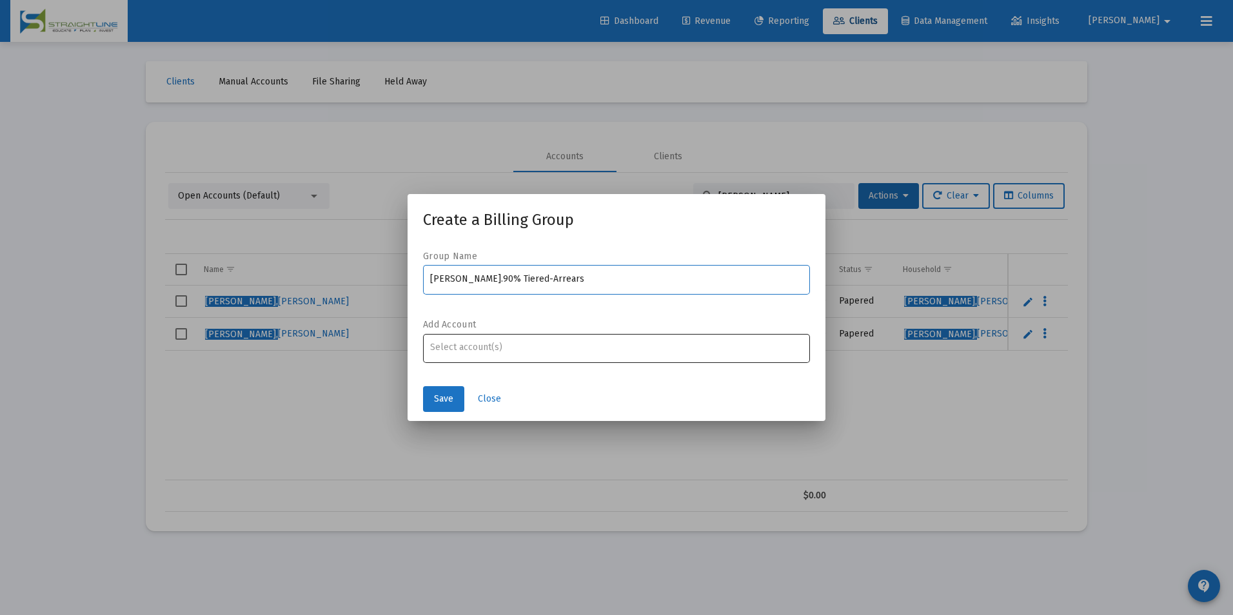
type input "[PERSON_NAME].90% Tiered-Arrears"
click at [785, 351] on input "Assignment Selection" at bounding box center [616, 347] width 373 height 10
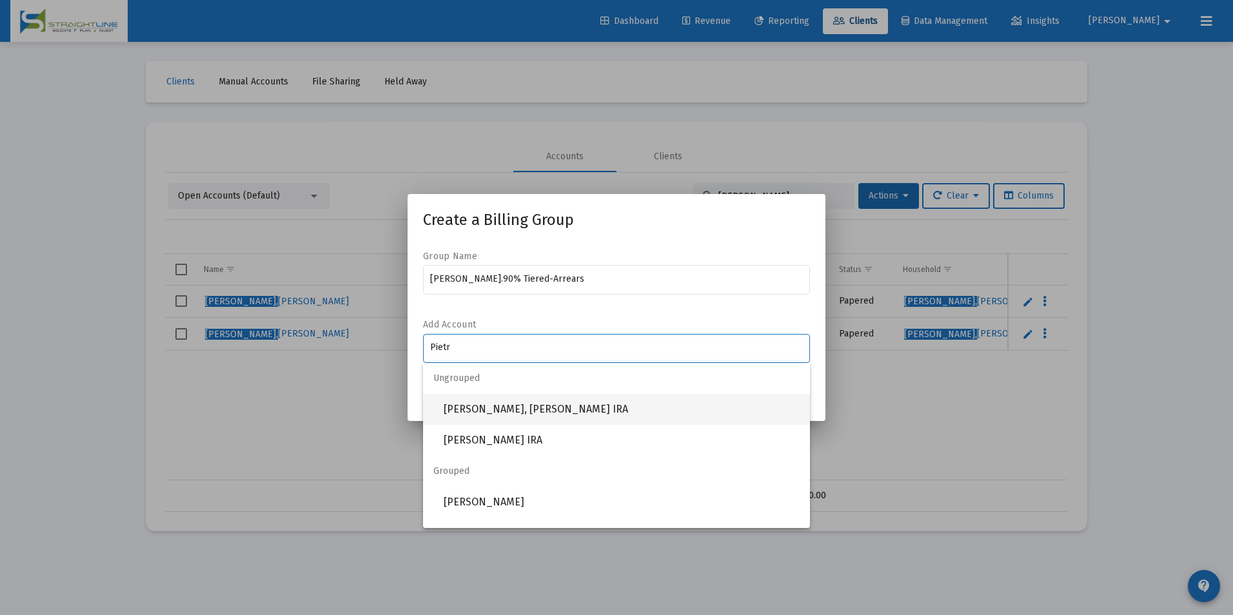
type input "Pietr"
click at [634, 415] on span "[PERSON_NAME], [PERSON_NAME] IRA" at bounding box center [622, 409] width 356 height 31
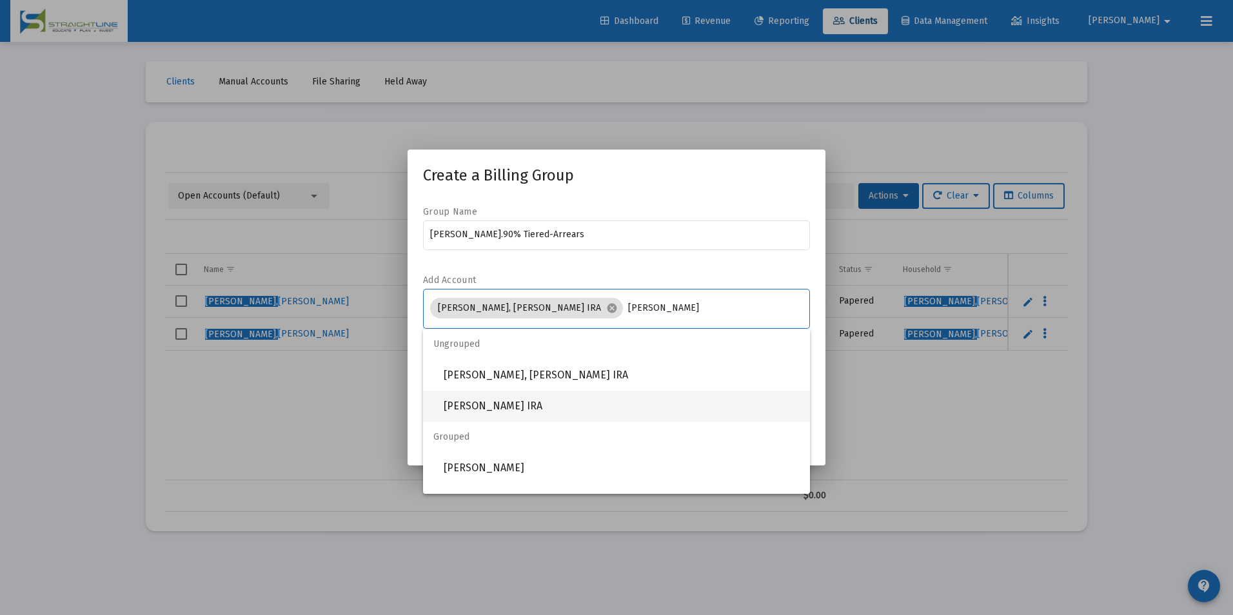
type input "[PERSON_NAME]"
click at [598, 407] on span "[PERSON_NAME] IRA" at bounding box center [622, 406] width 356 height 31
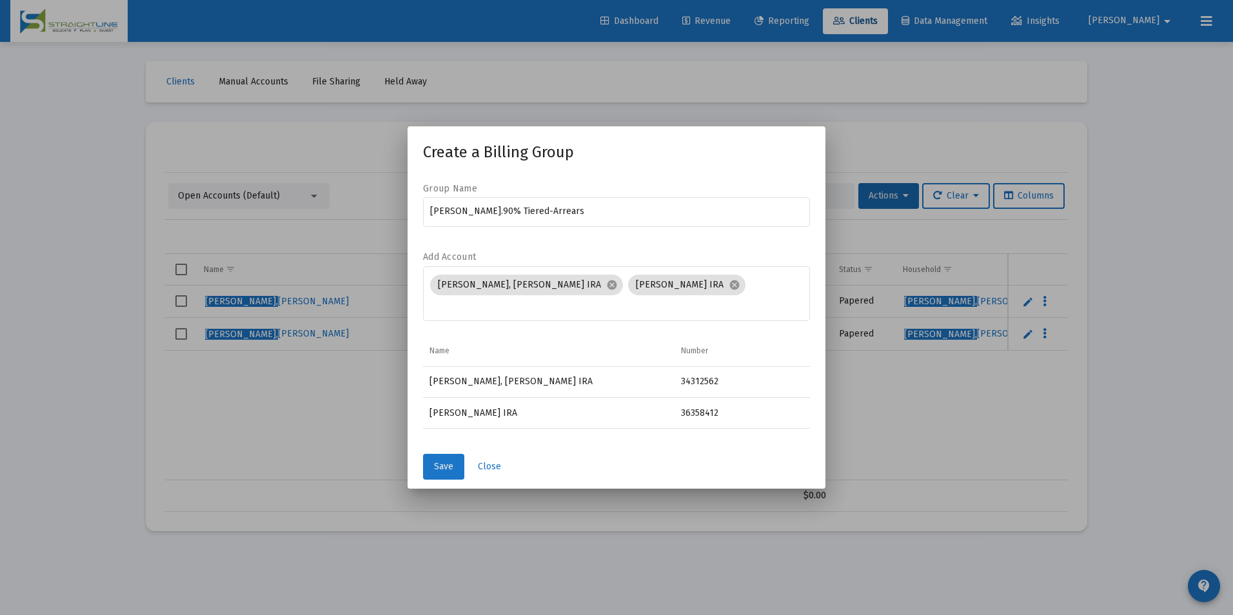
click at [449, 469] on span "Save" at bounding box center [443, 466] width 19 height 11
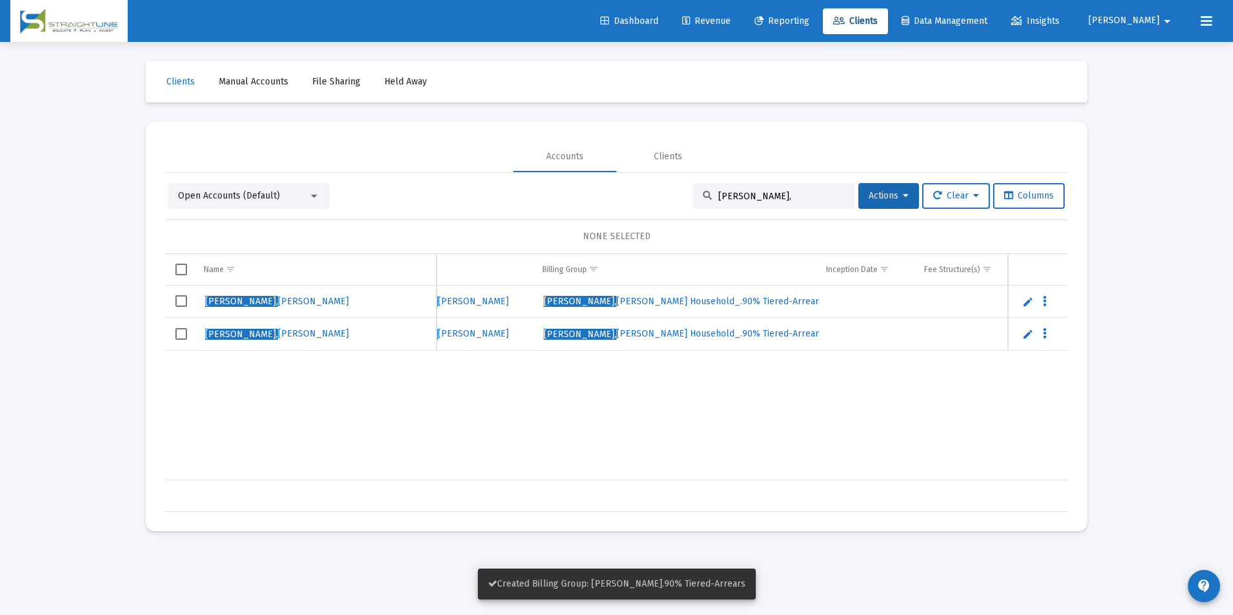
scroll to position [0, 565]
click at [183, 299] on span "Select row" at bounding box center [181, 301] width 12 height 12
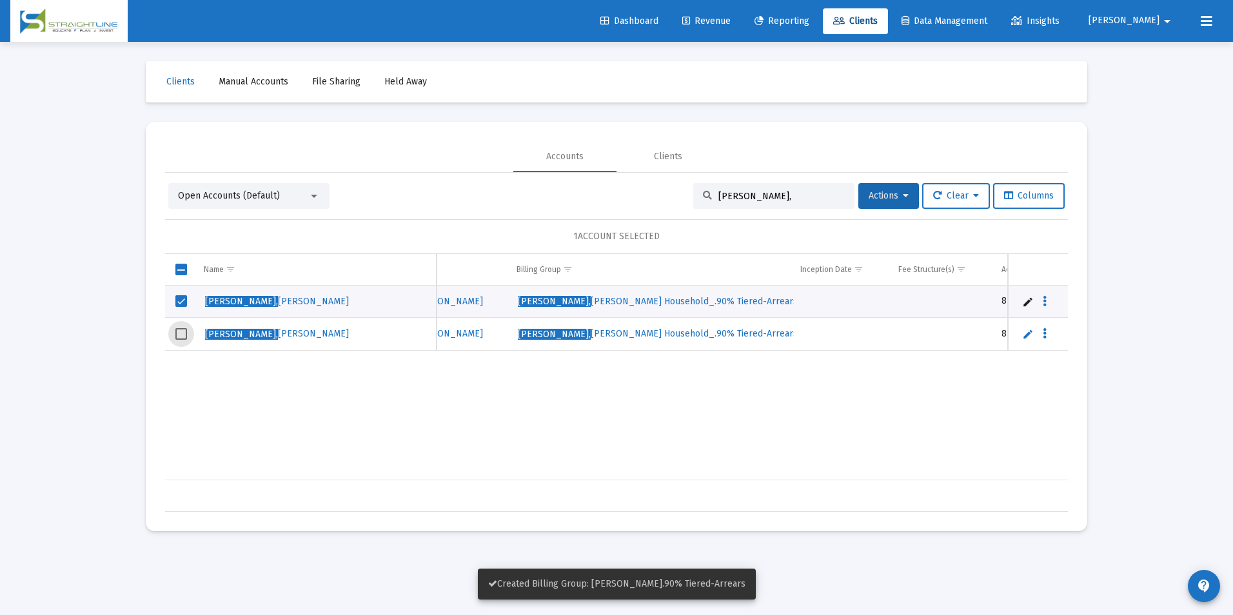
click at [179, 339] on span "Select row" at bounding box center [181, 334] width 12 height 12
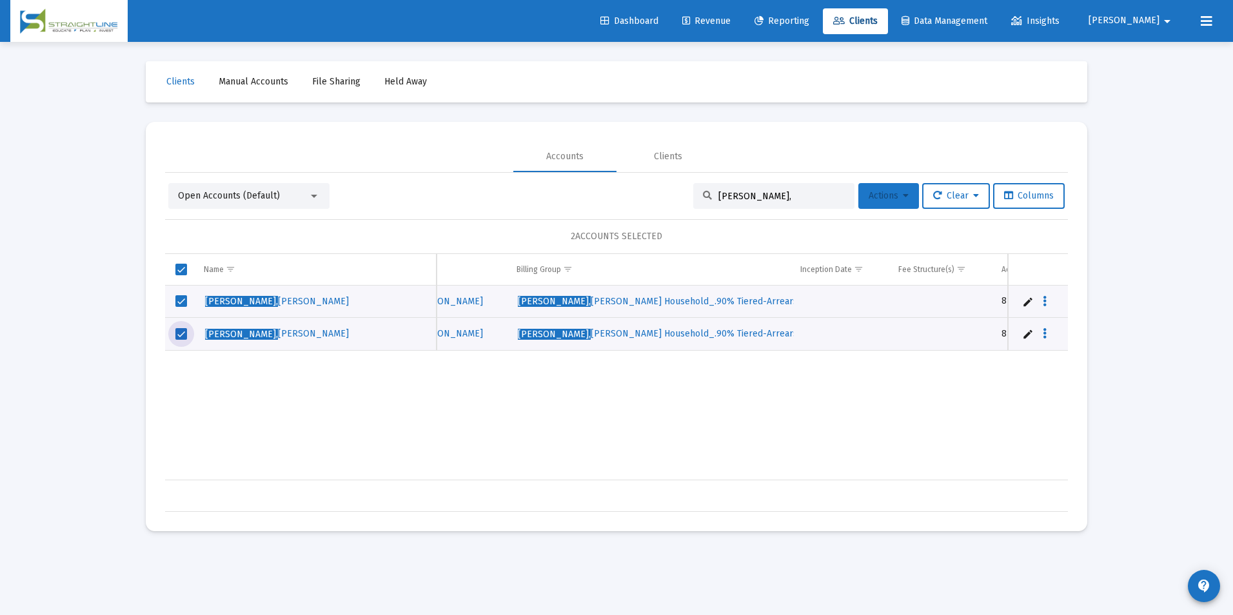
click at [881, 196] on span "Actions" at bounding box center [888, 195] width 40 height 11
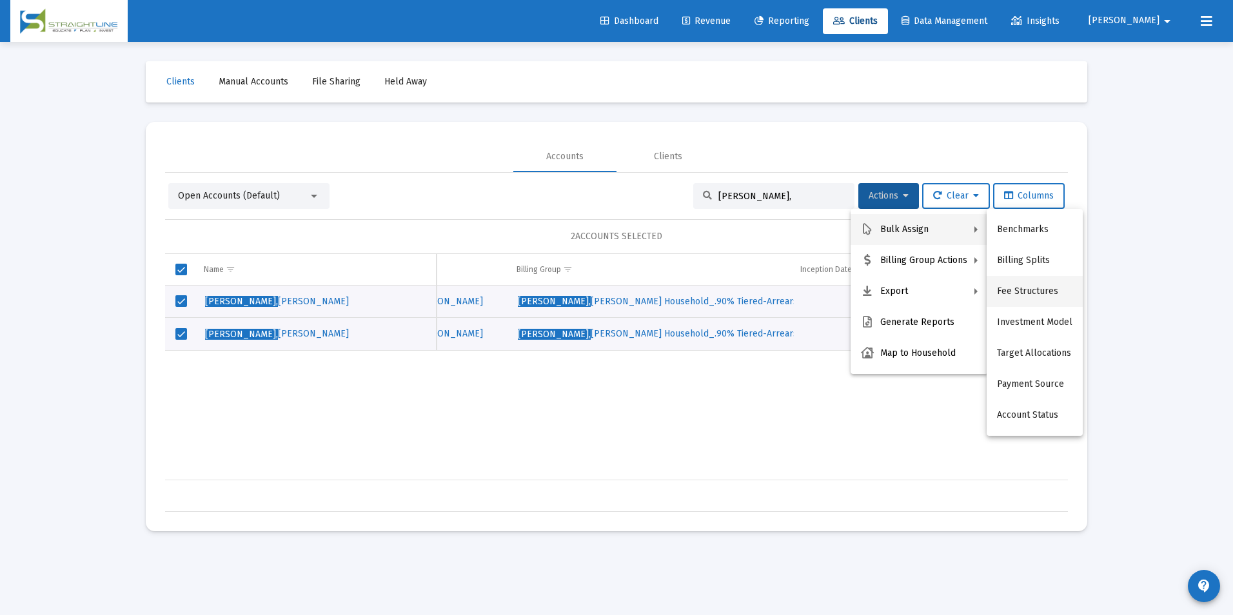
click at [1022, 281] on button "Fee Structures" at bounding box center [1034, 291] width 96 height 31
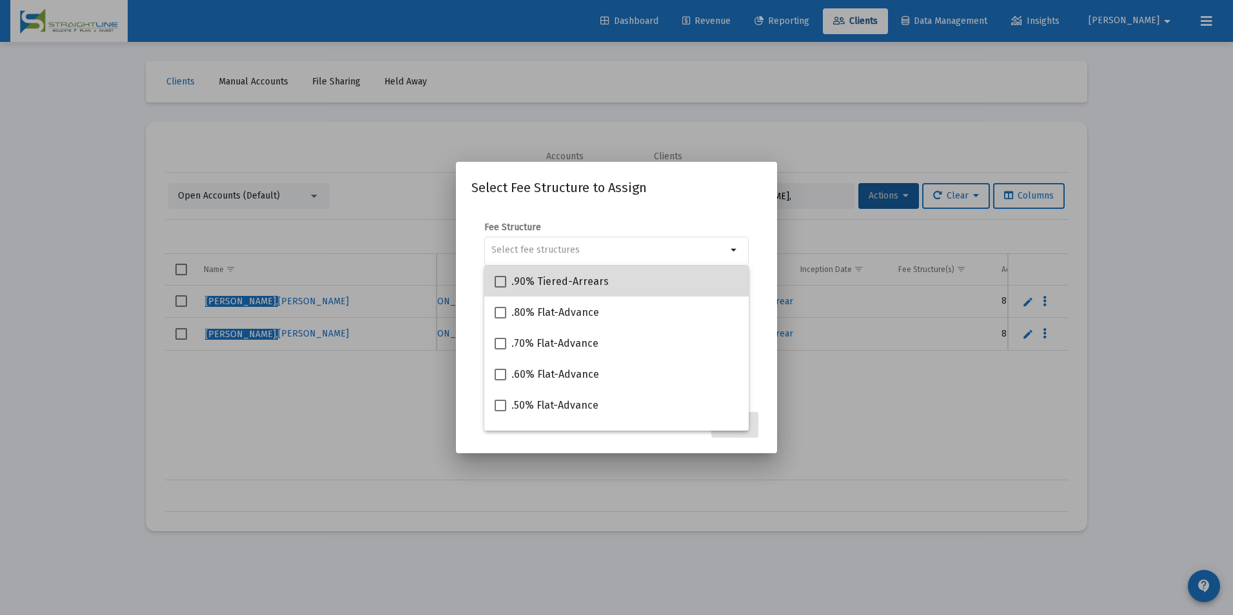
click at [687, 273] on div ".90% Tiered-Arrears" at bounding box center [616, 281] width 244 height 31
checkbox input "true"
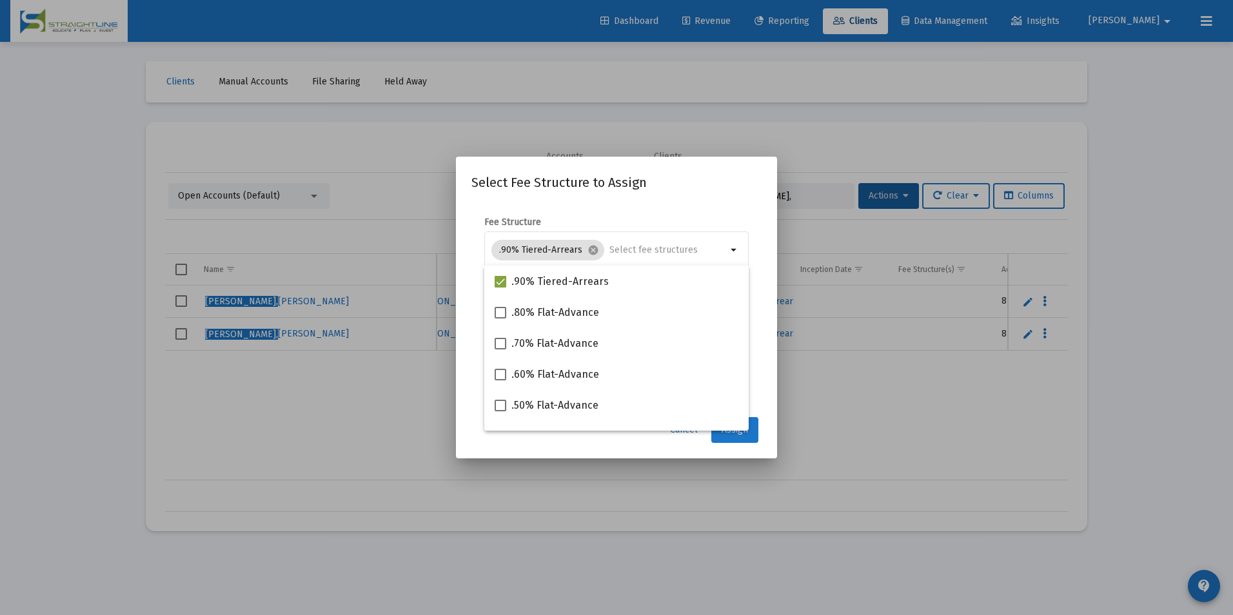
click at [757, 433] on button "Assign" at bounding box center [734, 430] width 47 height 26
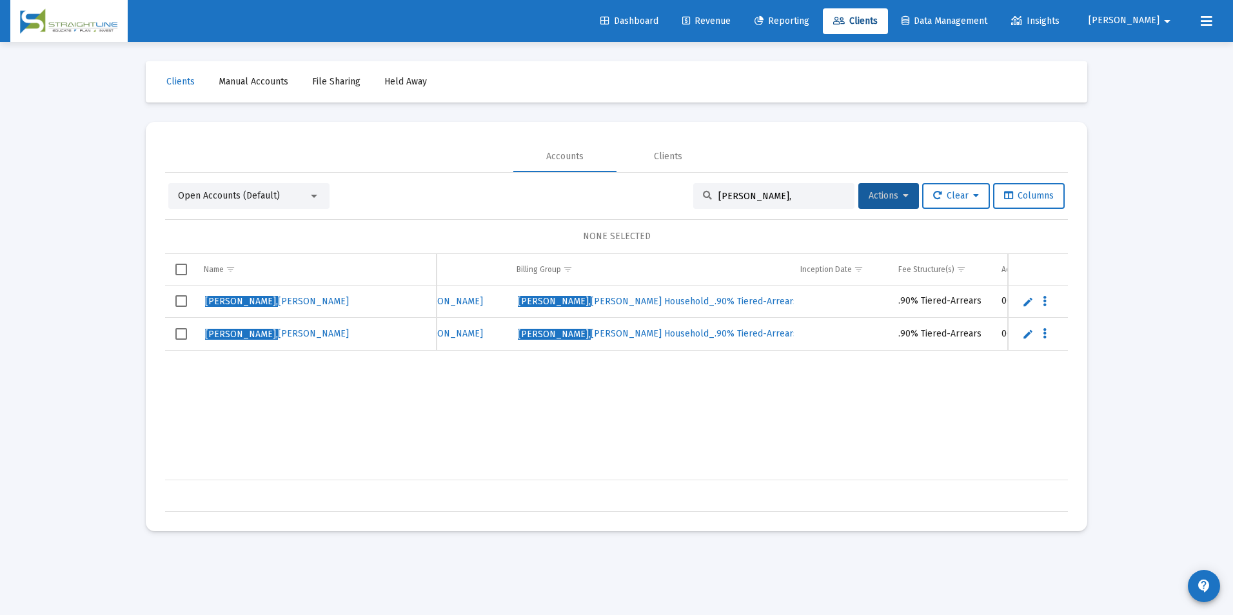
click at [730, 17] on span "Revenue" at bounding box center [706, 20] width 48 height 11
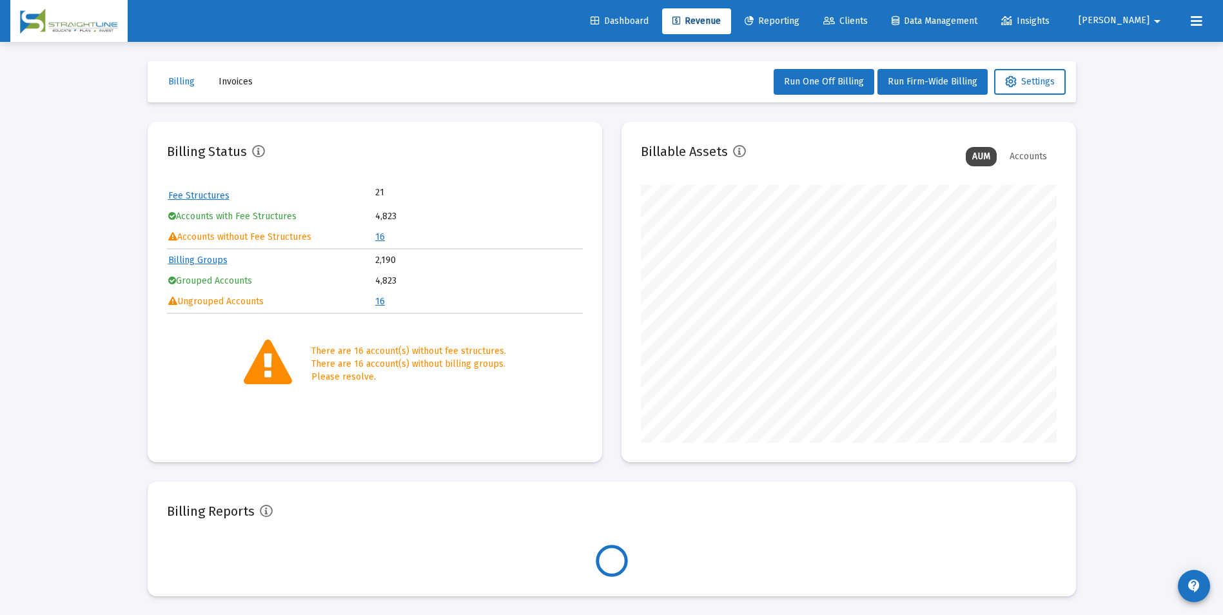
click at [386, 240] on td "16" at bounding box center [478, 237] width 206 height 19
click at [379, 236] on link "16" at bounding box center [380, 236] width 10 height 11
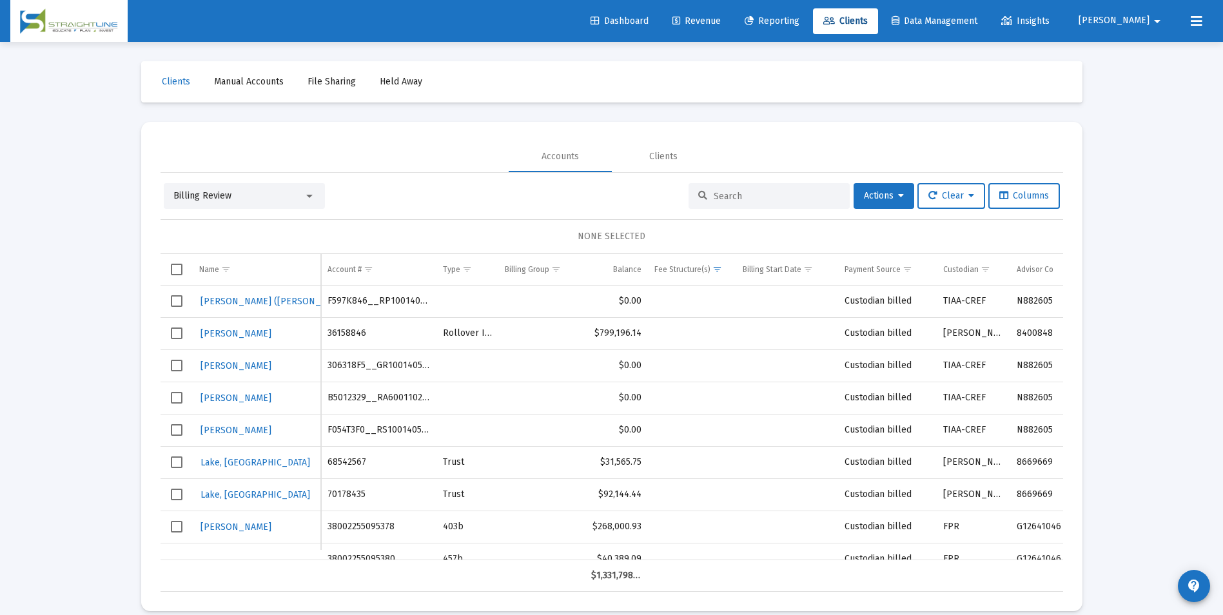
click at [275, 195] on div "Billing Review" at bounding box center [238, 196] width 130 height 13
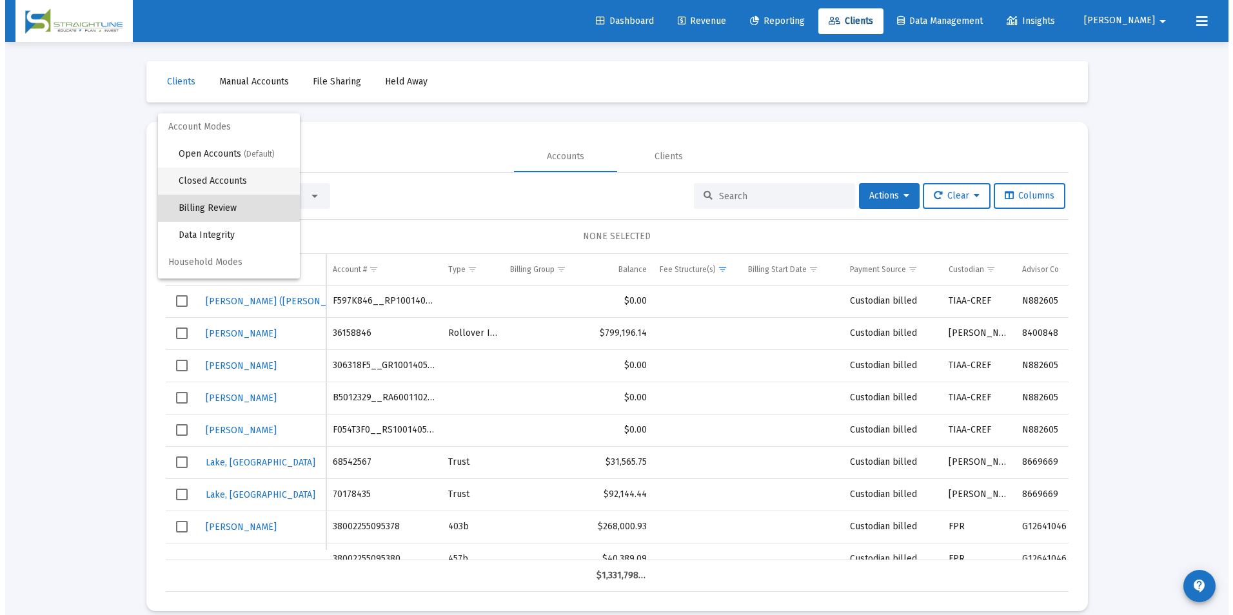
scroll to position [12, 0]
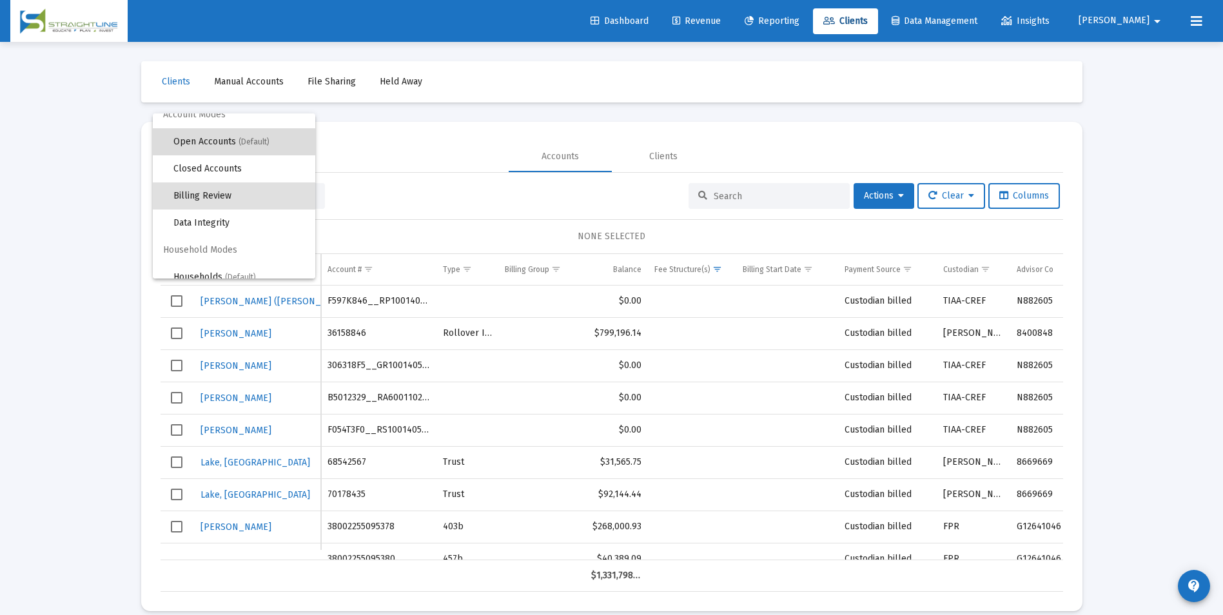
click at [257, 144] on span "(Default)" at bounding box center [254, 141] width 31 height 9
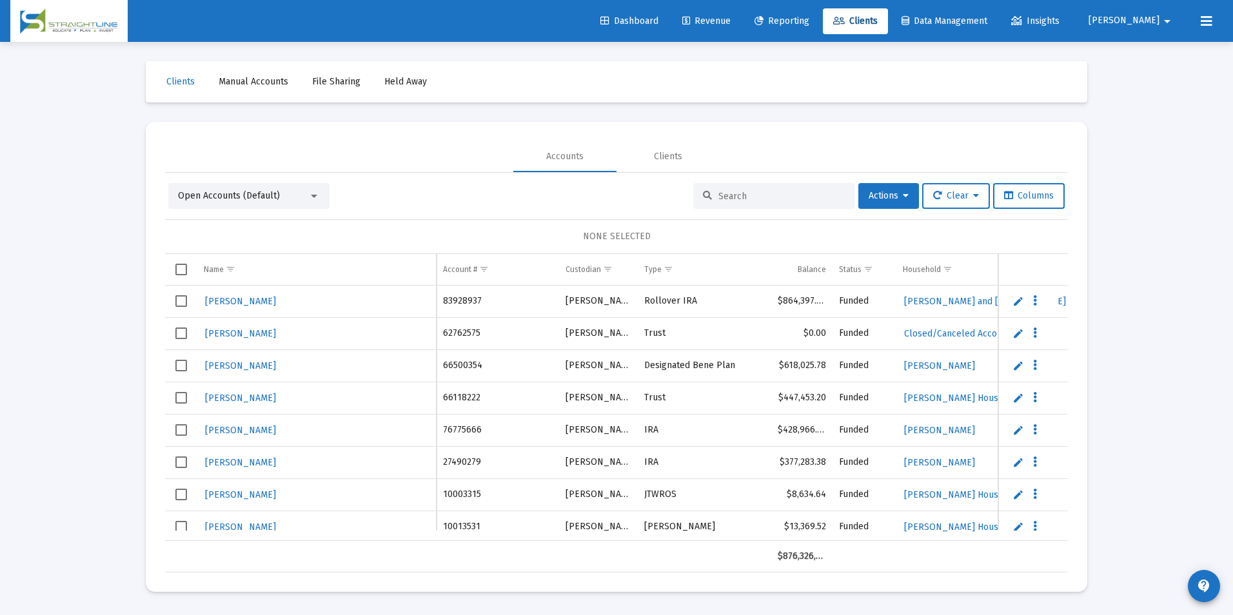
click at [781, 204] on div at bounding box center [773, 196] width 161 height 26
click at [787, 202] on div at bounding box center [773, 196] width 161 height 26
click at [792, 199] on input at bounding box center [781, 196] width 126 height 11
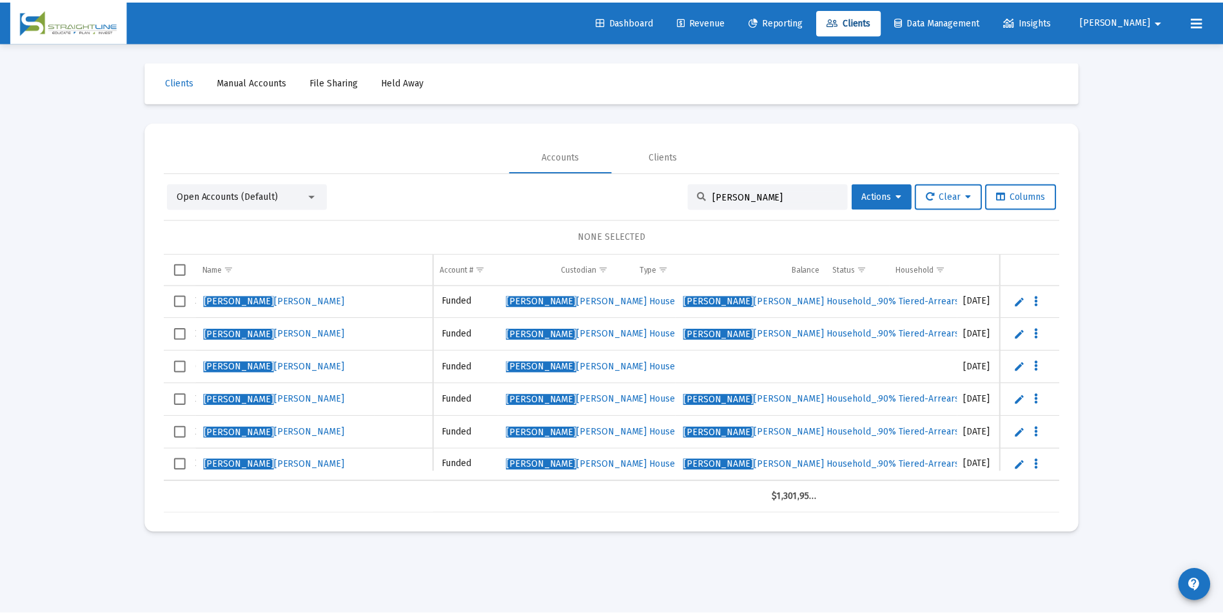
scroll to position [0, 394]
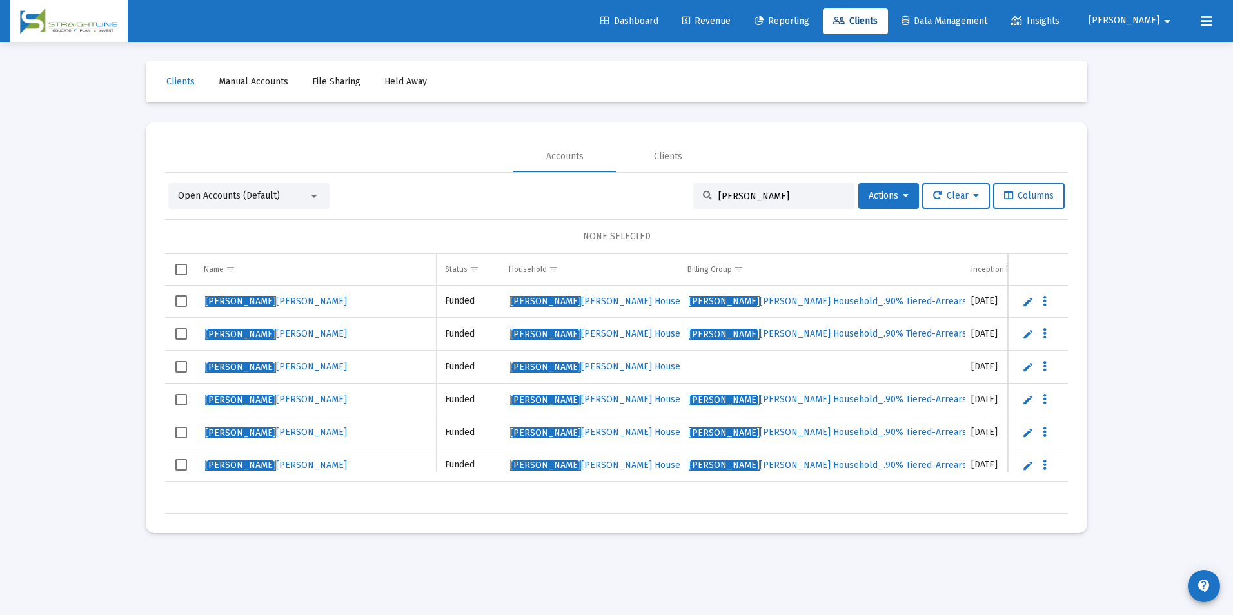
type input "[PERSON_NAME]"
click at [690, 23] on icon at bounding box center [686, 21] width 8 height 9
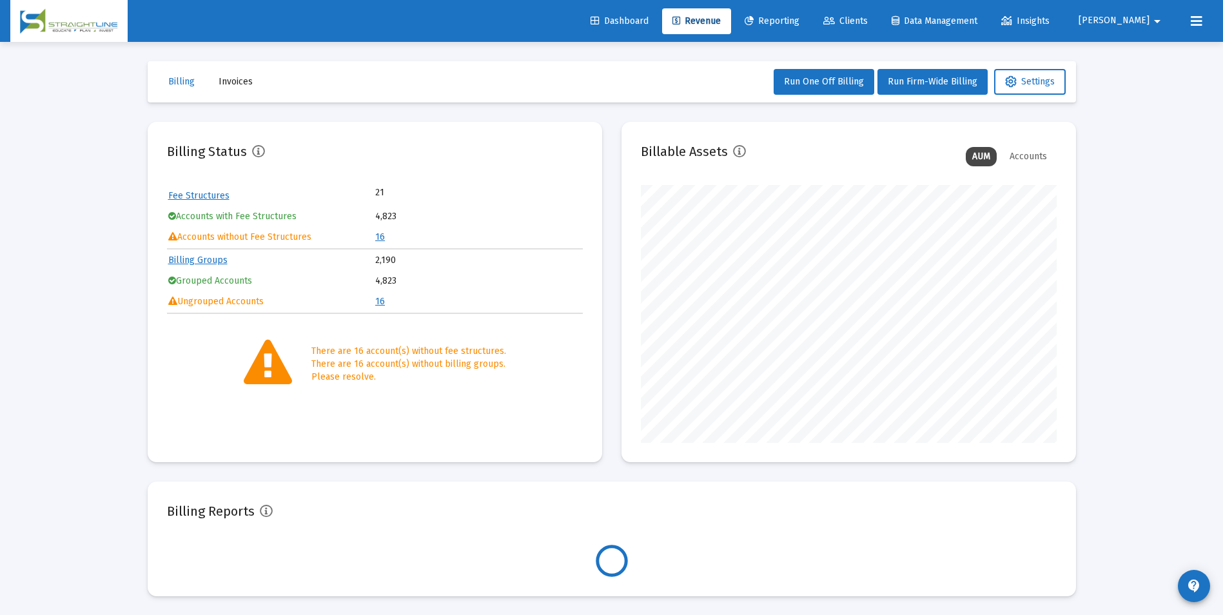
scroll to position [258, 416]
click at [380, 236] on link "16" at bounding box center [380, 236] width 10 height 11
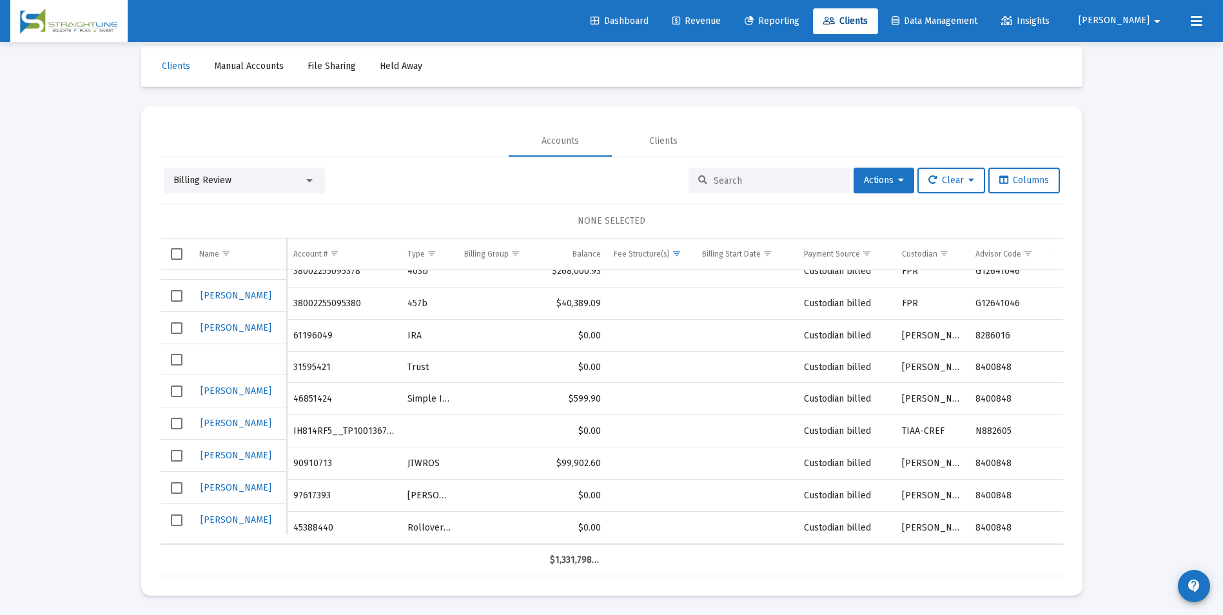
scroll to position [249, 0]
click at [278, 184] on div "Billing Review" at bounding box center [238, 180] width 130 height 13
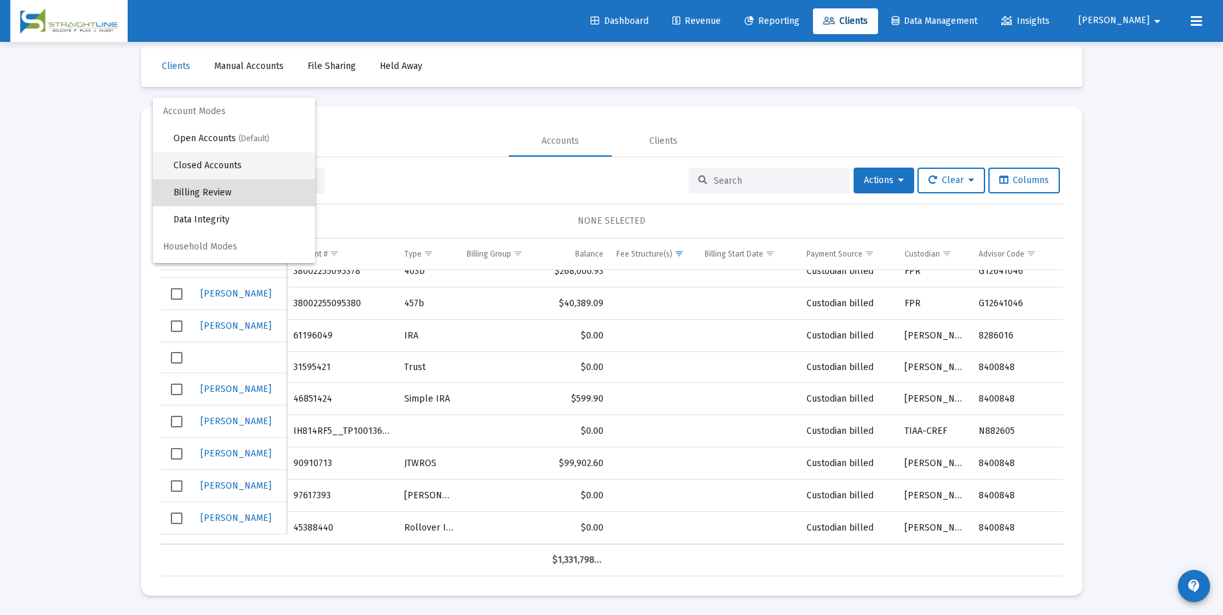
scroll to position [12, 0]
click at [266, 128] on span "(Default)" at bounding box center [254, 126] width 31 height 9
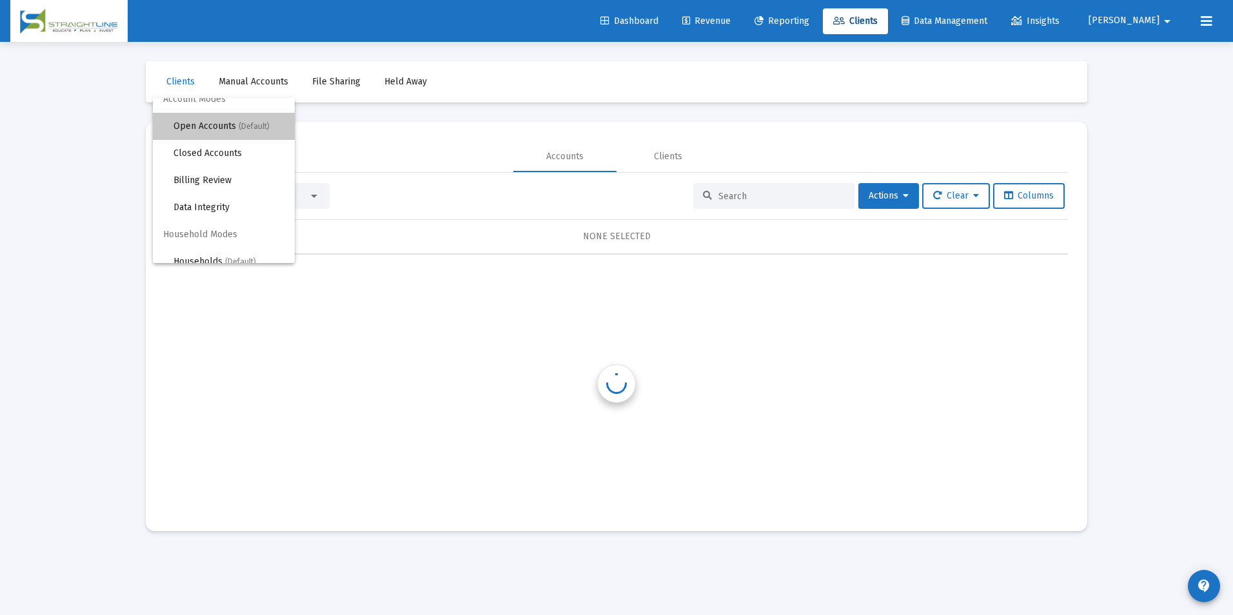
scroll to position [0, 0]
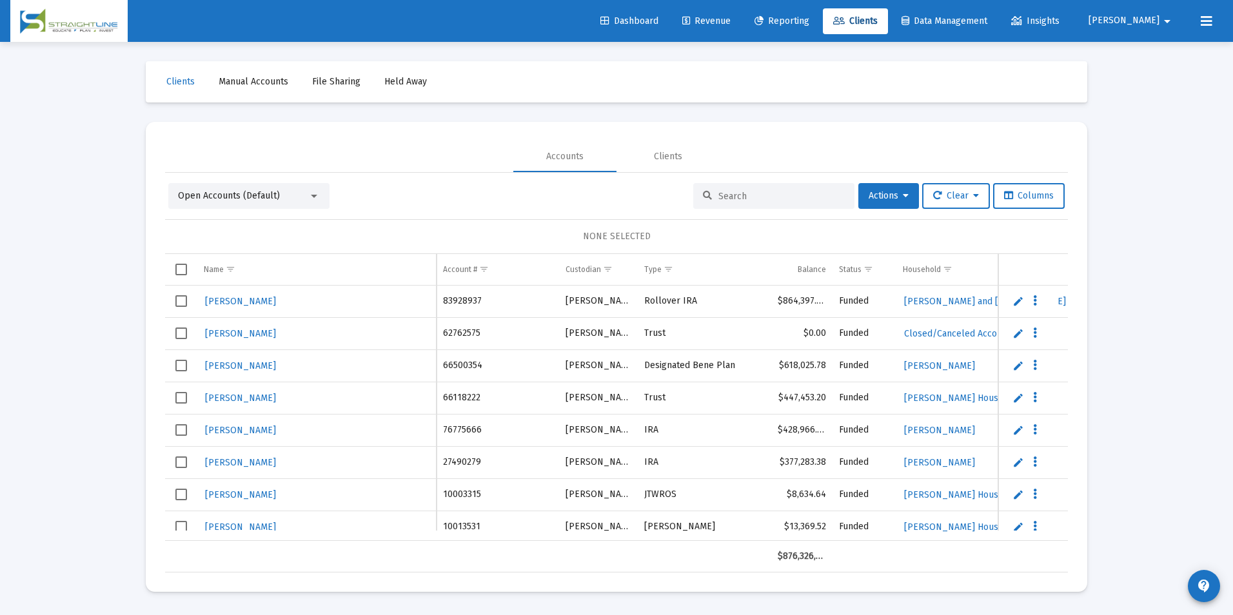
click at [793, 191] on input at bounding box center [781, 196] width 126 height 11
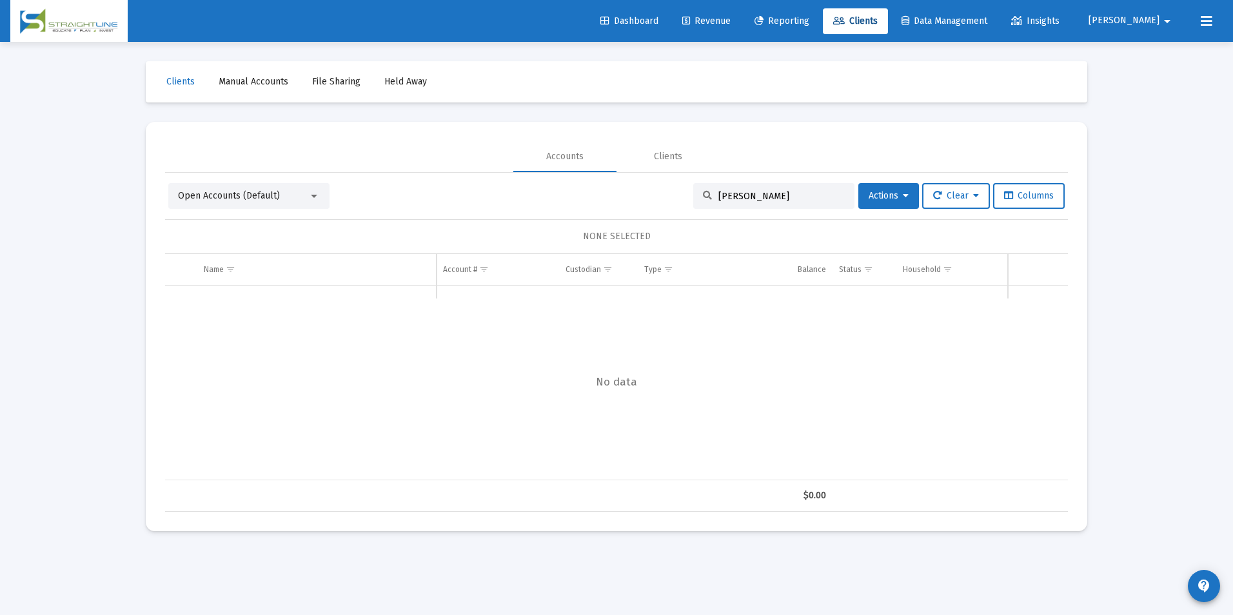
drag, startPoint x: 801, startPoint y: 204, endPoint x: 814, endPoint y: 196, distance: 15.0
click at [801, 204] on div "[PERSON_NAME]" at bounding box center [773, 196] width 161 height 26
drag, startPoint x: 814, startPoint y: 196, endPoint x: 652, endPoint y: 182, distance: 162.4
click at [652, 182] on div "Open Accounts (Default) [PERSON_NAME] Actions Clear Columns NONE SELECTED Name …" at bounding box center [616, 342] width 903 height 339
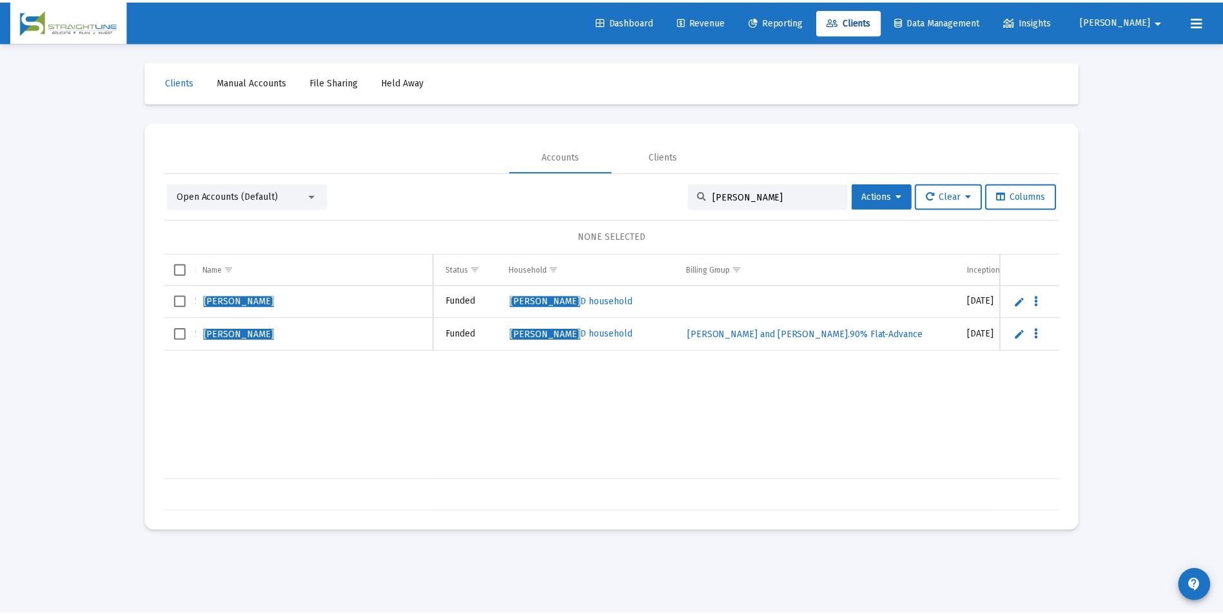
scroll to position [0, 420]
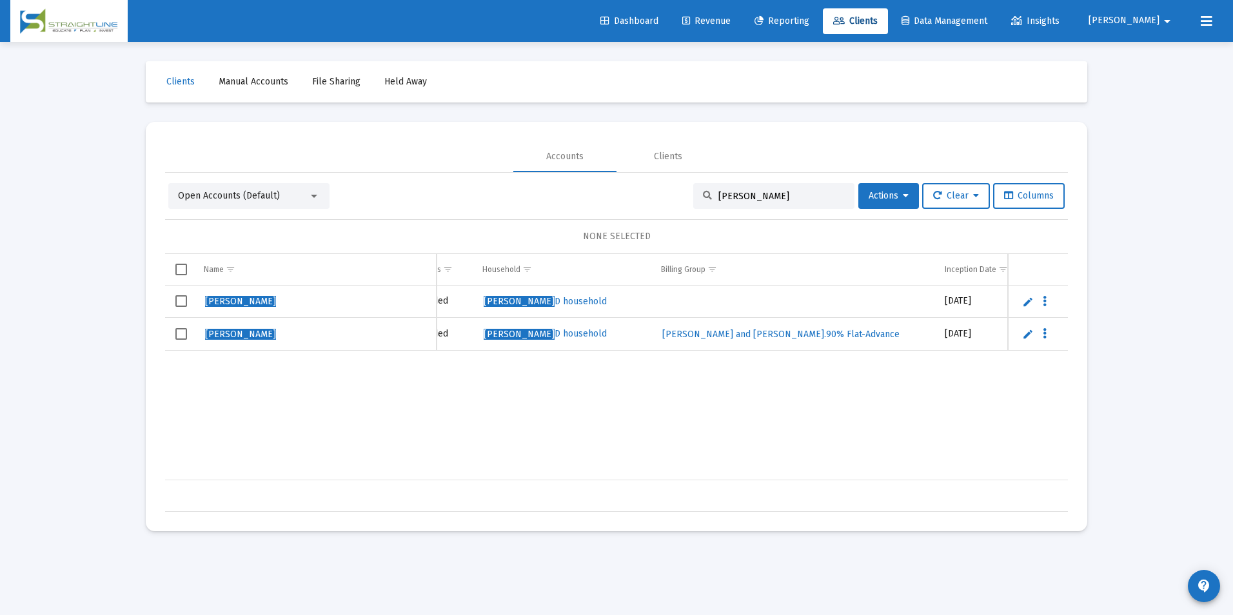
type input "[PERSON_NAME]"
click at [741, 26] on link "Revenue" at bounding box center [706, 21] width 69 height 26
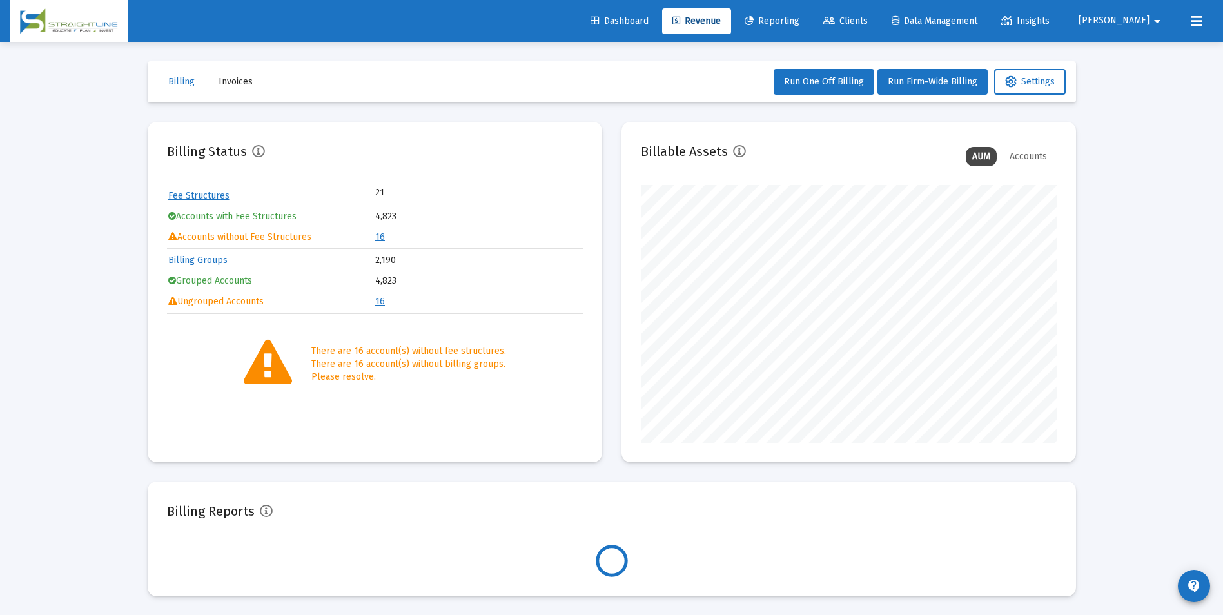
scroll to position [258, 416]
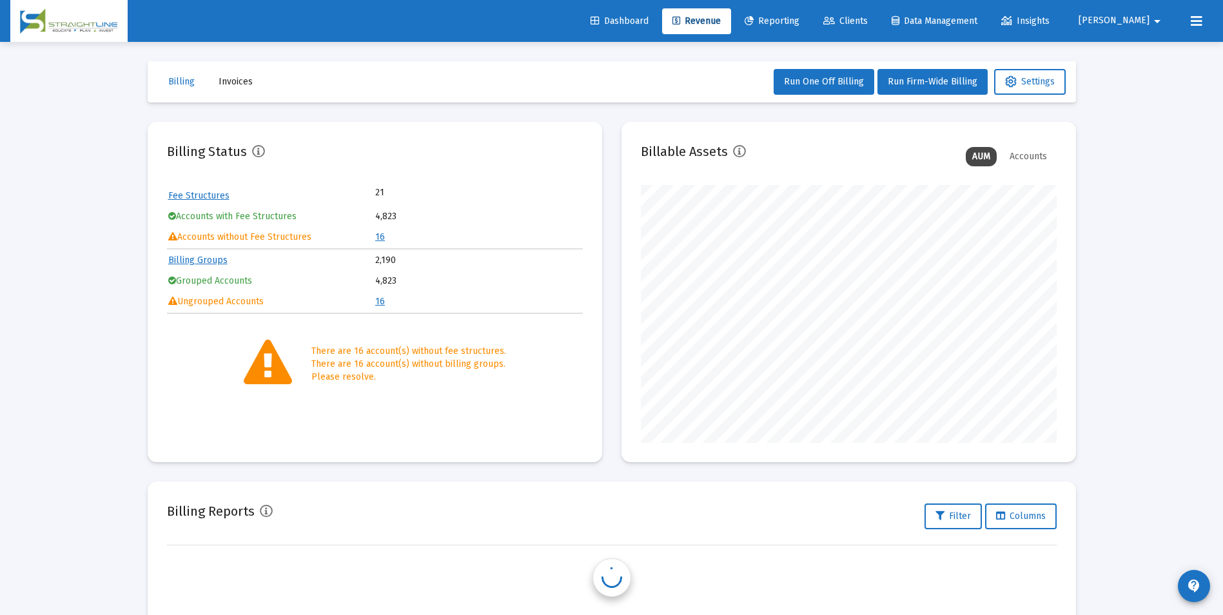
click at [381, 237] on link "16" at bounding box center [380, 236] width 10 height 11
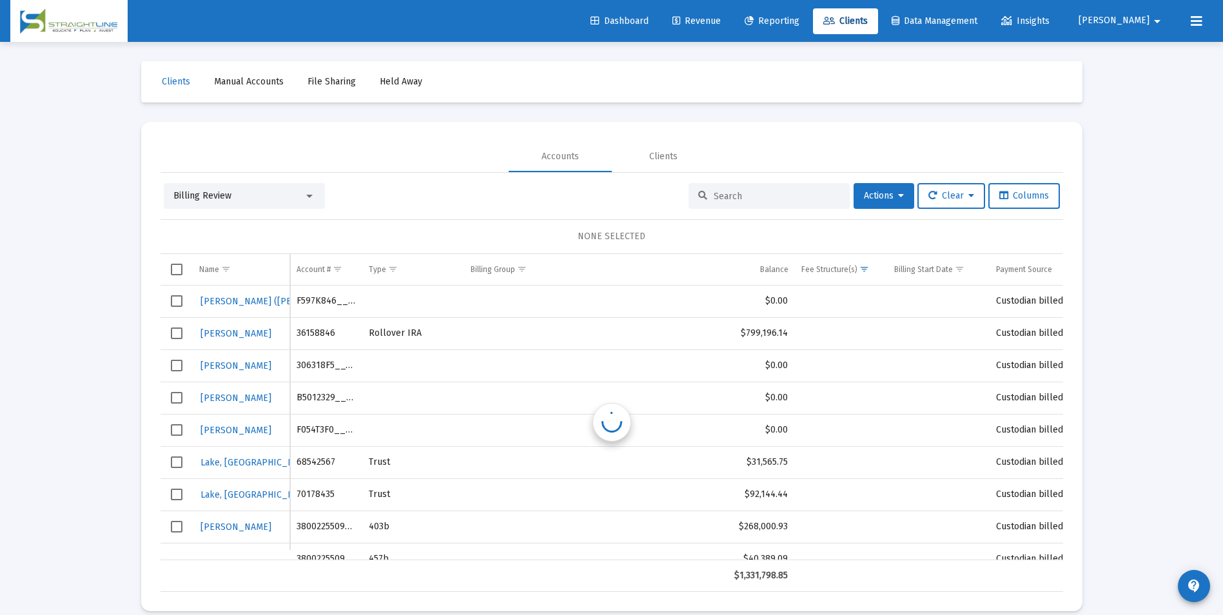
scroll to position [190, 0]
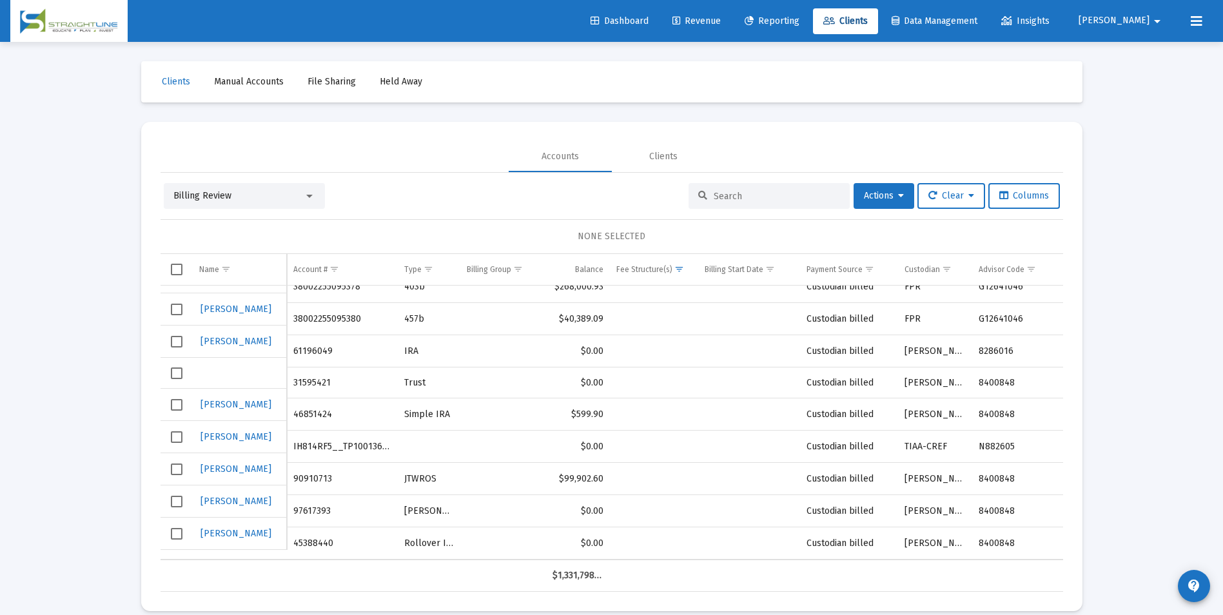
click at [284, 199] on div "Billing Review" at bounding box center [238, 196] width 130 height 13
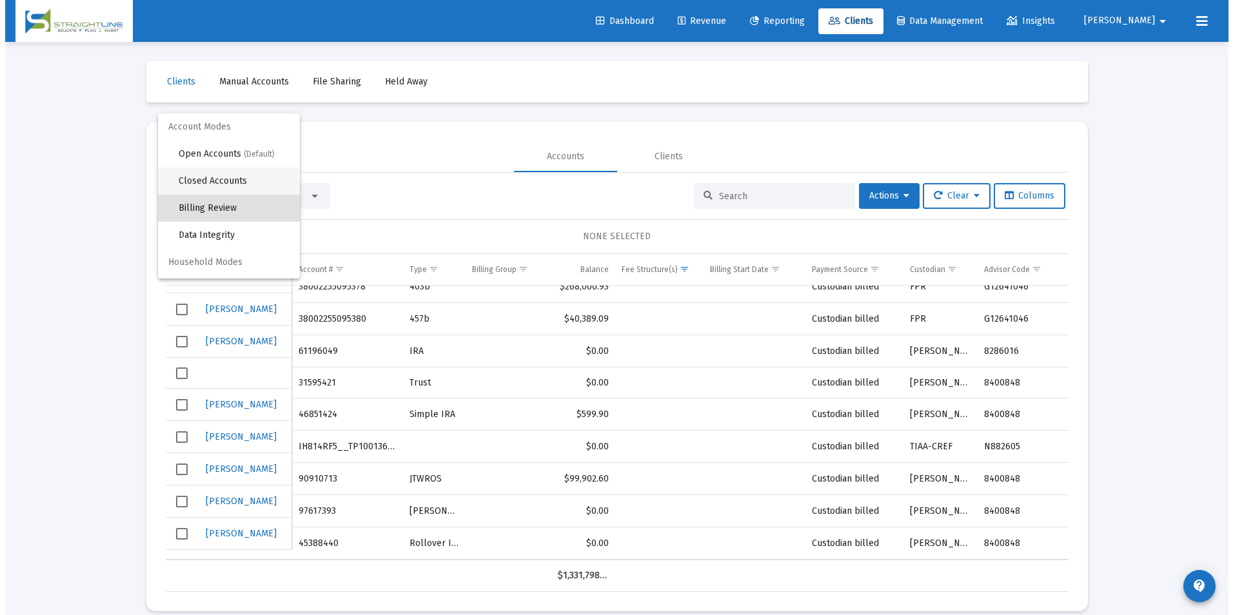
scroll to position [12, 0]
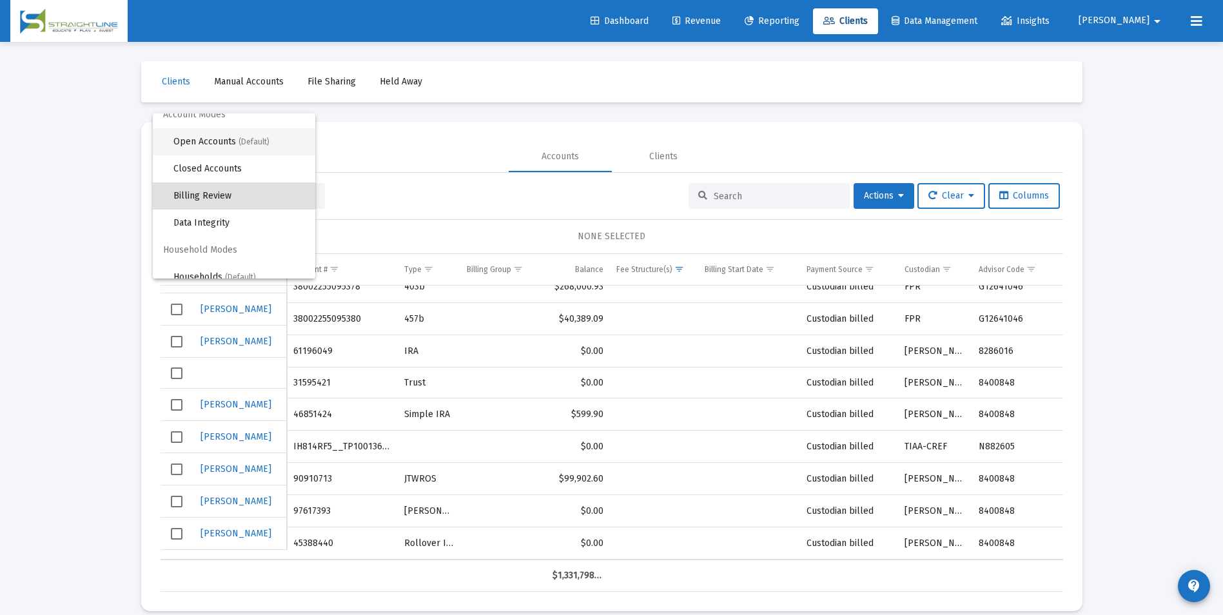
click at [248, 142] on span "(Default)" at bounding box center [254, 141] width 31 height 9
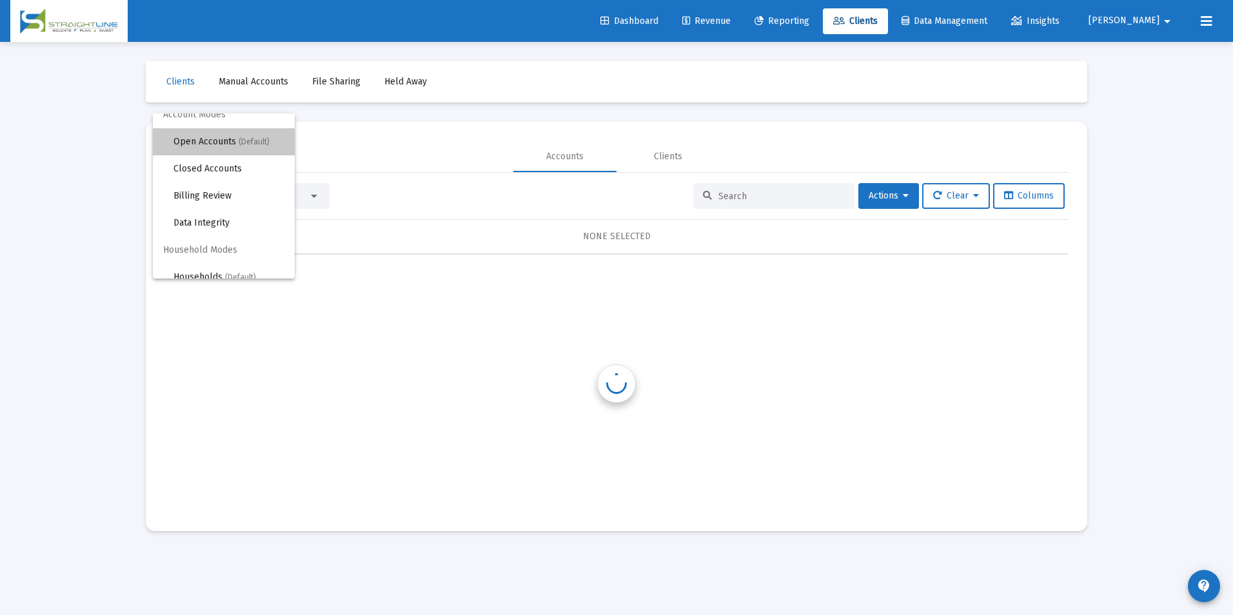
scroll to position [0, 0]
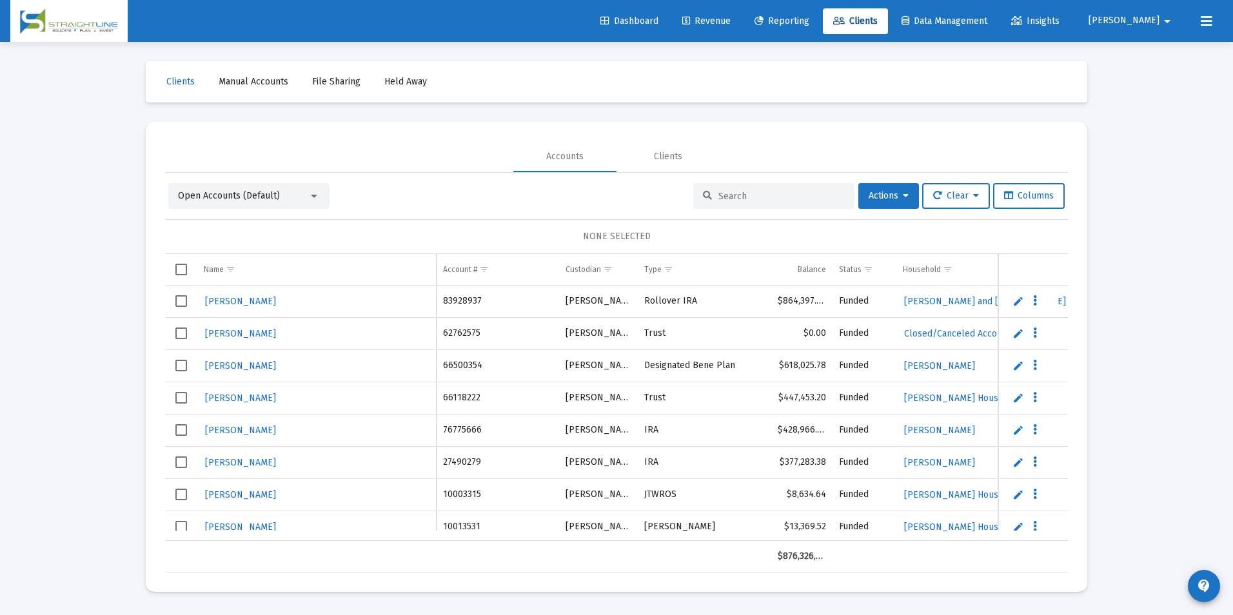
click at [776, 199] on input at bounding box center [781, 196] width 126 height 11
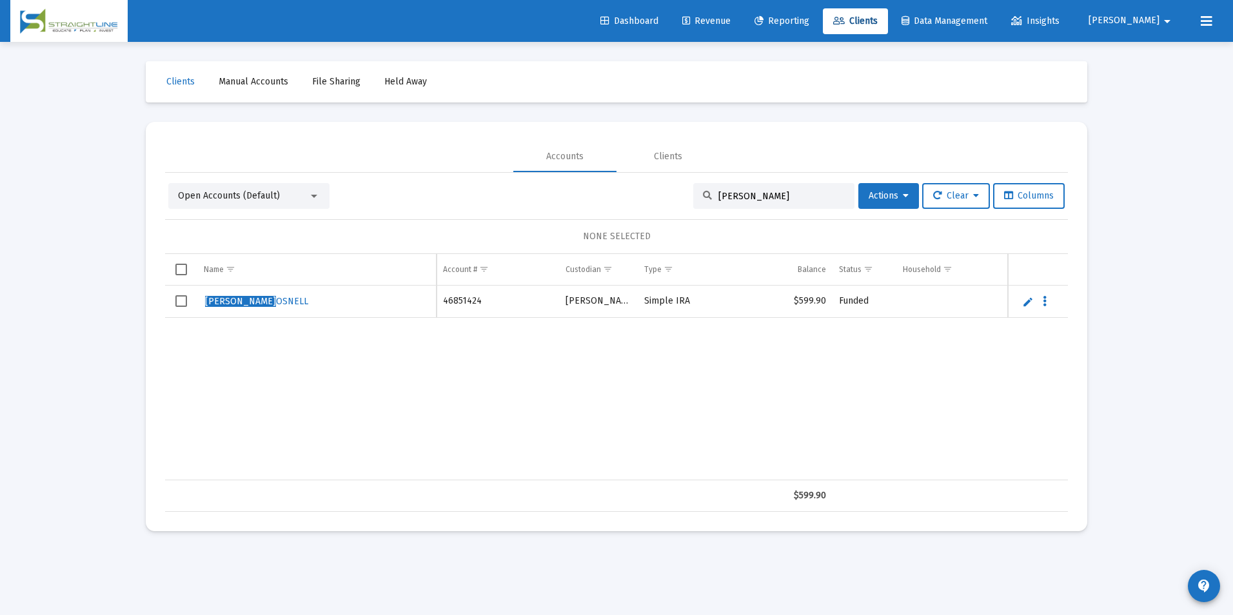
type input "[PERSON_NAME]"
click at [1028, 308] on td "Data grid" at bounding box center [1038, 302] width 60 height 32
click at [1026, 300] on link "Edit" at bounding box center [1028, 302] width 12 height 12
drag, startPoint x: 318, startPoint y: 313, endPoint x: 117, endPoint y: 309, distance: 201.8
click at [117, 309] on div "Loading... Clients Manual Accounts File Sharing Held Away Accounts Clients Open…" at bounding box center [616, 307] width 1233 height 615
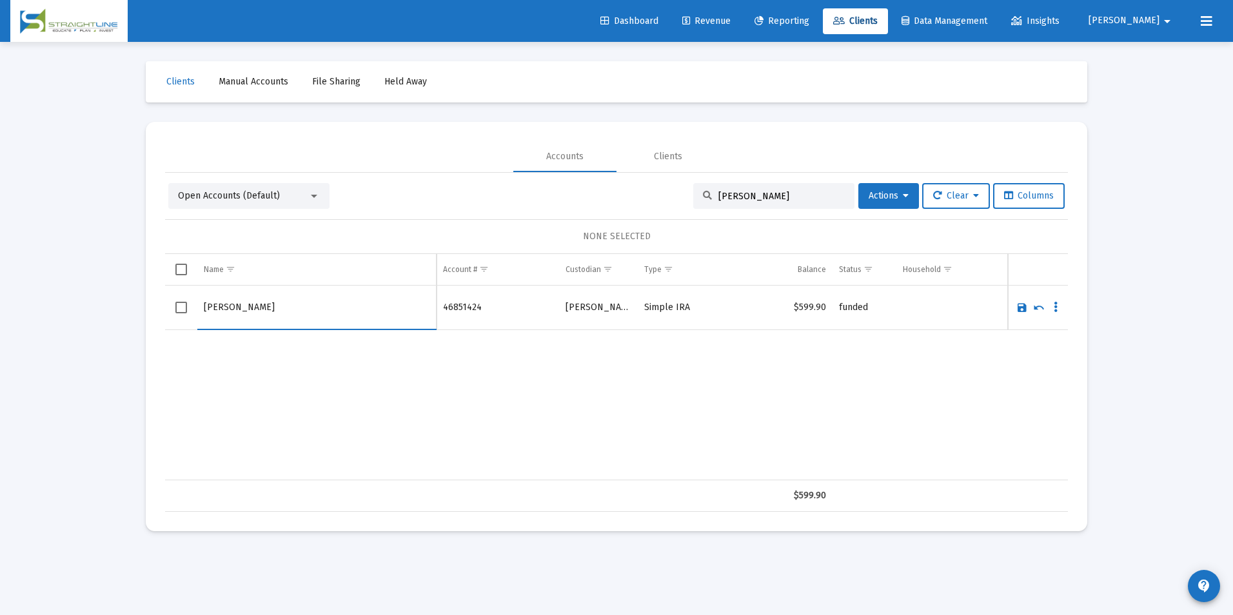
click at [240, 311] on input "[PERSON_NAME]" at bounding box center [317, 307] width 226 height 31
click at [243, 311] on input "[PERSON_NAME]" at bounding box center [317, 307] width 226 height 31
type input "[PERSON_NAME]"
click at [1024, 309] on link "Save" at bounding box center [1022, 308] width 12 height 12
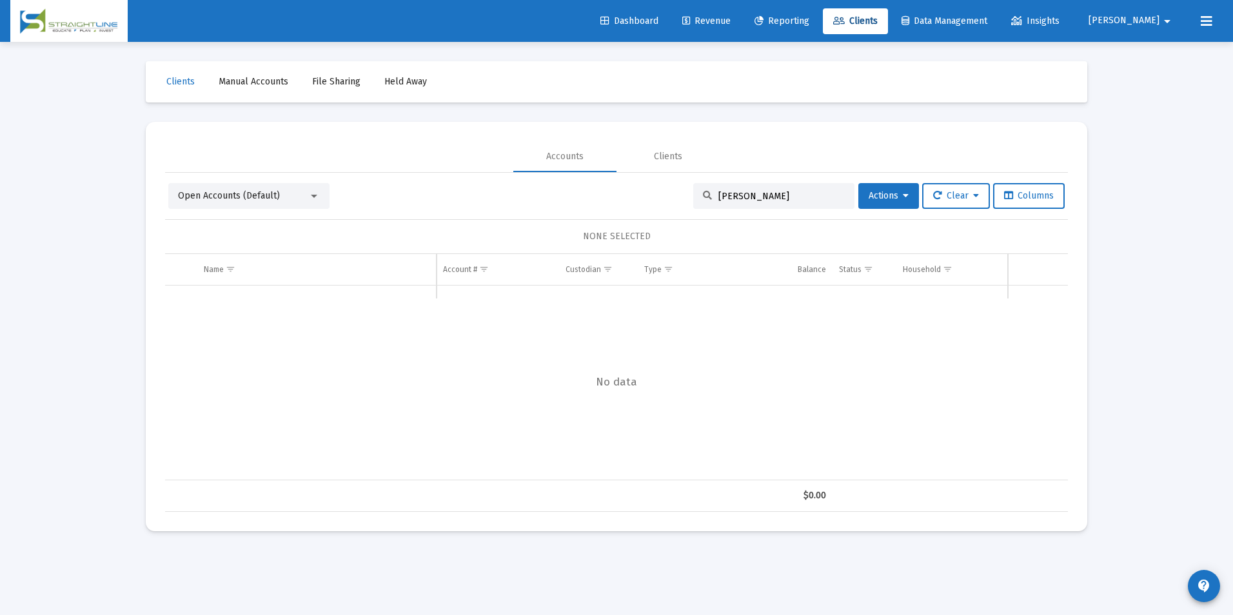
drag, startPoint x: 777, startPoint y: 193, endPoint x: 582, endPoint y: 157, distance: 198.8
click at [582, 157] on mat-tab-group "Accounts Clients Open Accounts (Default) [PERSON_NAME] Actions Clear Columns NO…" at bounding box center [616, 326] width 903 height 371
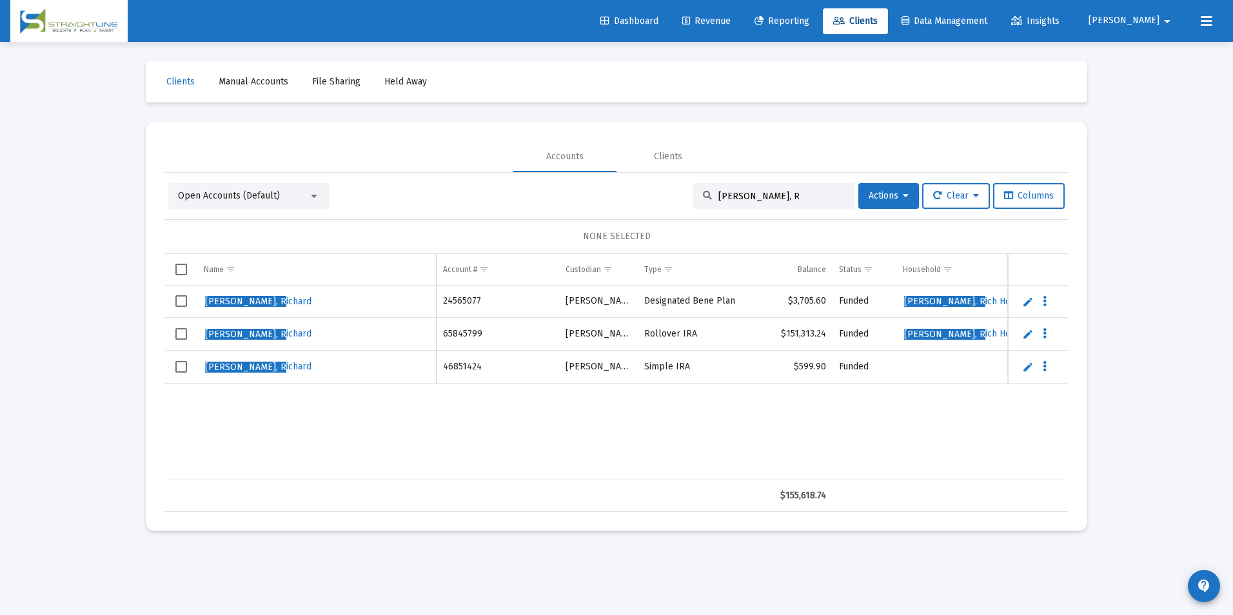
scroll to position [0, 197]
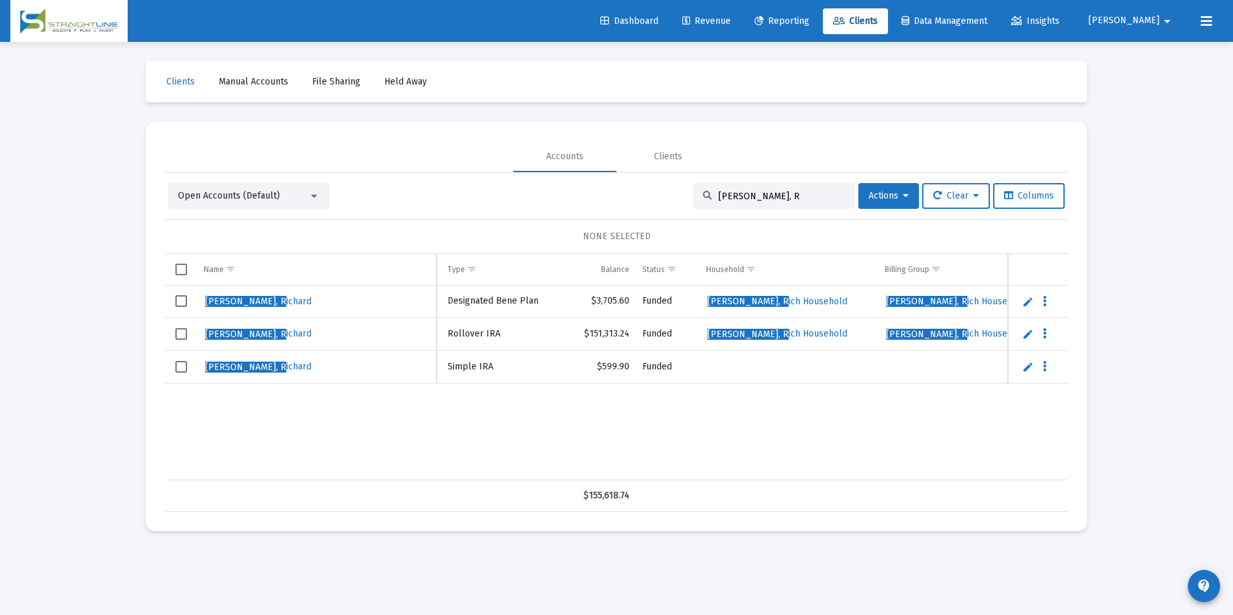
type input "[PERSON_NAME], R"
click at [176, 367] on span "Select row" at bounding box center [181, 367] width 12 height 12
click at [882, 187] on button "Actions" at bounding box center [888, 196] width 61 height 26
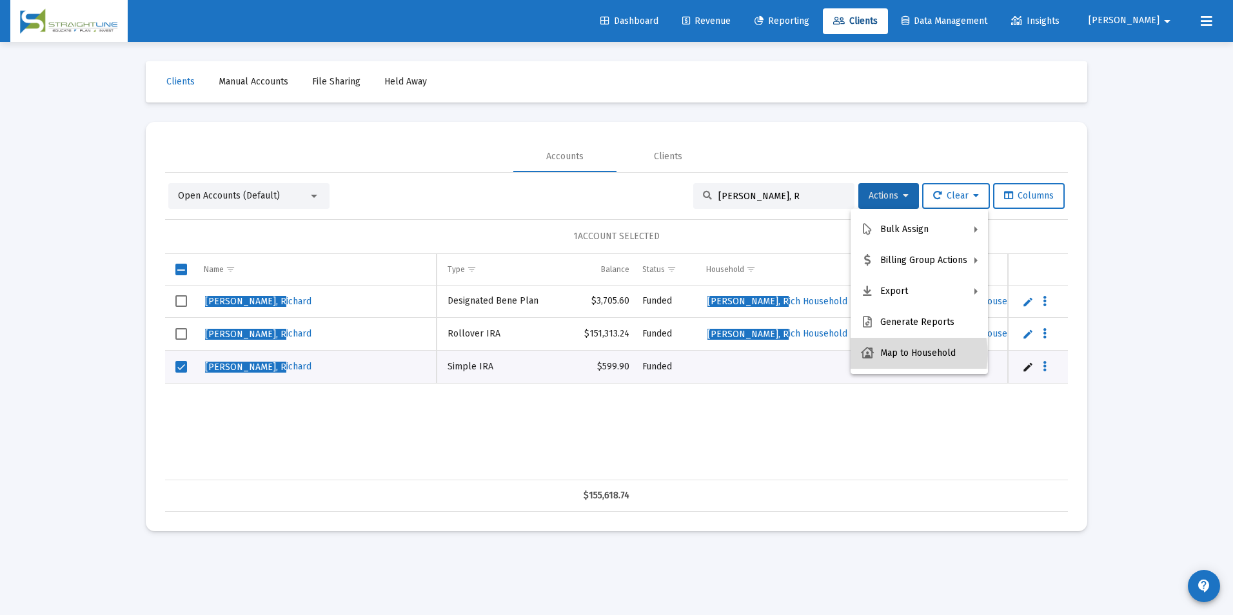
click at [910, 354] on button "Map to Household" at bounding box center [918, 353] width 137 height 31
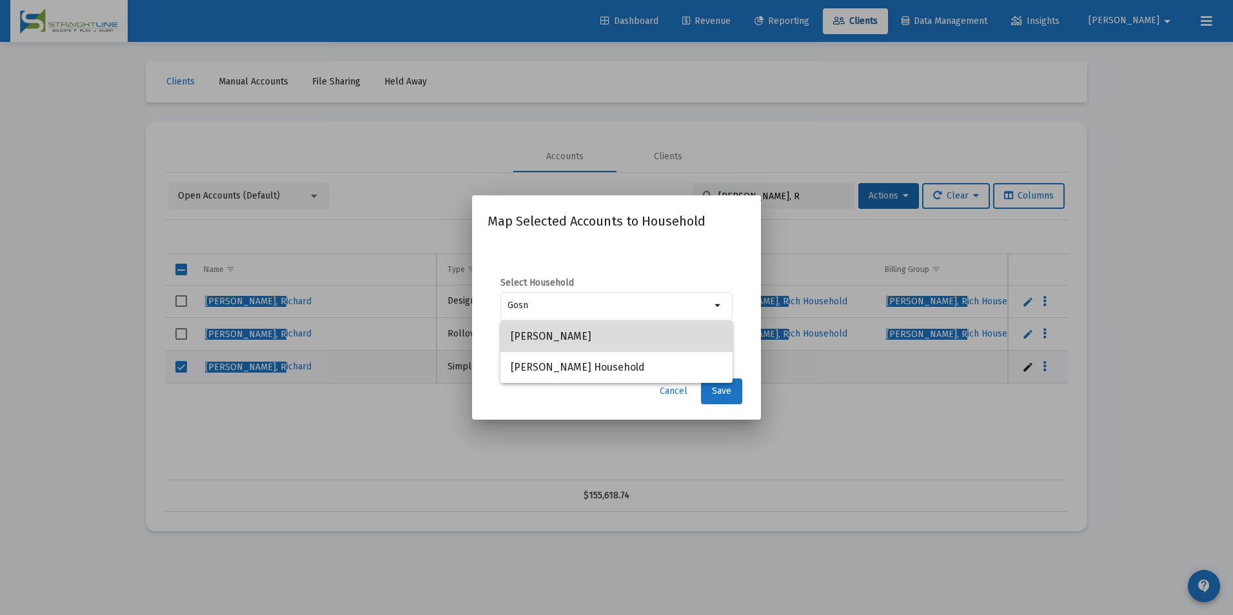
click at [611, 344] on span "[PERSON_NAME]" at bounding box center [616, 336] width 211 height 31
type input "[PERSON_NAME]"
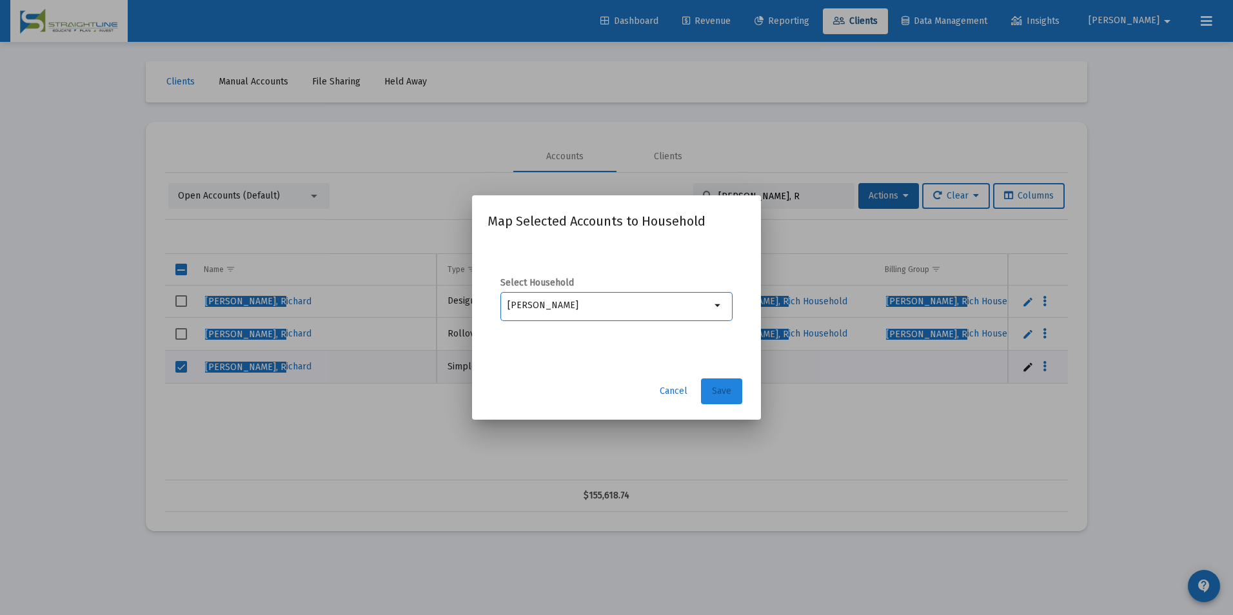
click at [726, 395] on span "Save" at bounding box center [721, 391] width 19 height 11
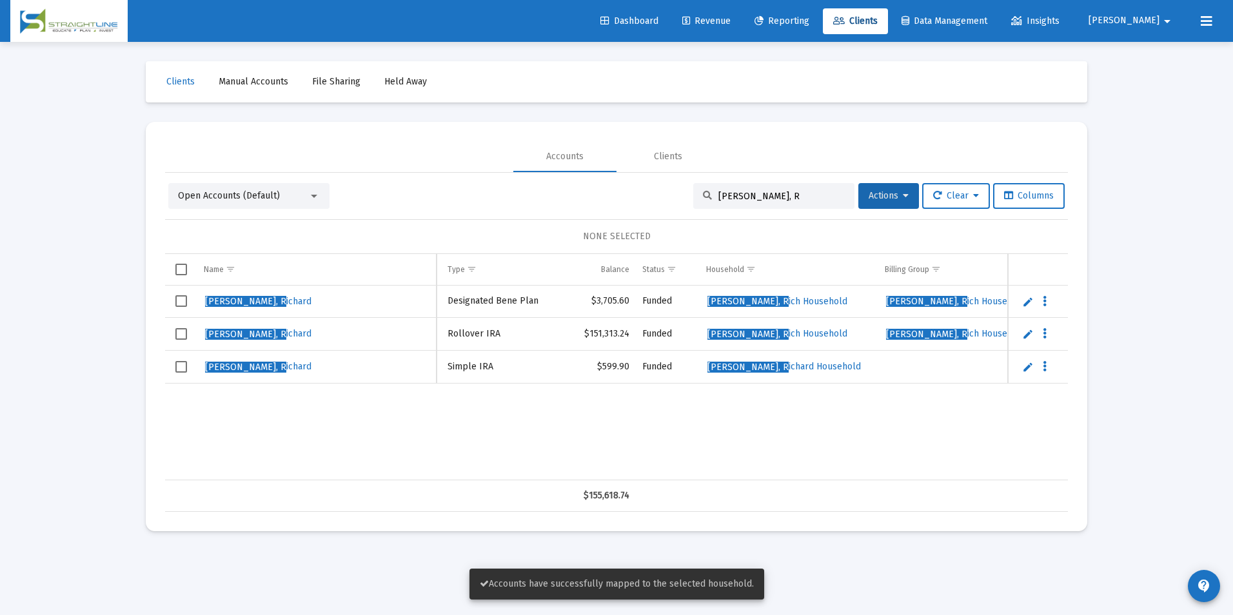
click at [179, 367] on span "Select row" at bounding box center [181, 367] width 12 height 12
click at [887, 202] on button "Actions" at bounding box center [888, 196] width 61 height 26
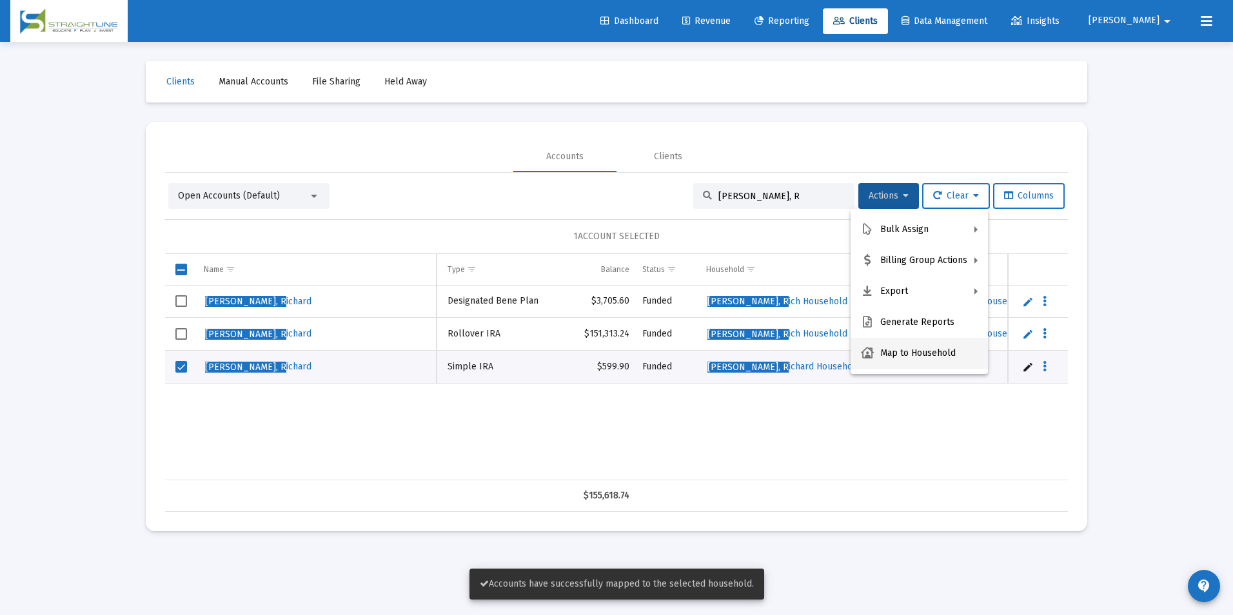
click at [926, 349] on button "Map to Household" at bounding box center [918, 353] width 137 height 31
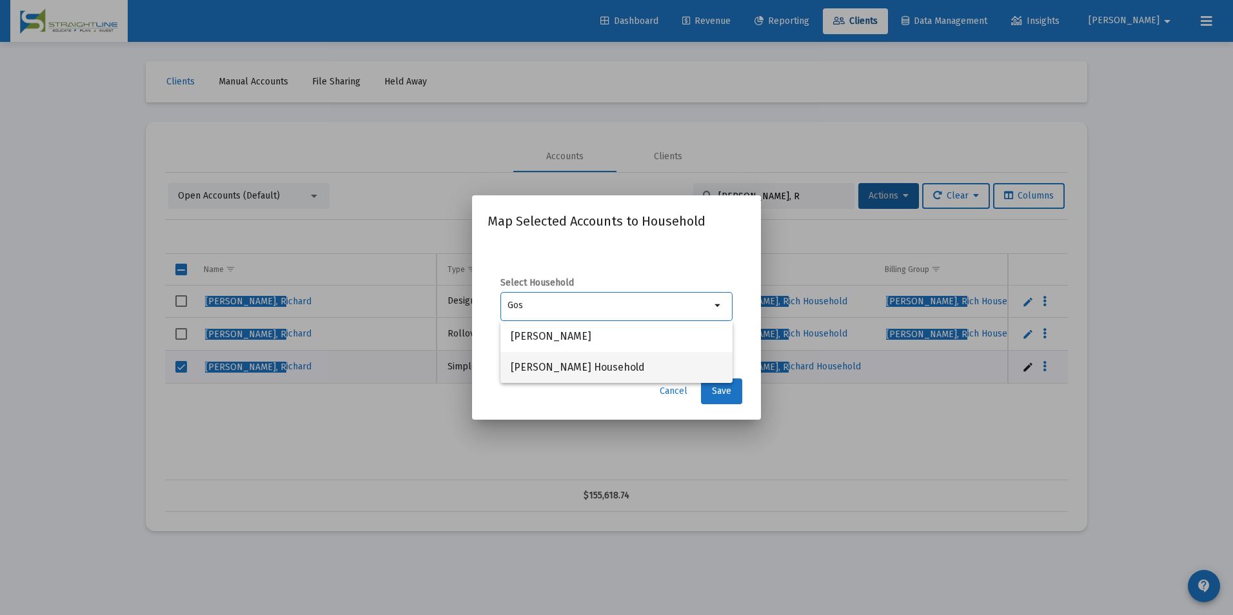
click at [676, 353] on span "[PERSON_NAME] Household" at bounding box center [616, 367] width 211 height 31
type input "[PERSON_NAME] Household"
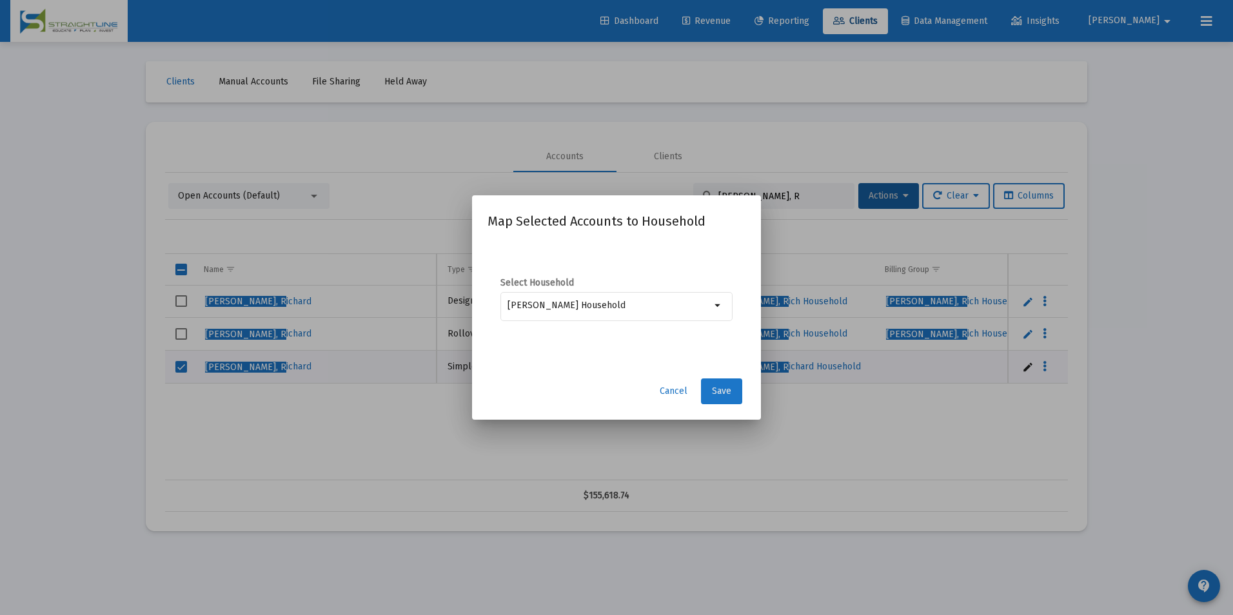
click at [712, 383] on button "Save" at bounding box center [721, 391] width 41 height 26
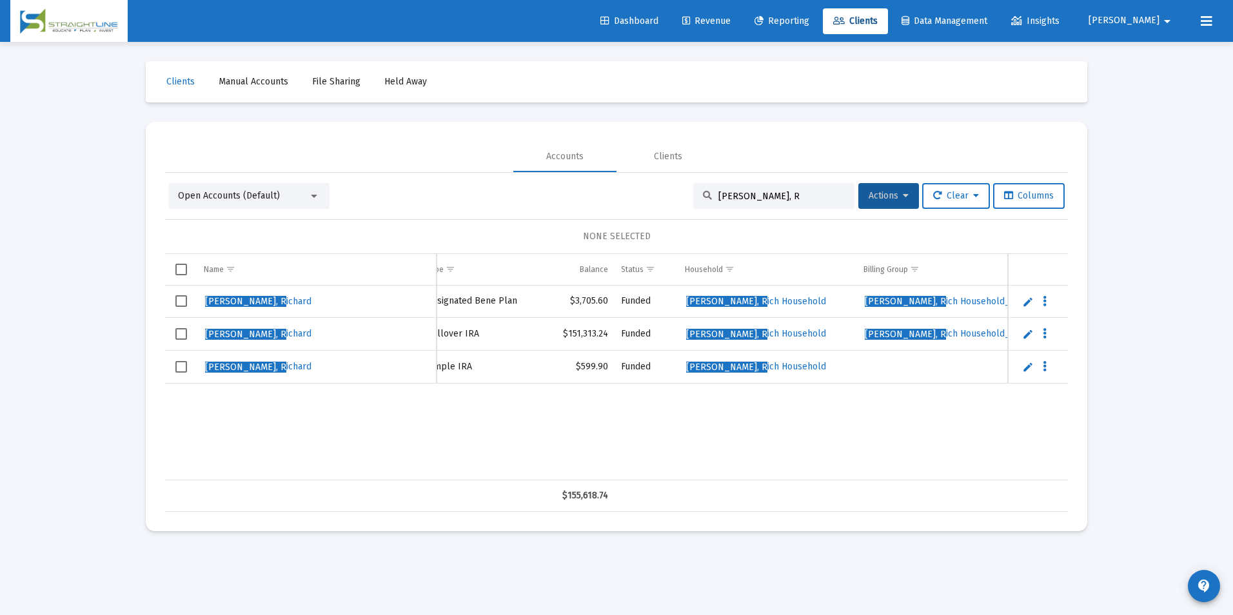
scroll to position [0, 0]
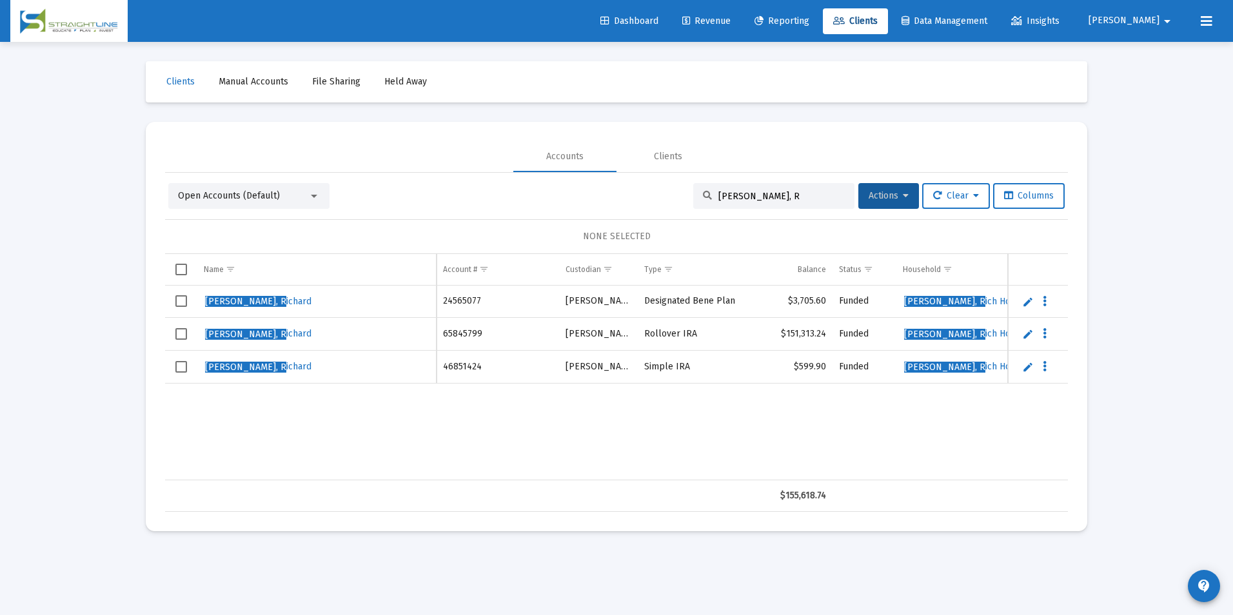
click at [182, 366] on span "Select row" at bounding box center [181, 367] width 12 height 12
click at [858, 193] on button "Actions" at bounding box center [888, 196] width 61 height 26
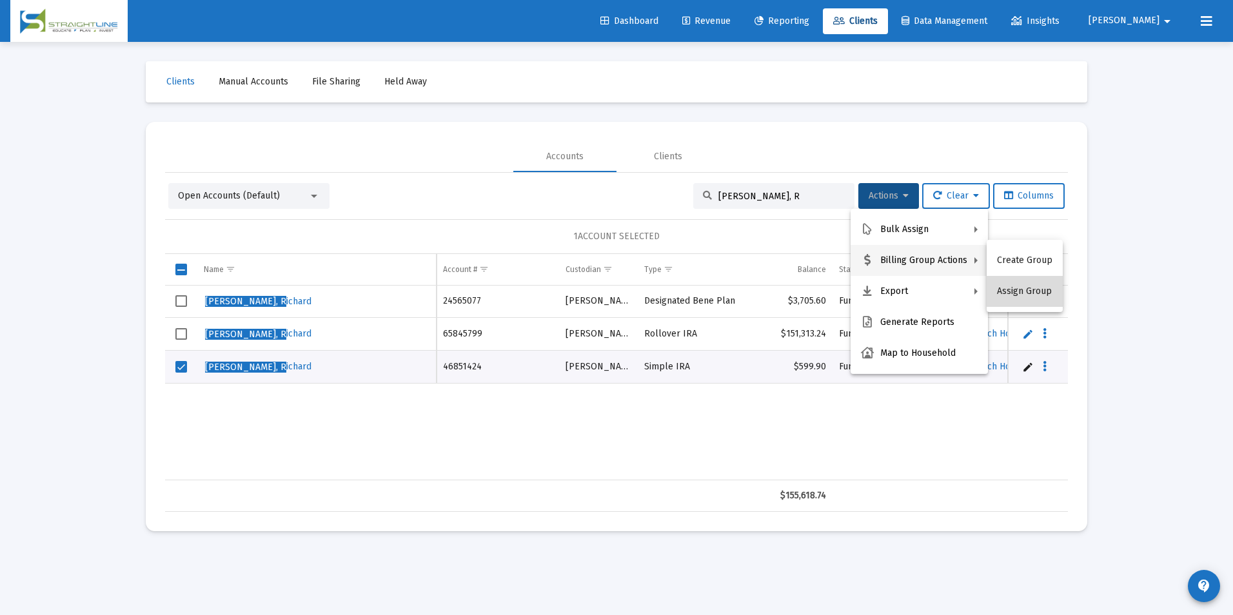
click at [1035, 285] on button "Assign Group" at bounding box center [1024, 291] width 76 height 31
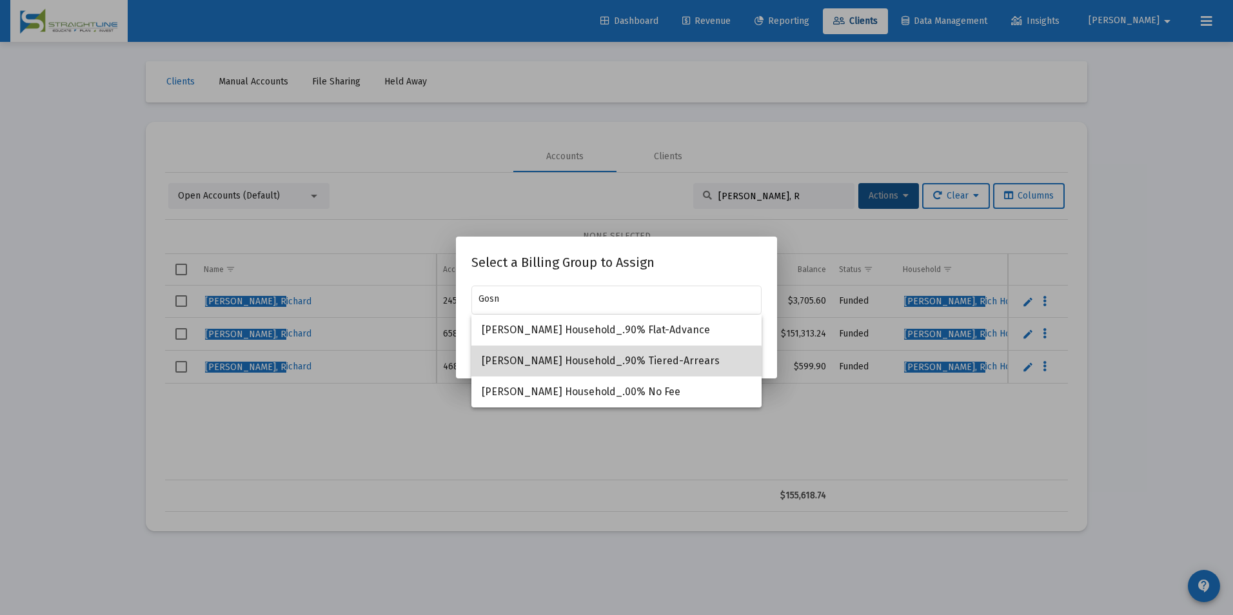
click at [601, 368] on span "[PERSON_NAME] Household_.90% Tiered-Arrears" at bounding box center [616, 361] width 269 height 31
type input "[PERSON_NAME] Household_.90% Tiered-Arrears"
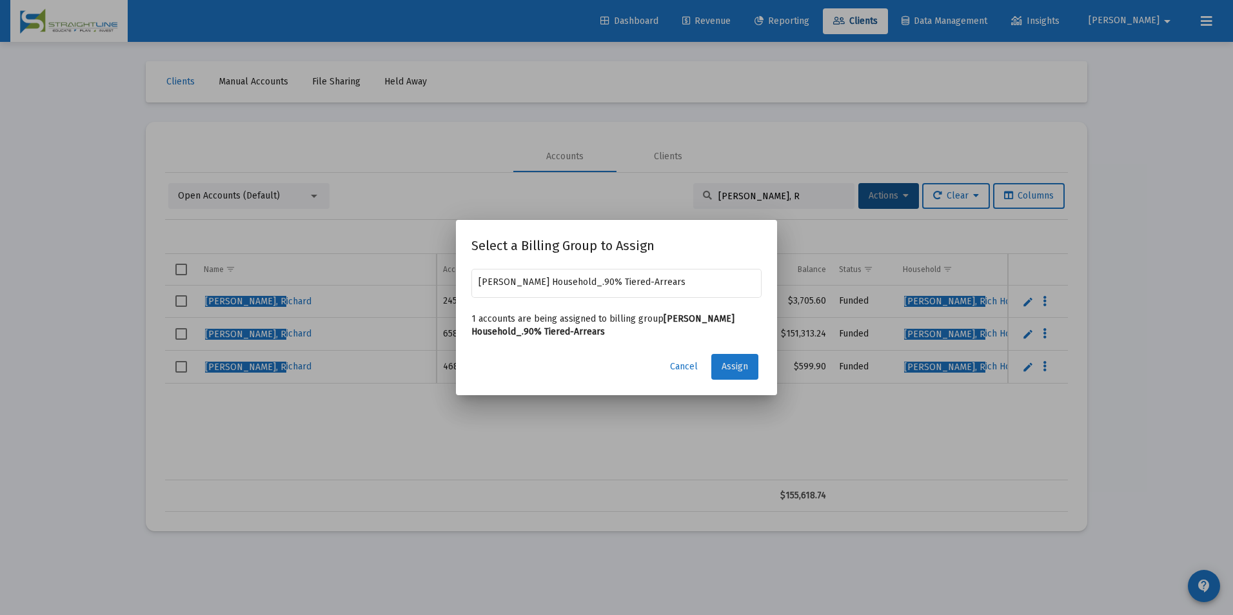
click at [739, 361] on span "Assign" at bounding box center [734, 366] width 26 height 11
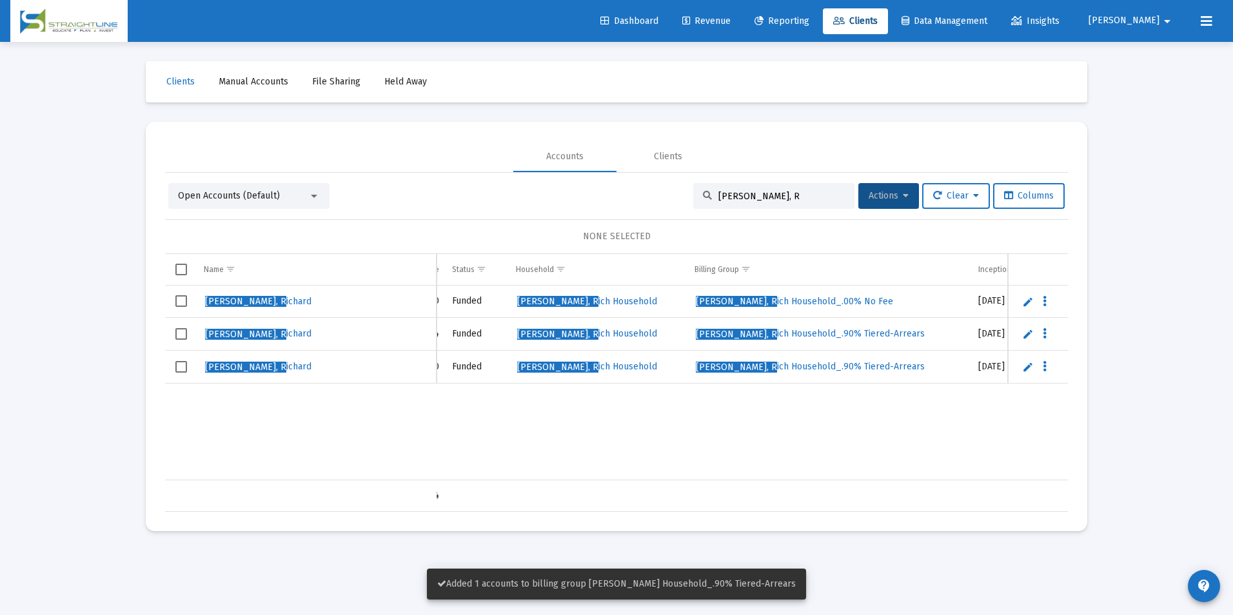
scroll to position [0, 476]
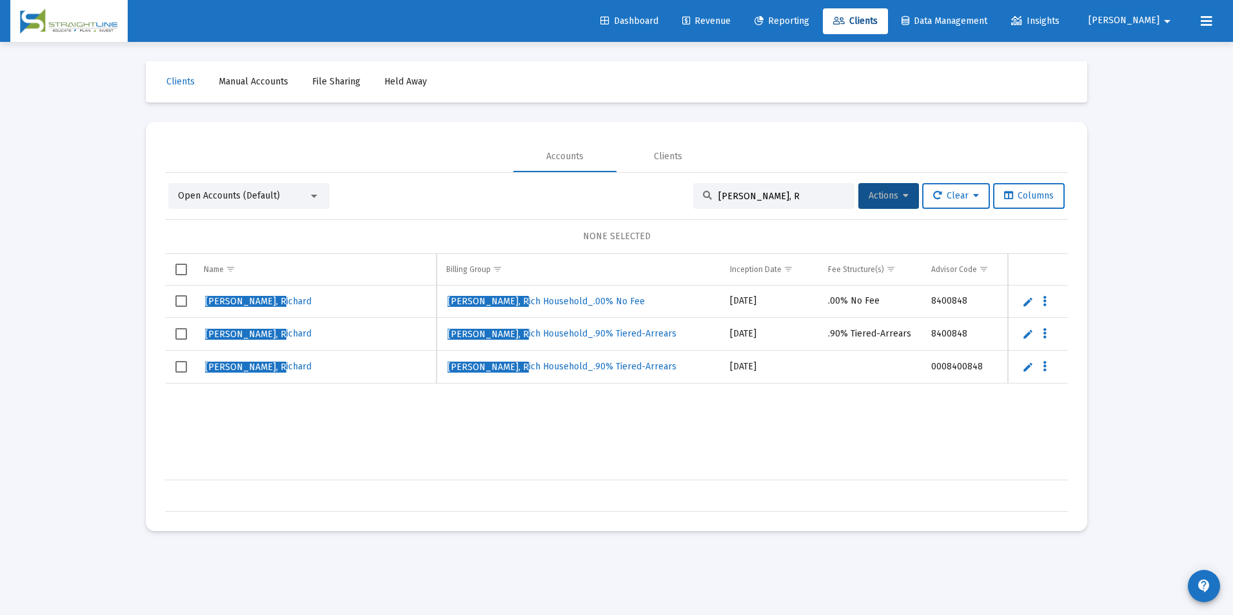
click at [190, 369] on td "Data grid" at bounding box center [181, 367] width 32 height 33
click at [876, 190] on span "Actions" at bounding box center [888, 195] width 40 height 11
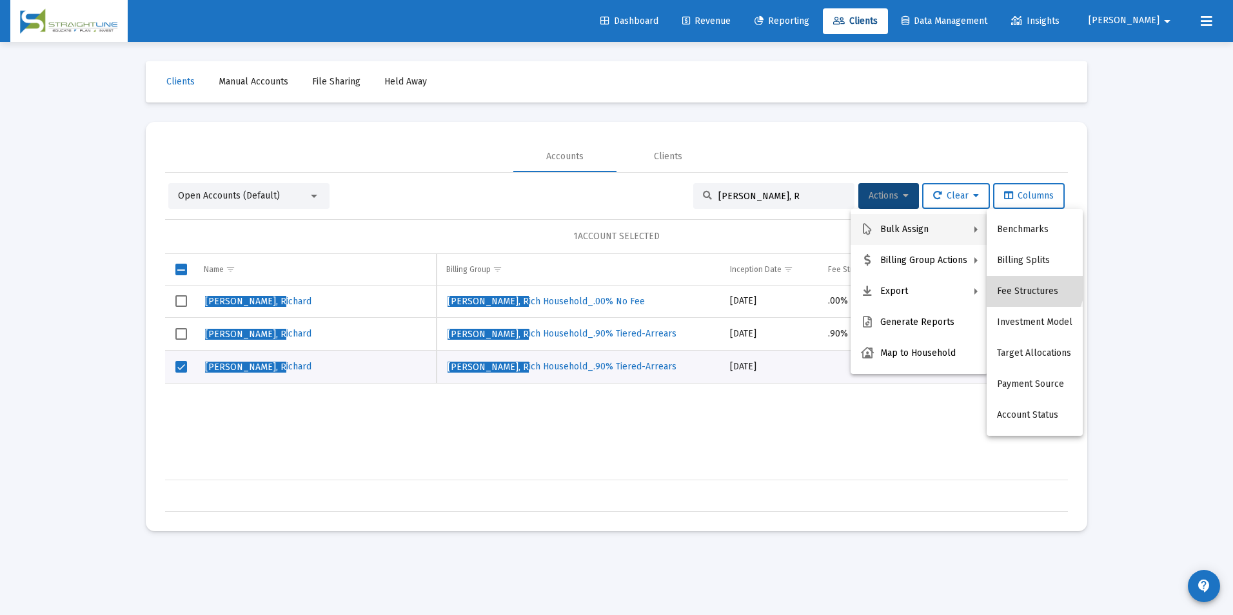
click at [1016, 280] on button "Fee Structures" at bounding box center [1034, 291] width 96 height 31
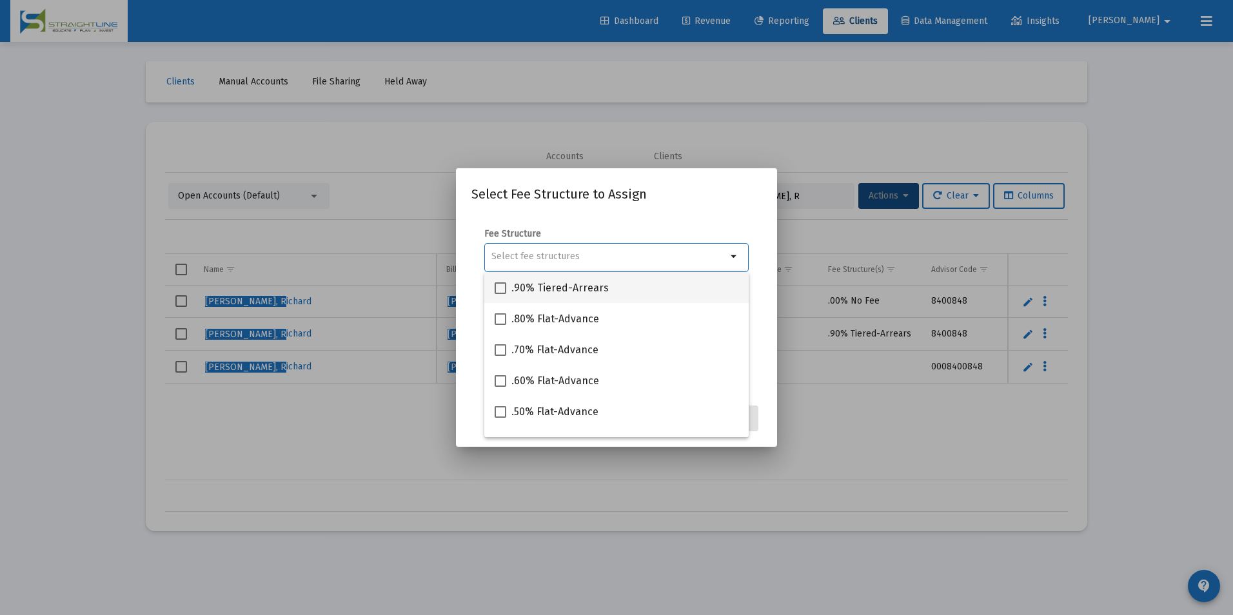
click at [705, 294] on div ".90% Tiered-Arrears" at bounding box center [616, 287] width 244 height 31
checkbox input "true"
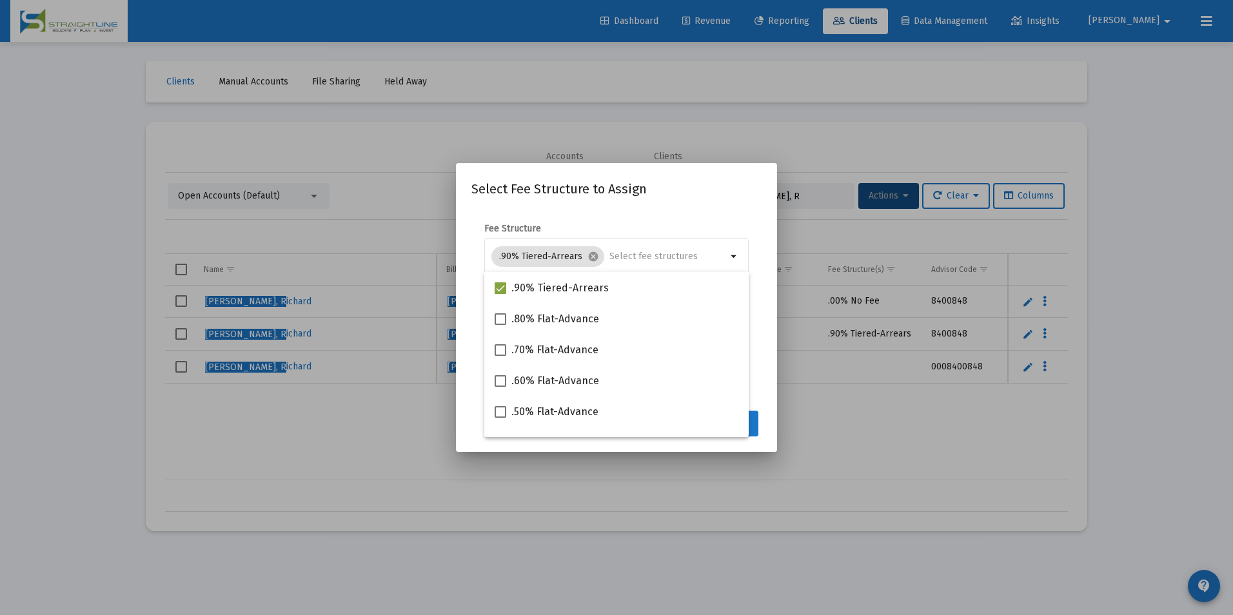
click at [757, 427] on button "Assign" at bounding box center [734, 424] width 47 height 26
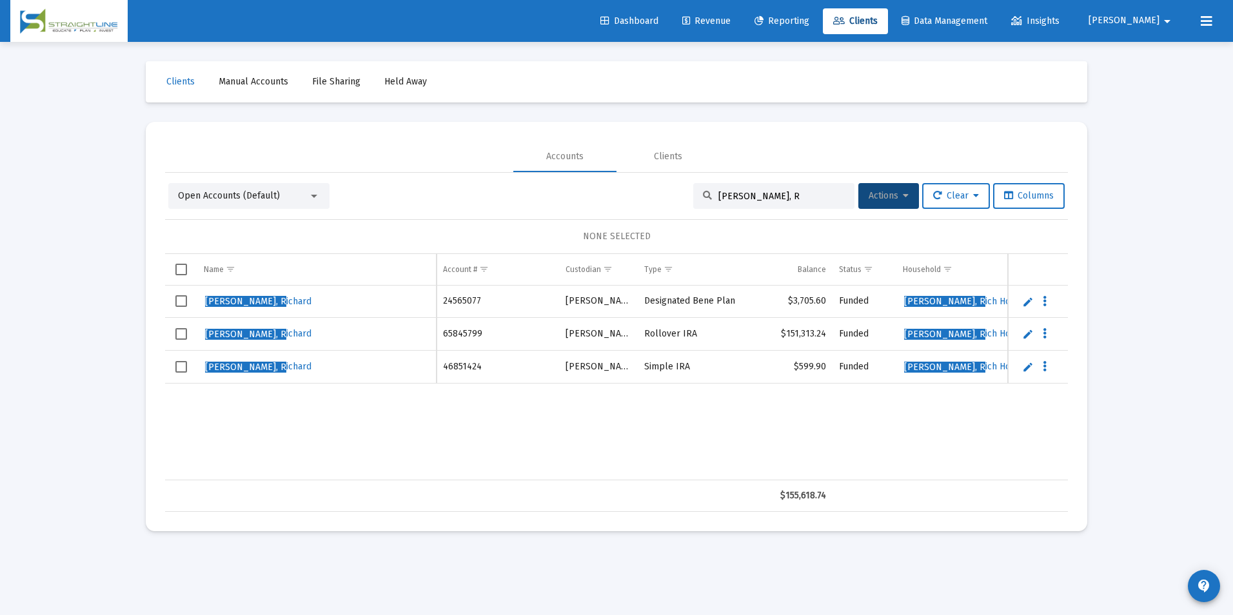
click at [489, 464] on div "[PERSON_NAME], R ichard 24565077 [PERSON_NAME] Designated Bene Plan $3,705.60 F…" at bounding box center [1097, 383] width 1864 height 195
click at [496, 487] on td "Data grid" at bounding box center [497, 495] width 122 height 31
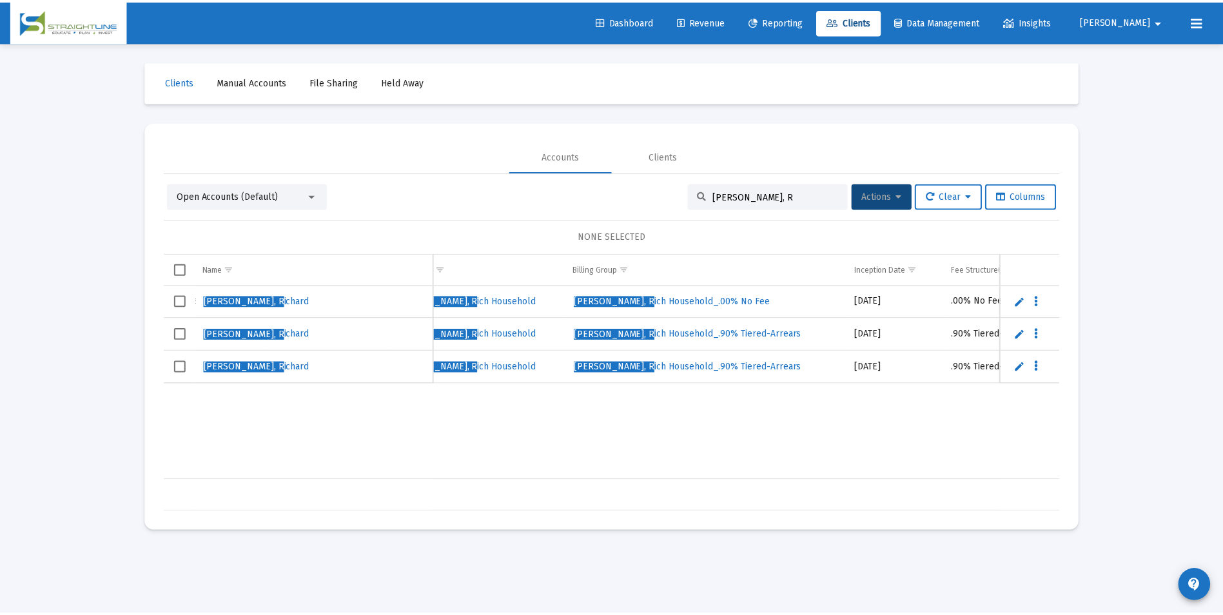
scroll to position [0, 0]
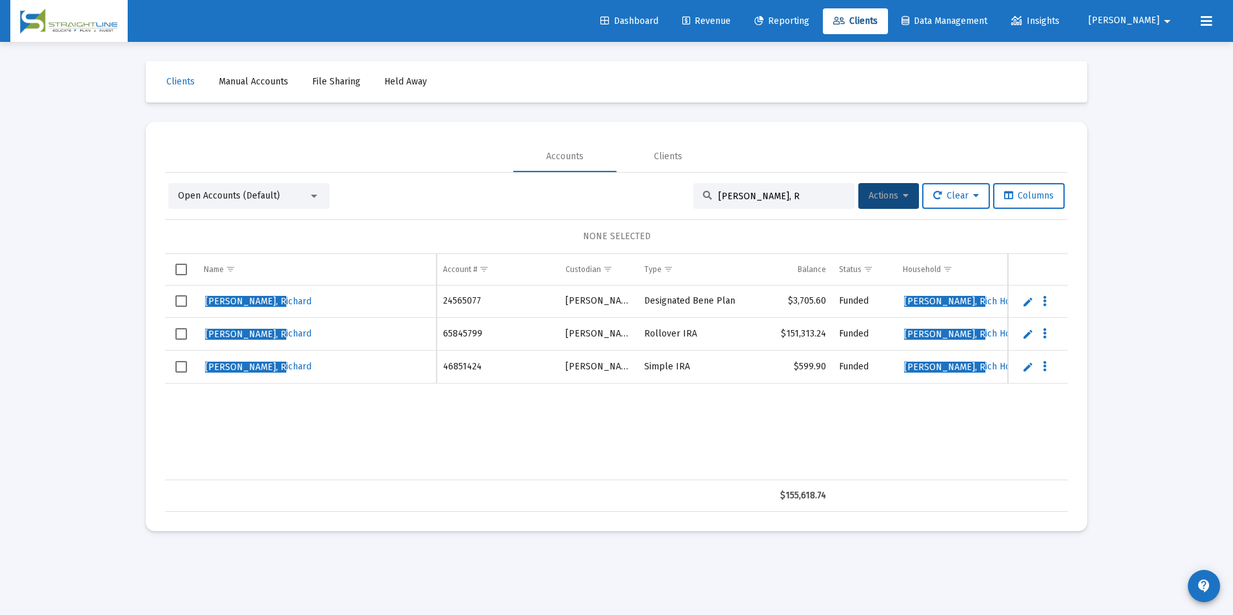
click at [456, 369] on td "46851424" at bounding box center [497, 367] width 122 height 33
copy td "46851424"
click at [851, 416] on div "[PERSON_NAME], R ichard 24565077 [PERSON_NAME] Designated Bene Plan $3,705.60 F…" at bounding box center [1097, 383] width 1864 height 195
click at [690, 17] on icon at bounding box center [686, 21] width 8 height 9
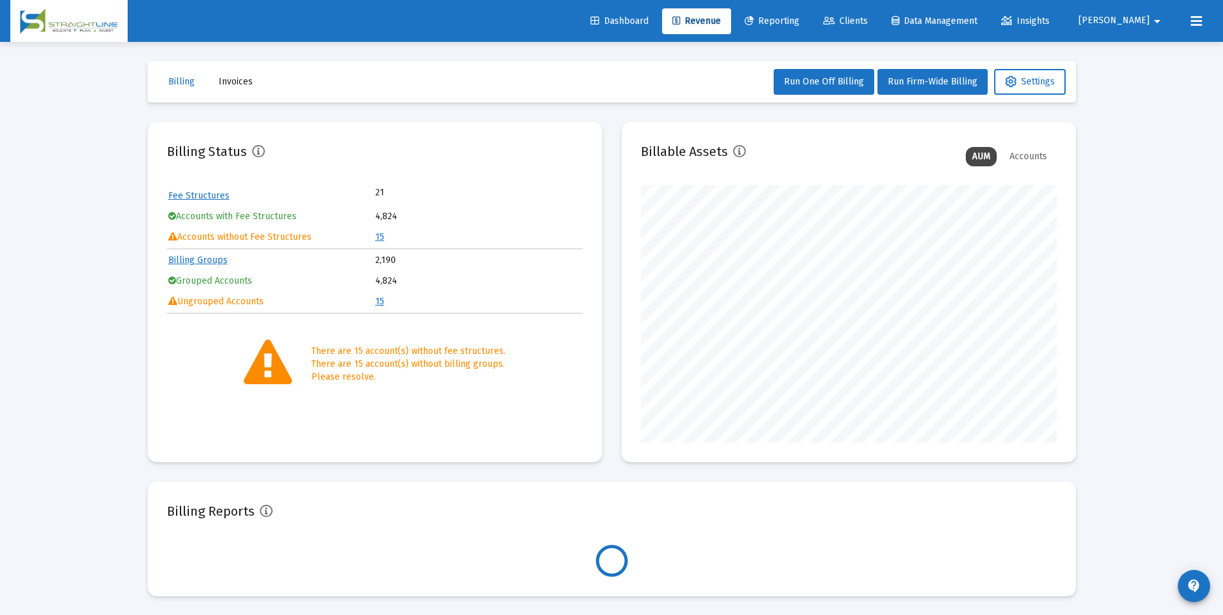
click at [384, 237] on td "15" at bounding box center [478, 237] width 206 height 19
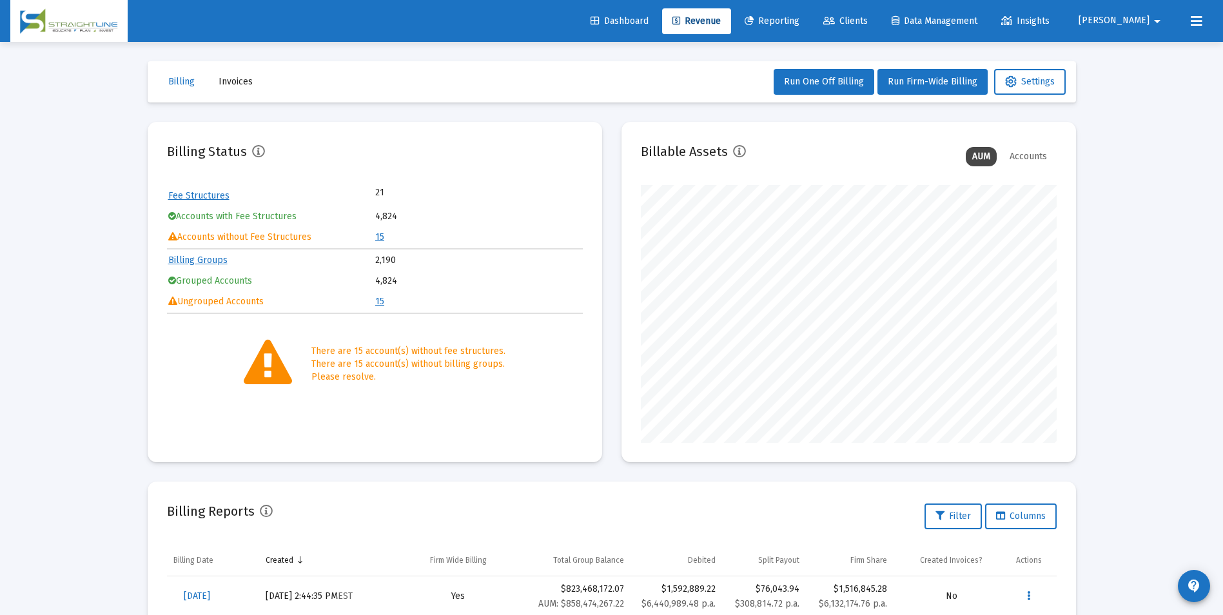
click at [380, 237] on link "15" at bounding box center [379, 236] width 9 height 11
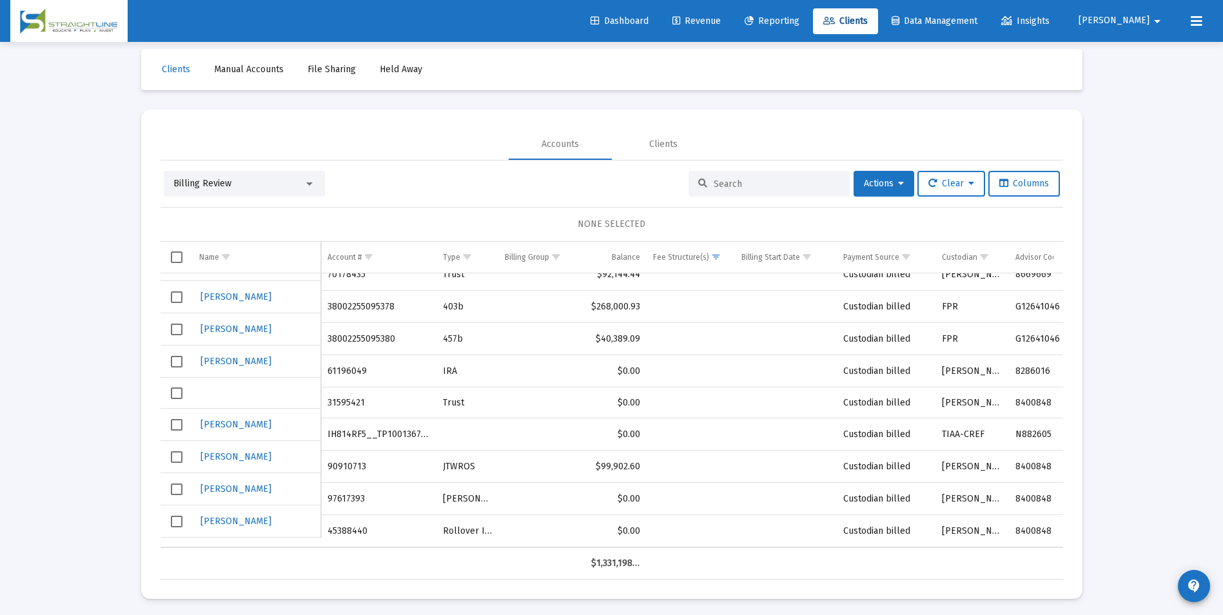
scroll to position [15, 0]
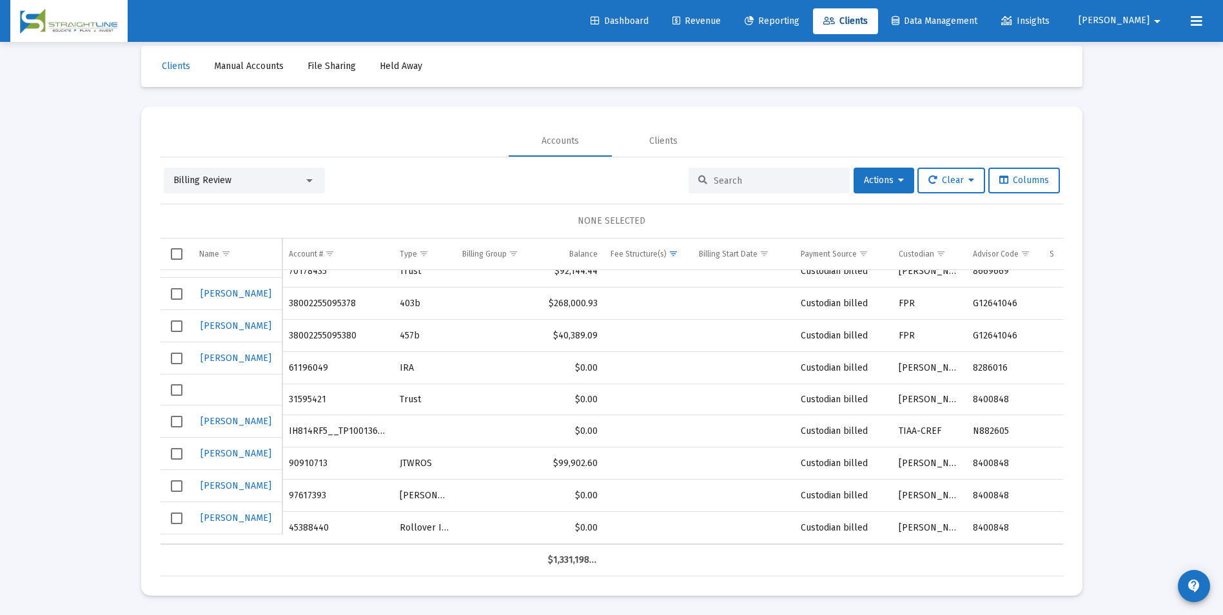
click at [294, 387] on td "31595421" at bounding box center [337, 399] width 111 height 31
copy td "31595421"
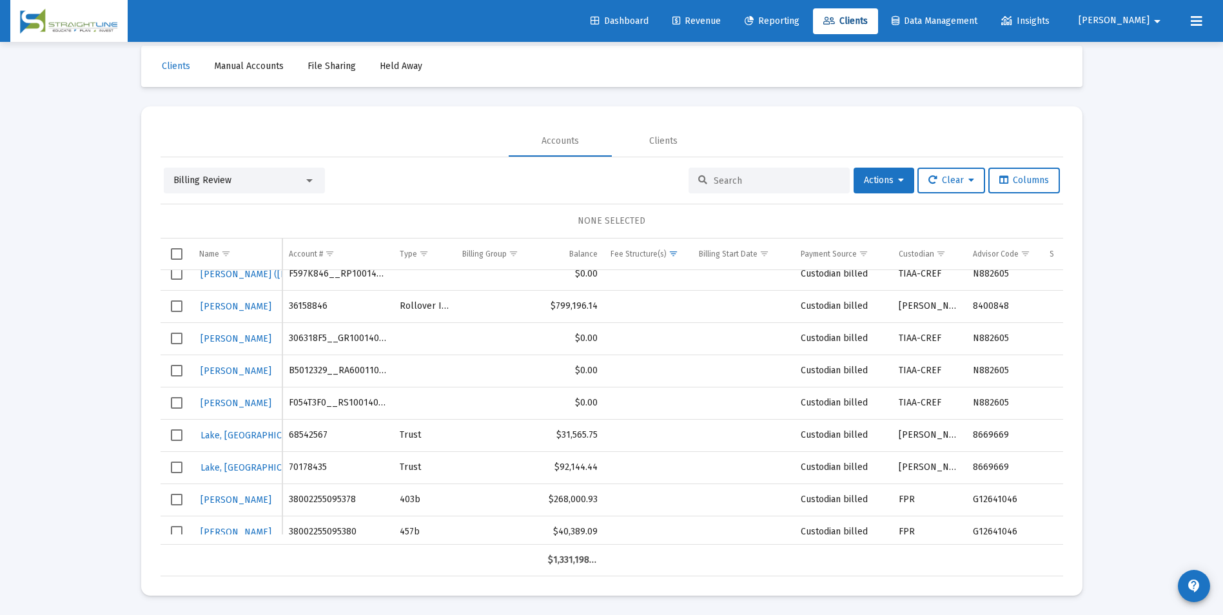
scroll to position [0, 0]
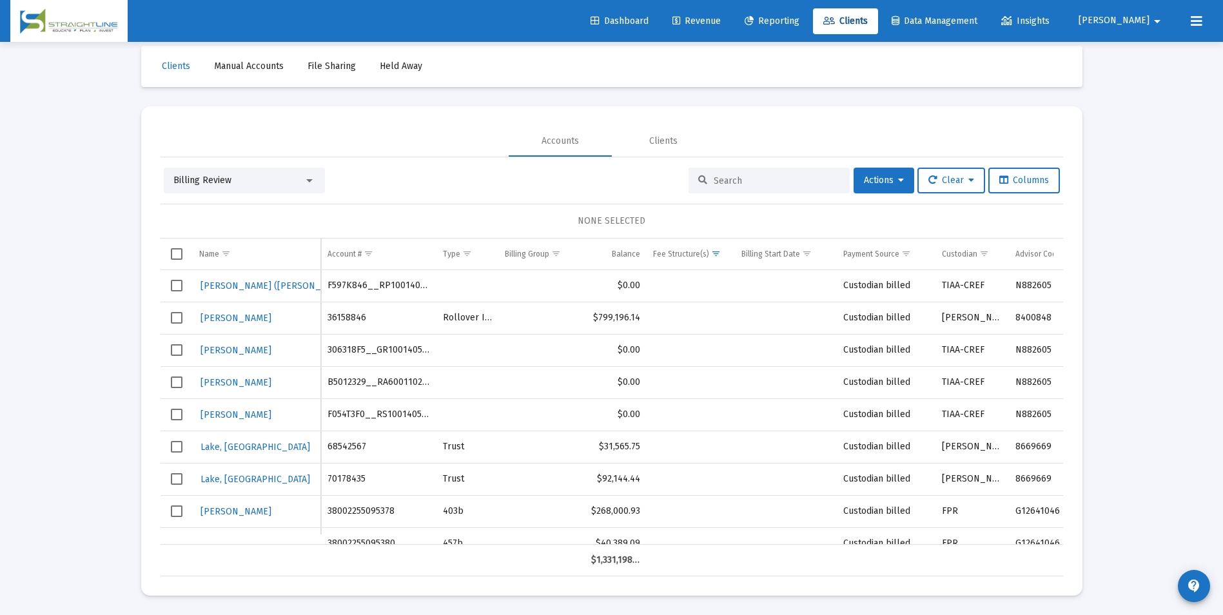
click at [295, 181] on div "Billing Review" at bounding box center [238, 180] width 130 height 13
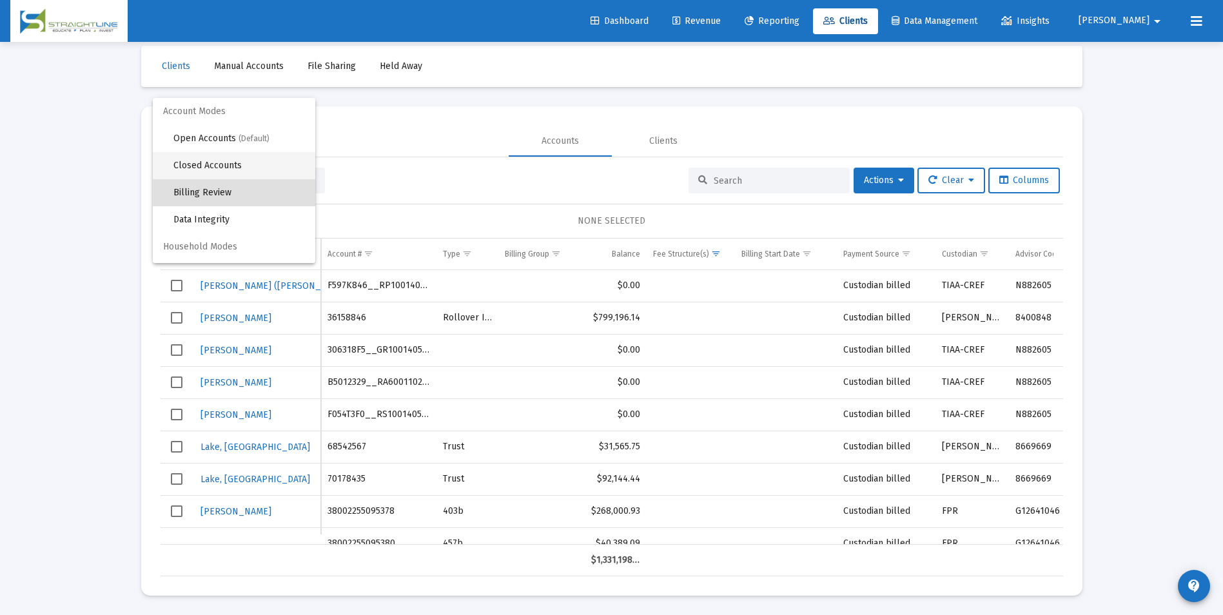
scroll to position [12, 0]
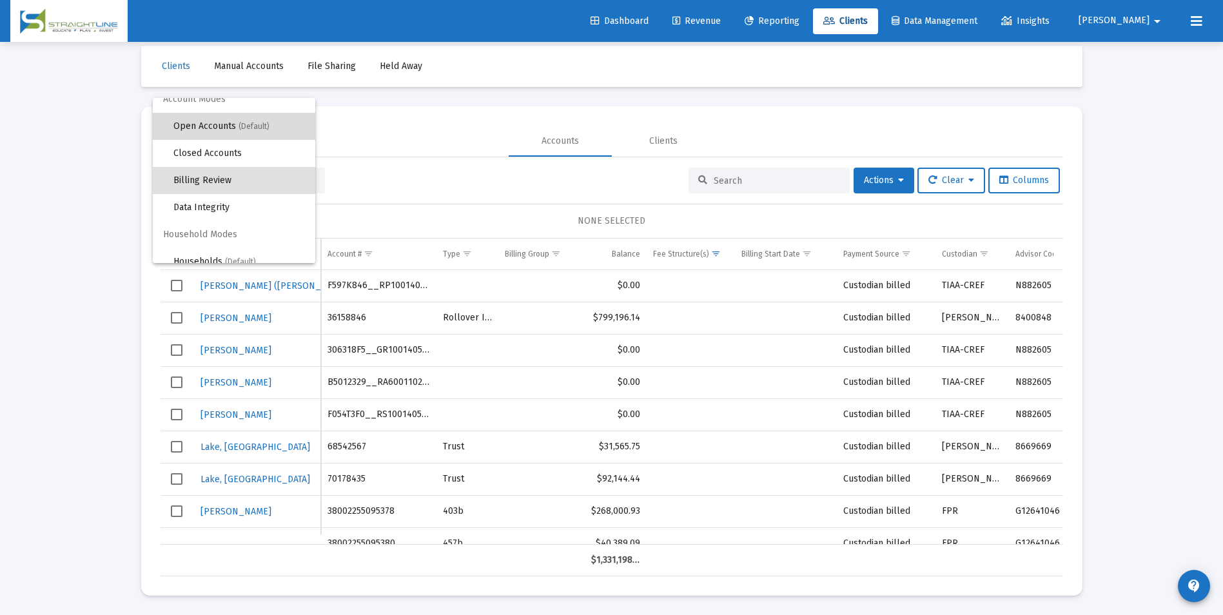
click at [257, 125] on span "(Default)" at bounding box center [254, 126] width 31 height 9
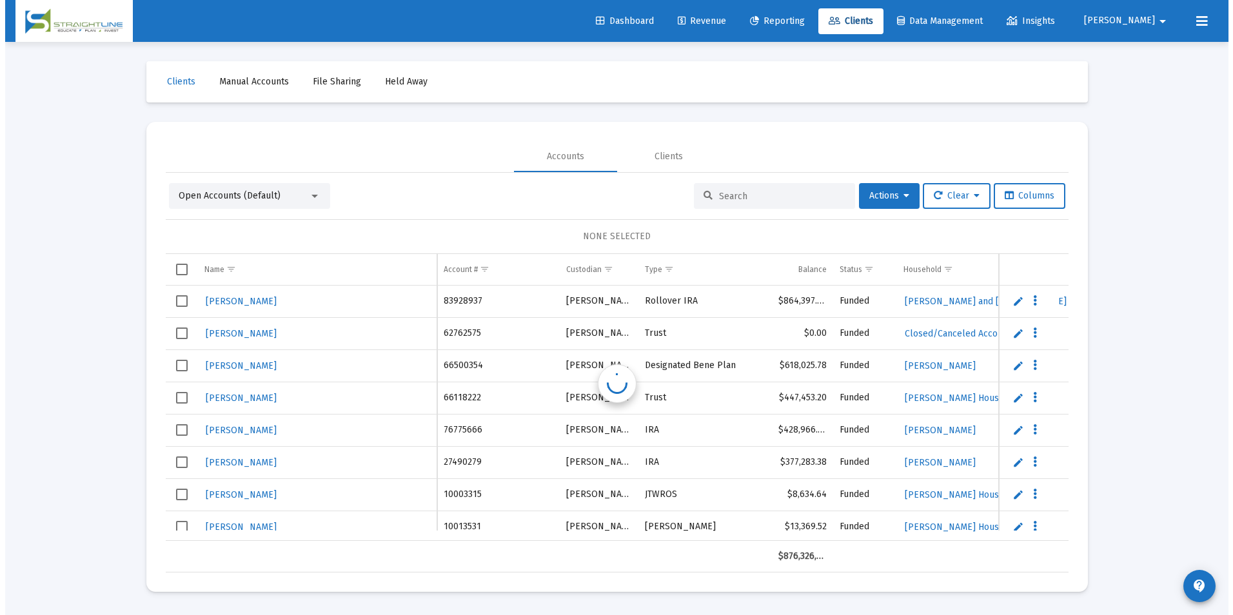
scroll to position [0, 0]
click at [805, 186] on div at bounding box center [773, 196] width 161 height 26
click at [805, 201] on input at bounding box center [781, 196] width 126 height 11
paste input "81806691"
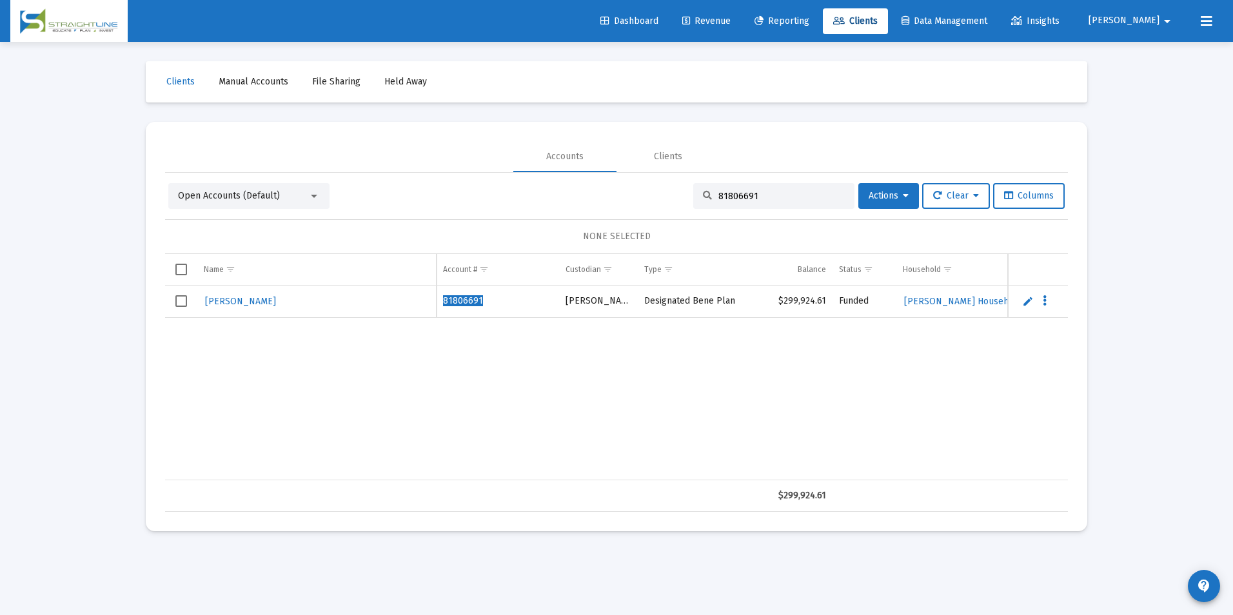
type input "81806691"
click at [591, 469] on div "[PERSON_NAME] 81806691 [PERSON_NAME] Designated Bene Plan $299,924.61 Funded [P…" at bounding box center [1097, 383] width 1864 height 195
